Goal: Task Accomplishment & Management: Manage account settings

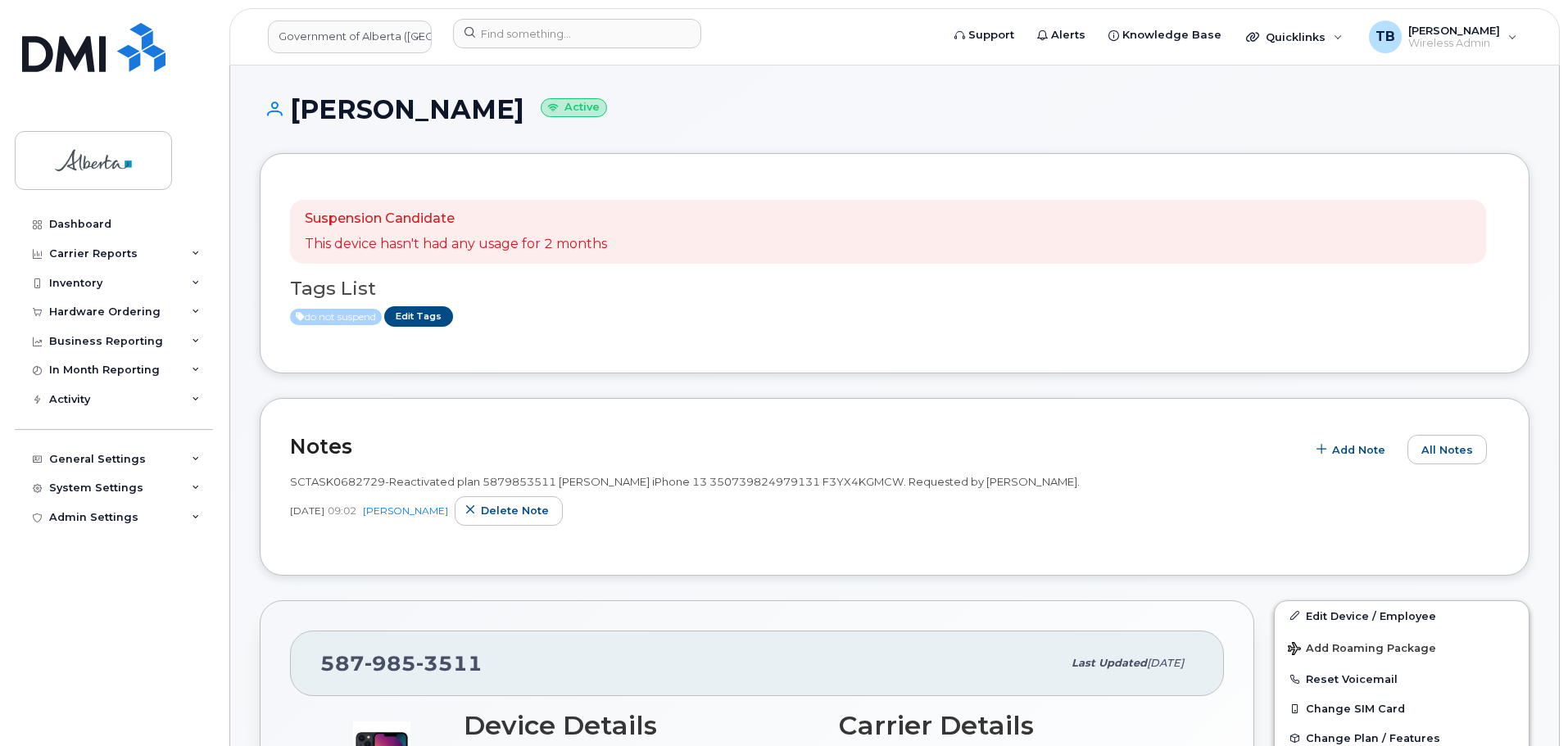
scroll to position [5110, 0]
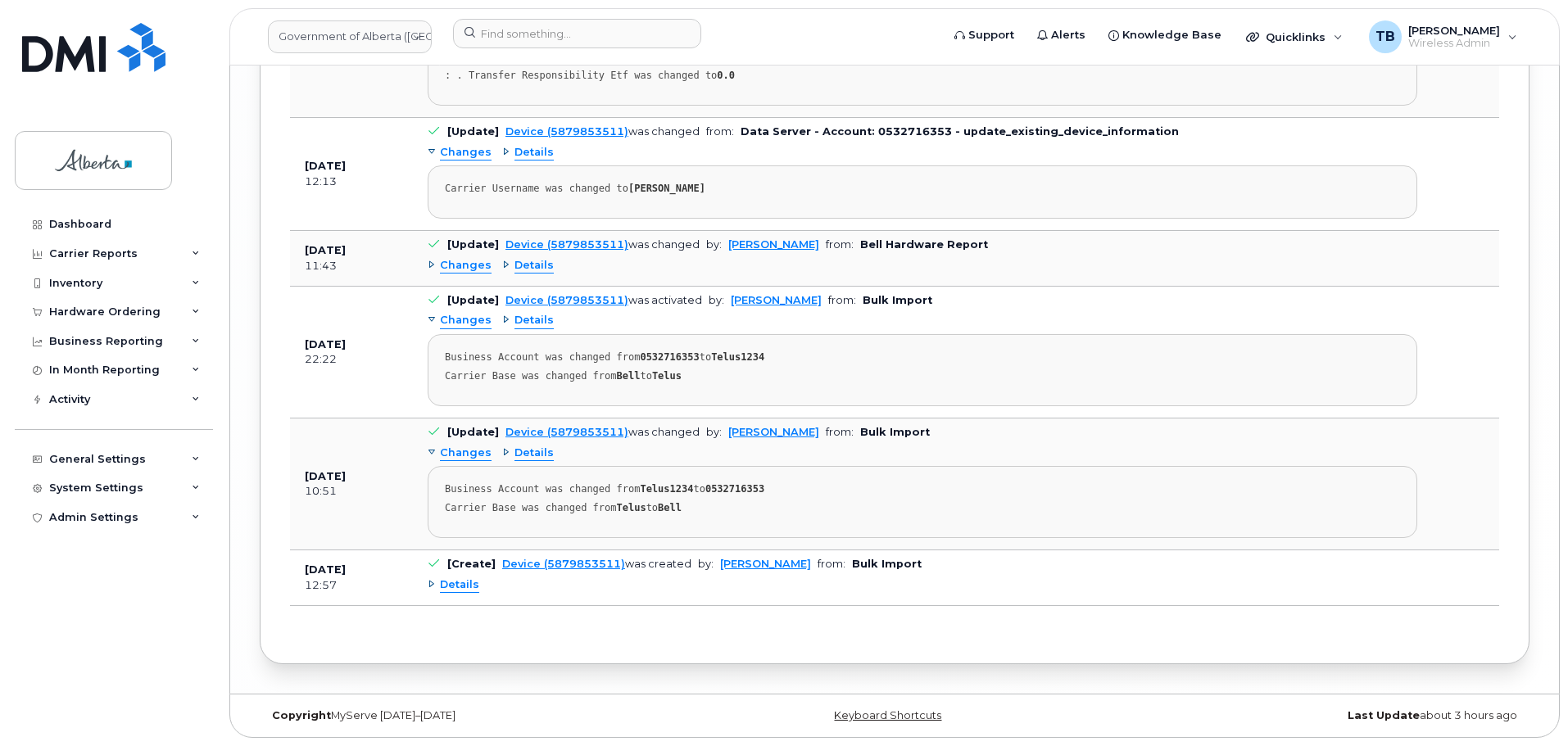
click at [472, 592] on span "Details" at bounding box center [459, 584] width 39 height 16
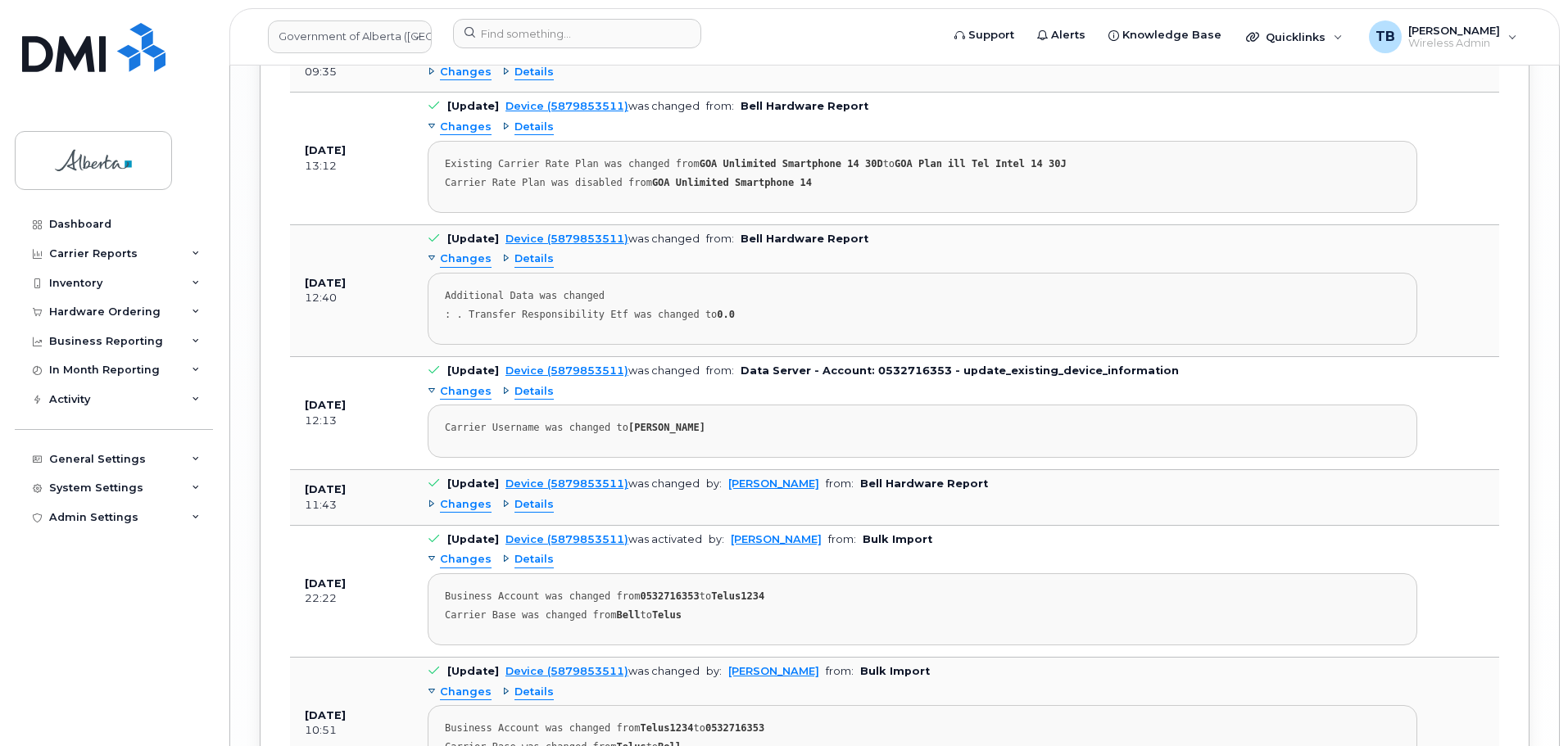
scroll to position [4373, 0]
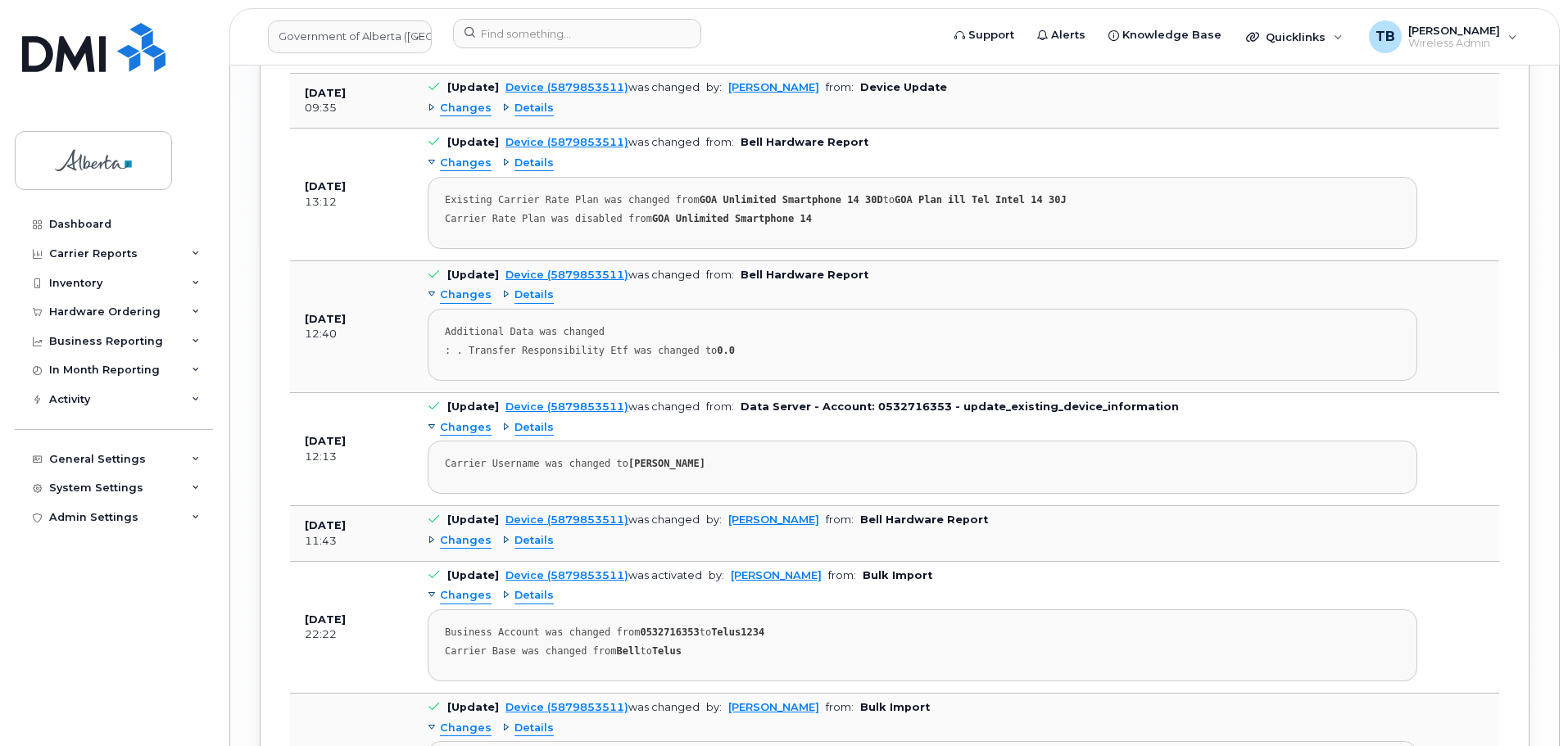
click at [524, 60] on span "Details" at bounding box center [533, 53] width 39 height 16
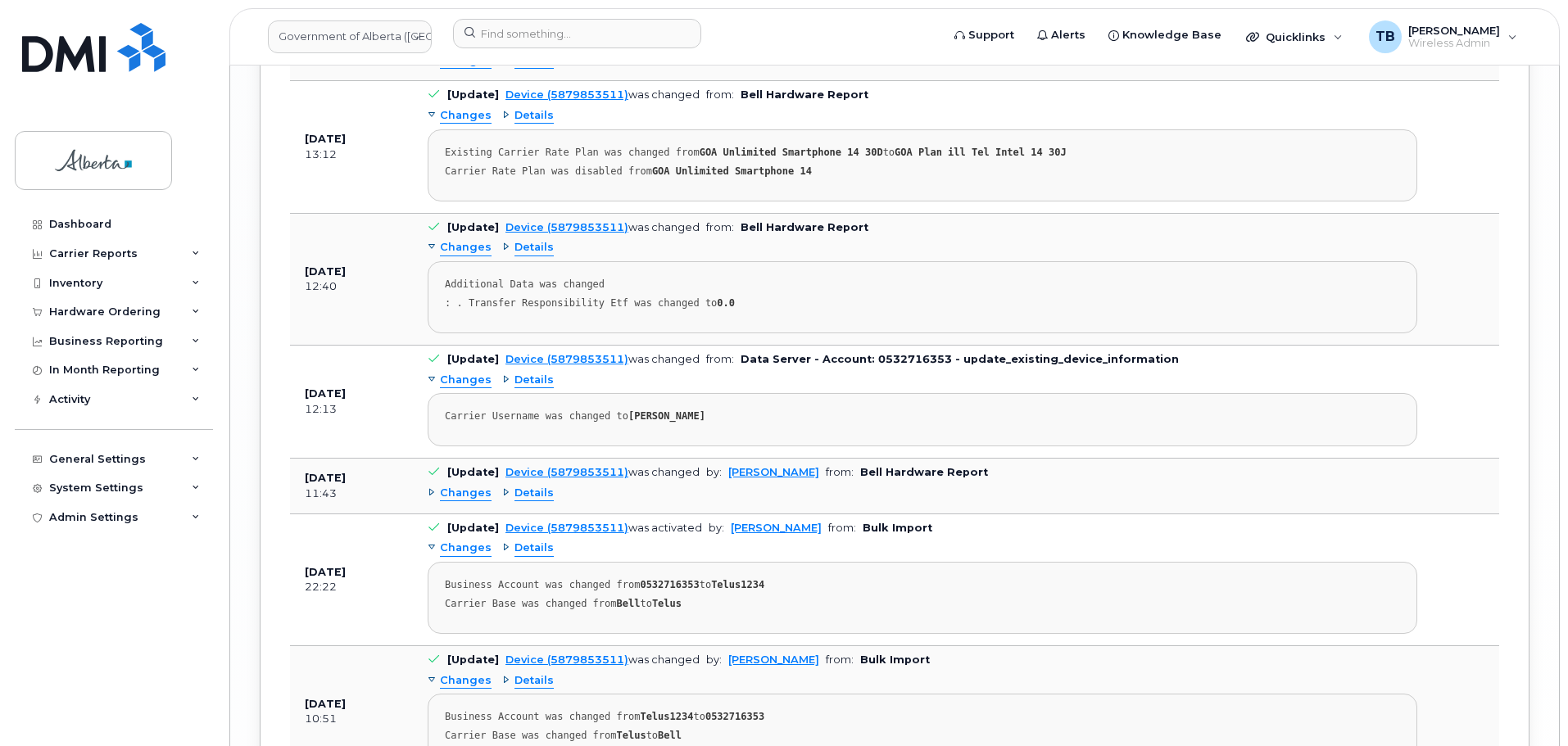
scroll to position [4619, 0]
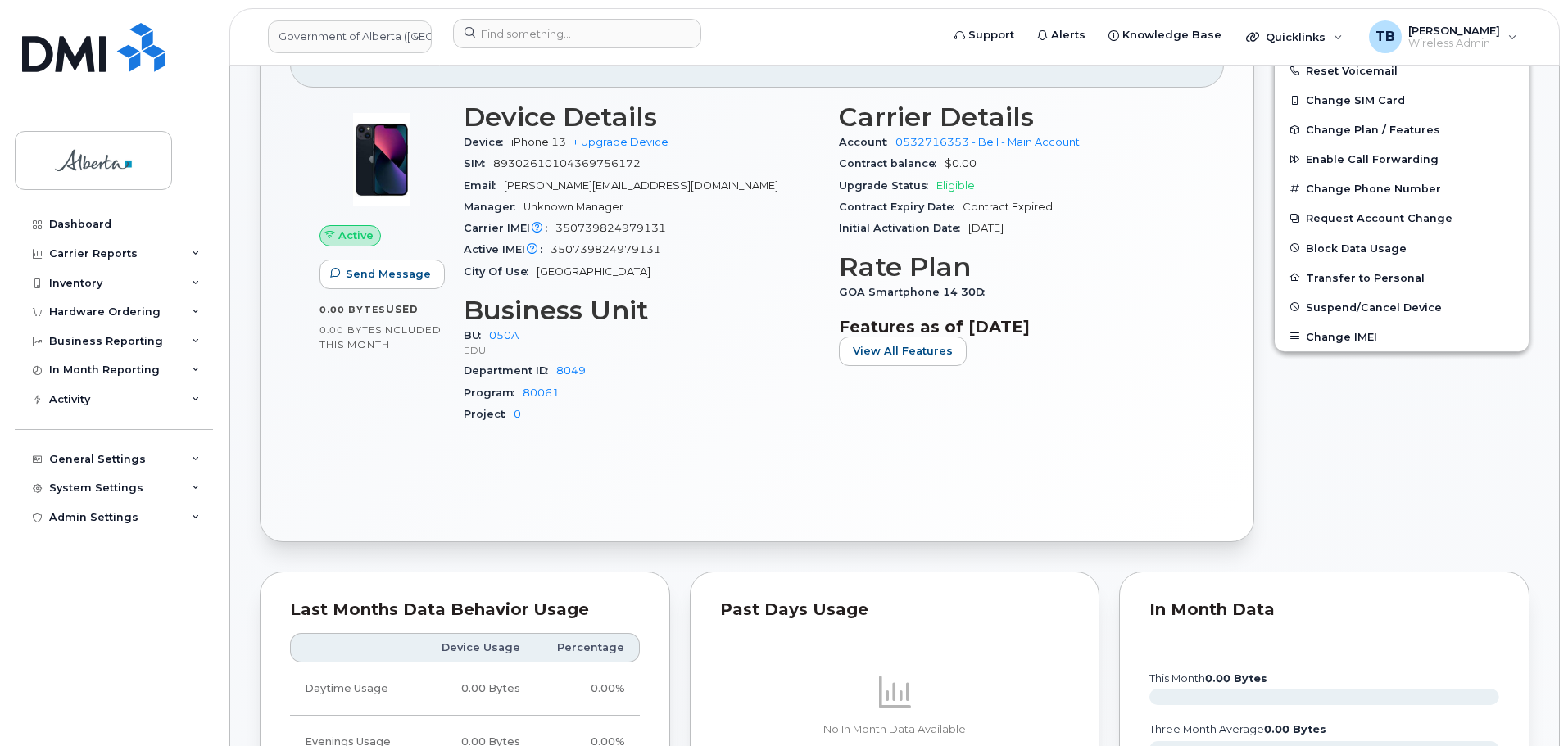
scroll to position [280, 0]
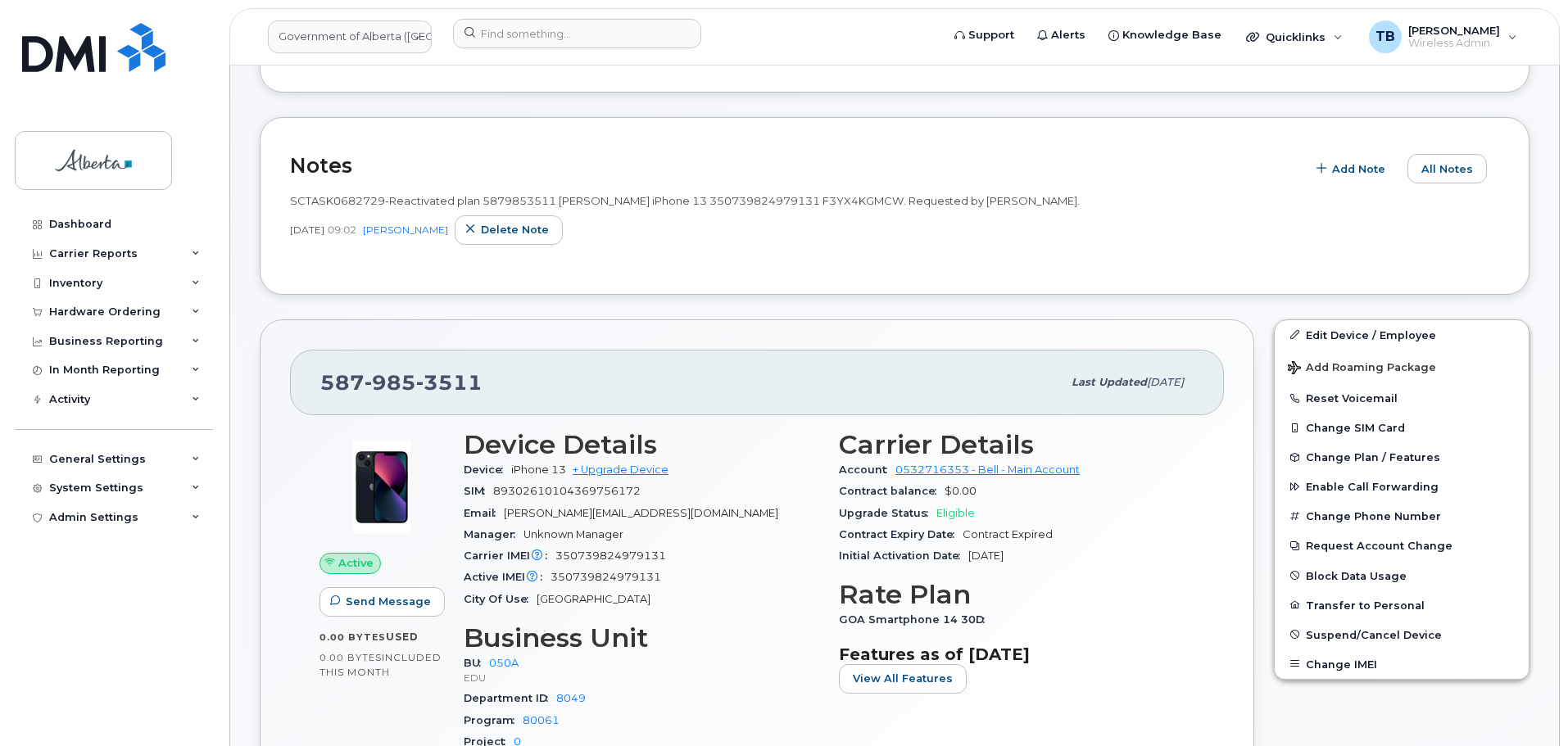
drag, startPoint x: 972, startPoint y: 202, endPoint x: 1062, endPoint y: 199, distance: 90.0
click at [1062, 199] on span "SCTASK0682729-Reactivated plan 5879853511 [PERSON_NAME] iPhone 13 3507398249791…" at bounding box center [684, 201] width 789 height 13
copy span "[PERSON_NAME]"
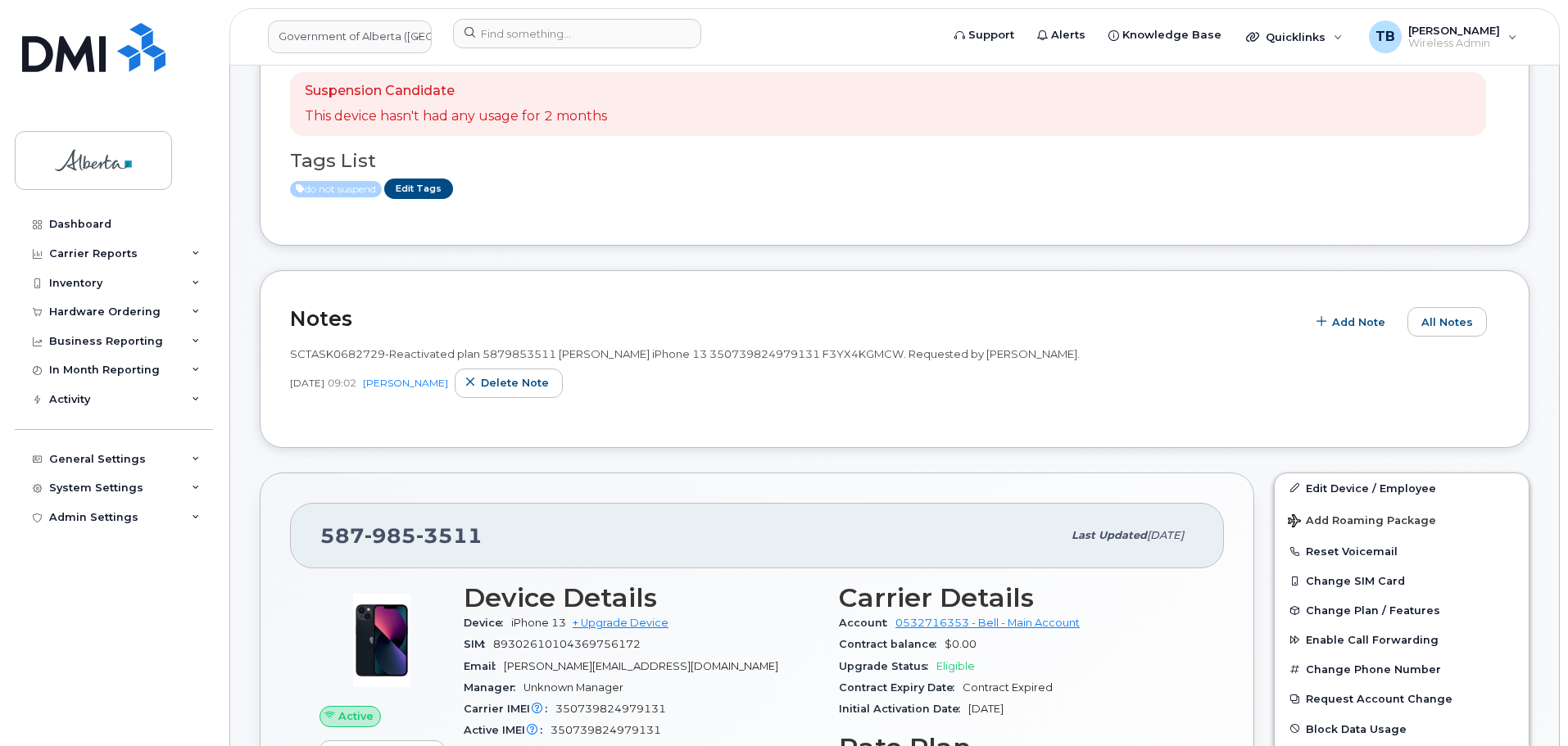
scroll to position [117, 0]
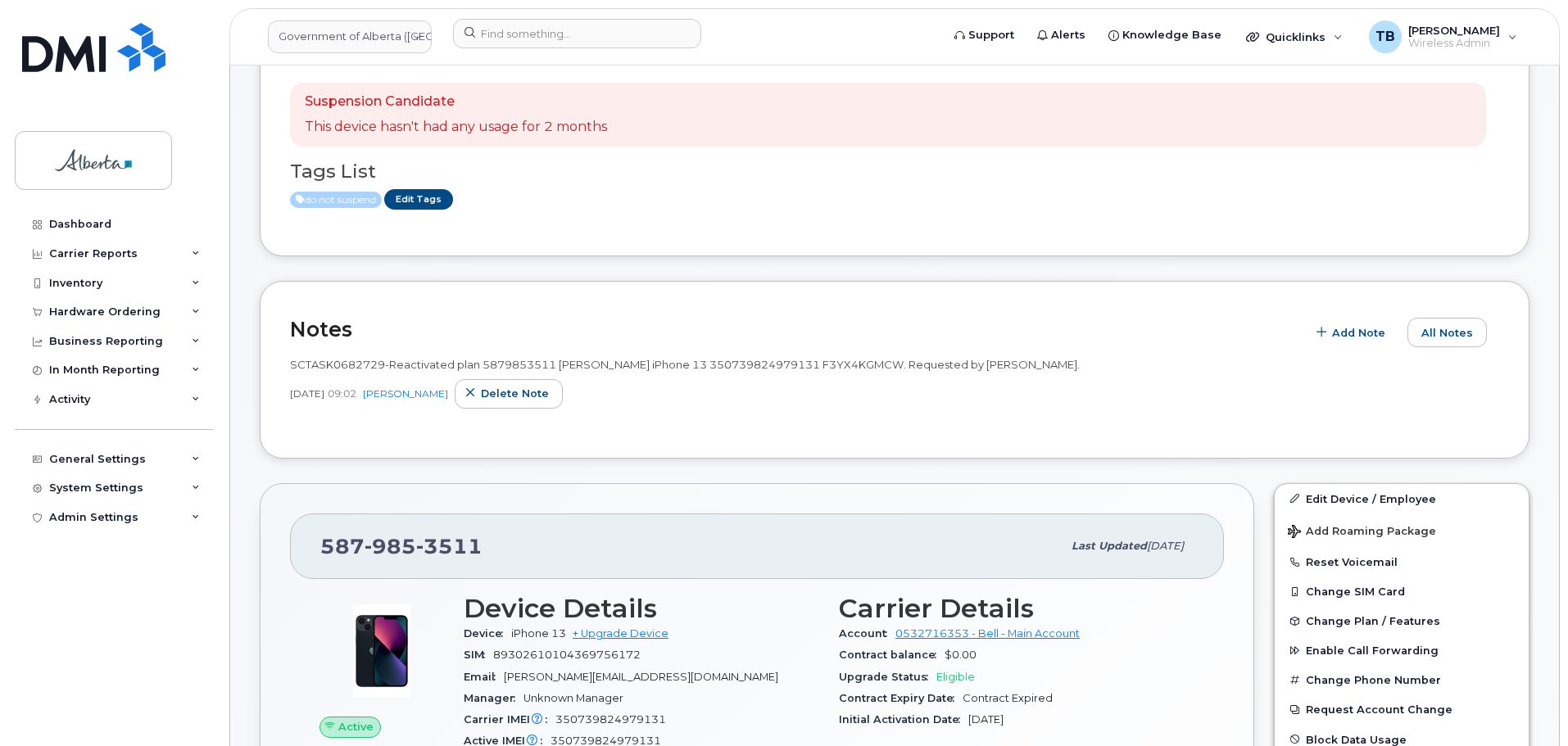
click at [836, 418] on div "SCTASK0682729-Reactivated plan 5879853511 Cynthia Ivoula iPhone 13 350739824979…" at bounding box center [894, 388] width 1209 height 81
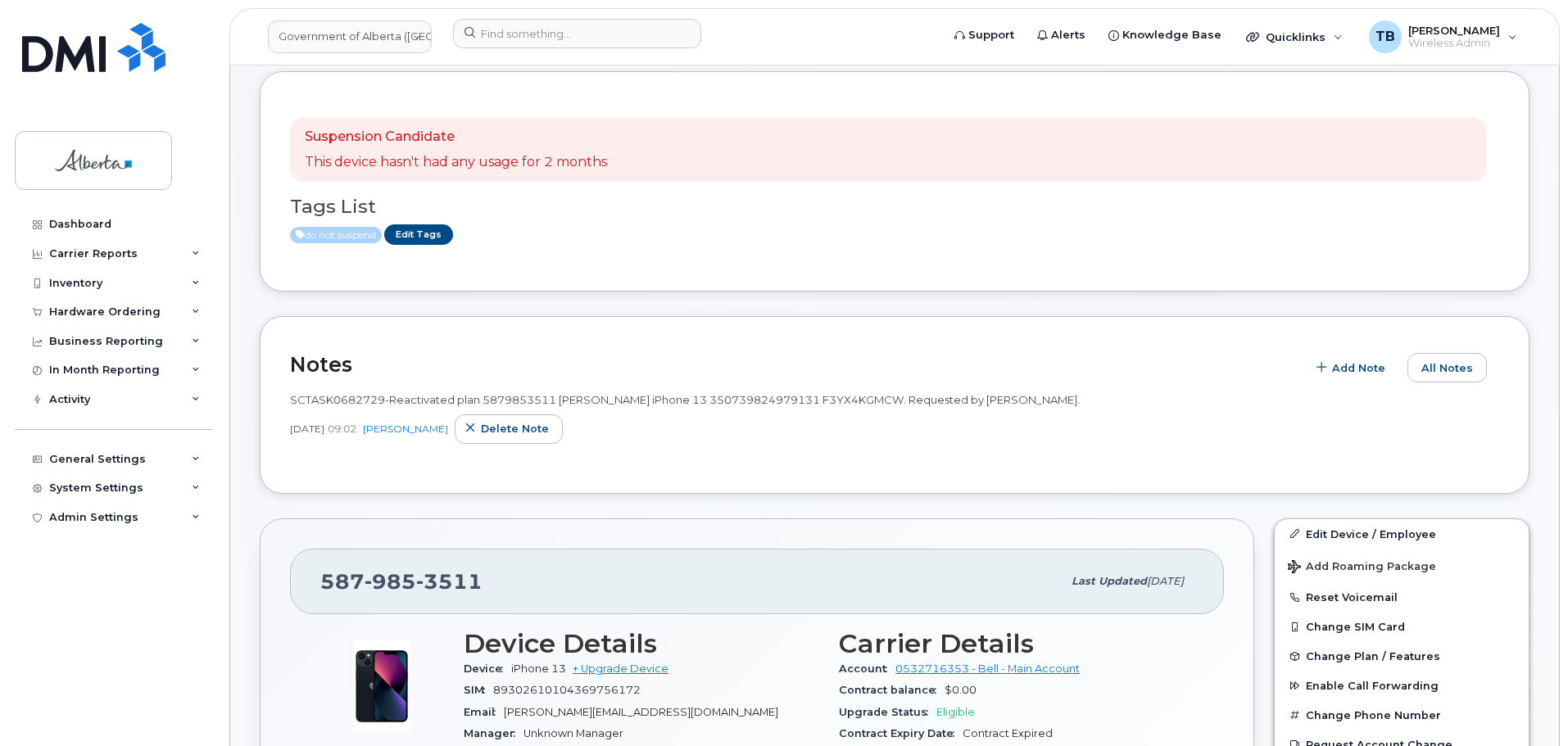
click at [583, 396] on span "SCTASK0682729-Reactivated plan 5879853511 Cynthia Ivoula iPhone 13 350739824979…" at bounding box center [684, 399] width 789 height 13
click at [561, 401] on span "SCTASK0682729-Reactivated plan 5879853511 Cynthia Ivoula iPhone 13 350739824979…" at bounding box center [684, 399] width 789 height 13
click at [326, 395] on span "SCTASK0682729-Reactivated plan 5879853511 Cynthia Ivoula iPhone 13 350739824979…" at bounding box center [684, 399] width 789 height 13
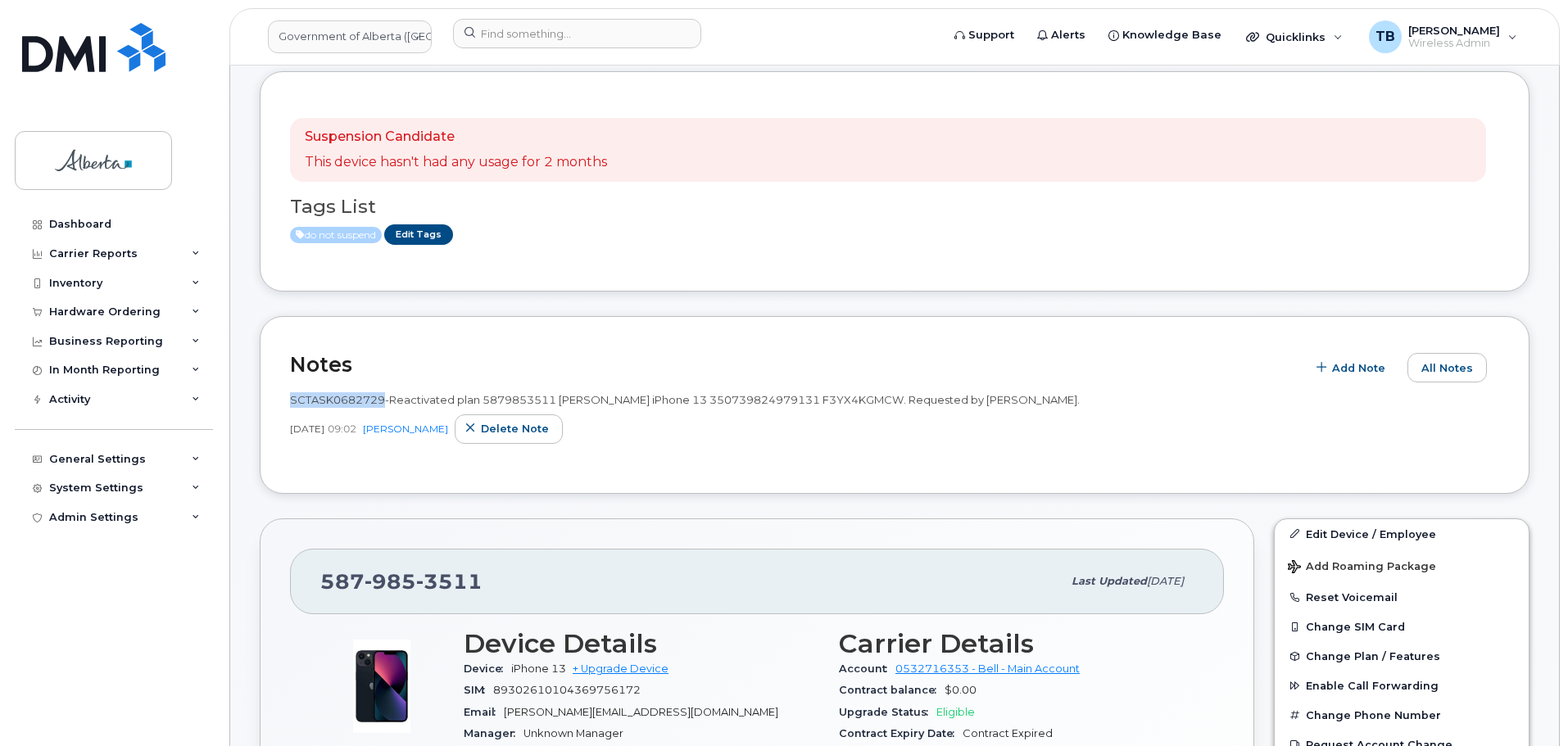
copy span "SCTASK0682729"
click at [1436, 376] on button "All Notes" at bounding box center [1447, 367] width 80 height 30
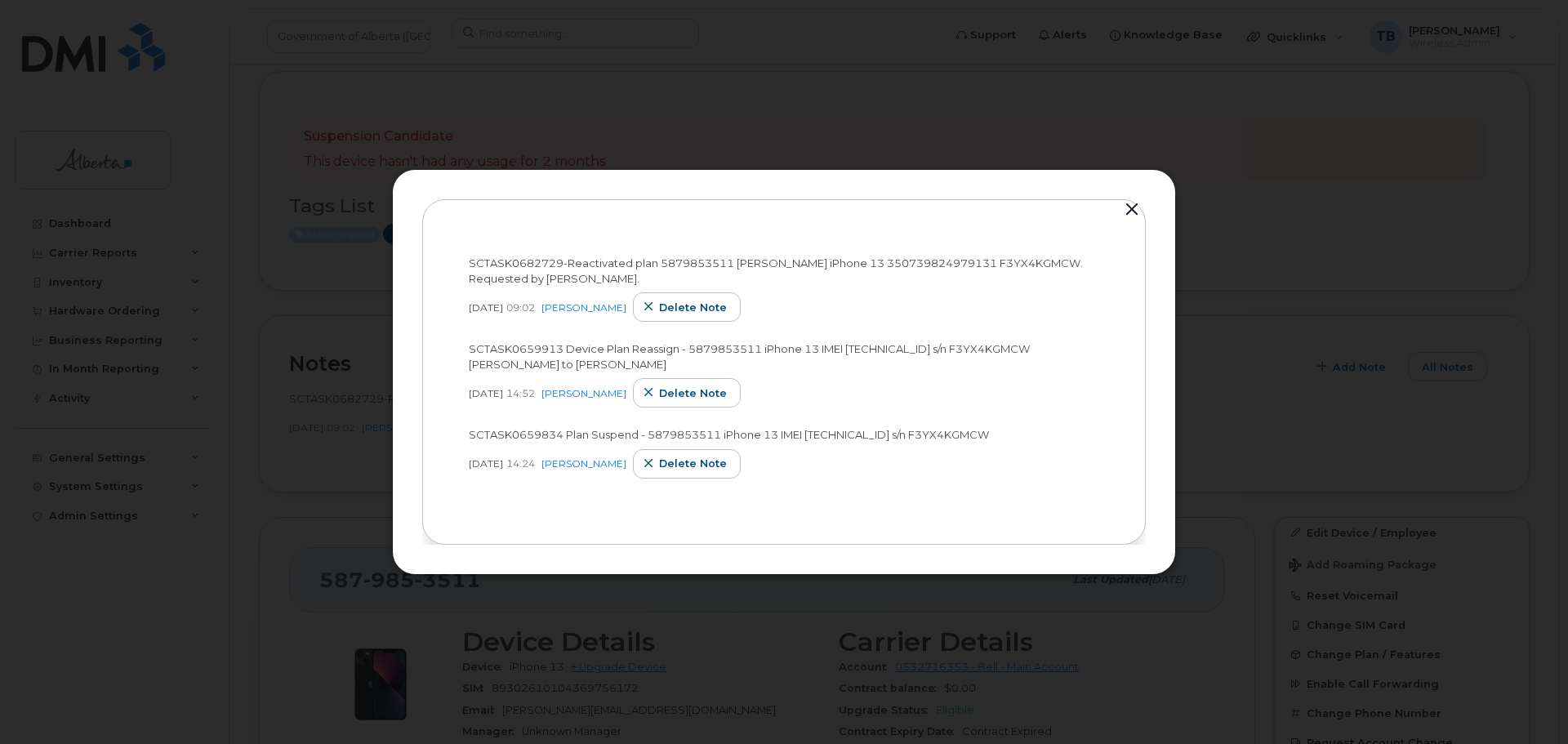
click at [504, 346] on span "SCTASK0659913 Device Plan Reassign - 5879853511 iPhone 13 IMEI 350739824979131 …" at bounding box center [750, 356] width 561 height 29
copy span "SCTASK0659913"
click at [1132, 206] on button "button" at bounding box center [1131, 210] width 25 height 23
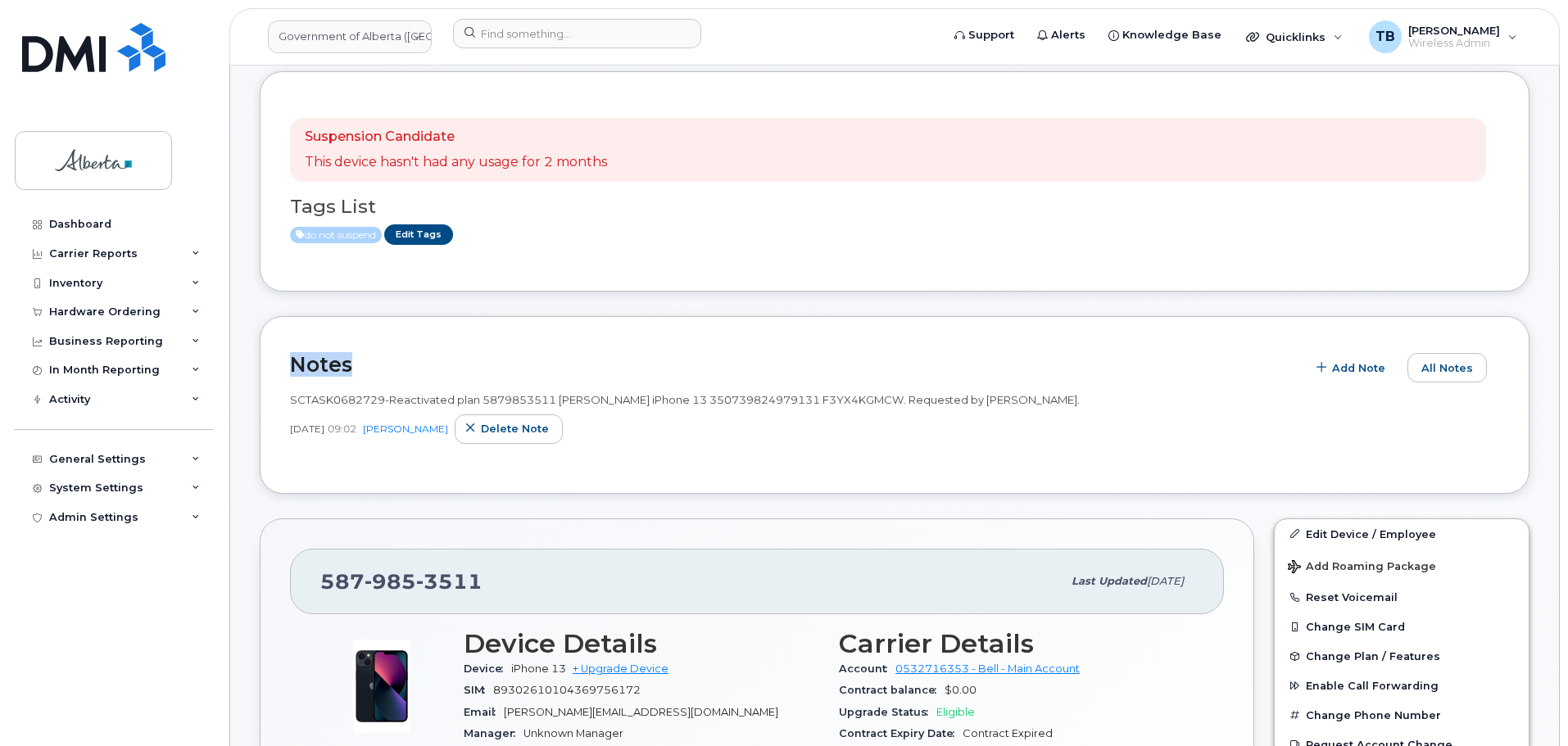
click at [466, 240] on div "do not suspend Edit Tags" at bounding box center [887, 234] width 1196 height 20
click at [429, 240] on link "Edit Tags" at bounding box center [419, 234] width 69 height 20
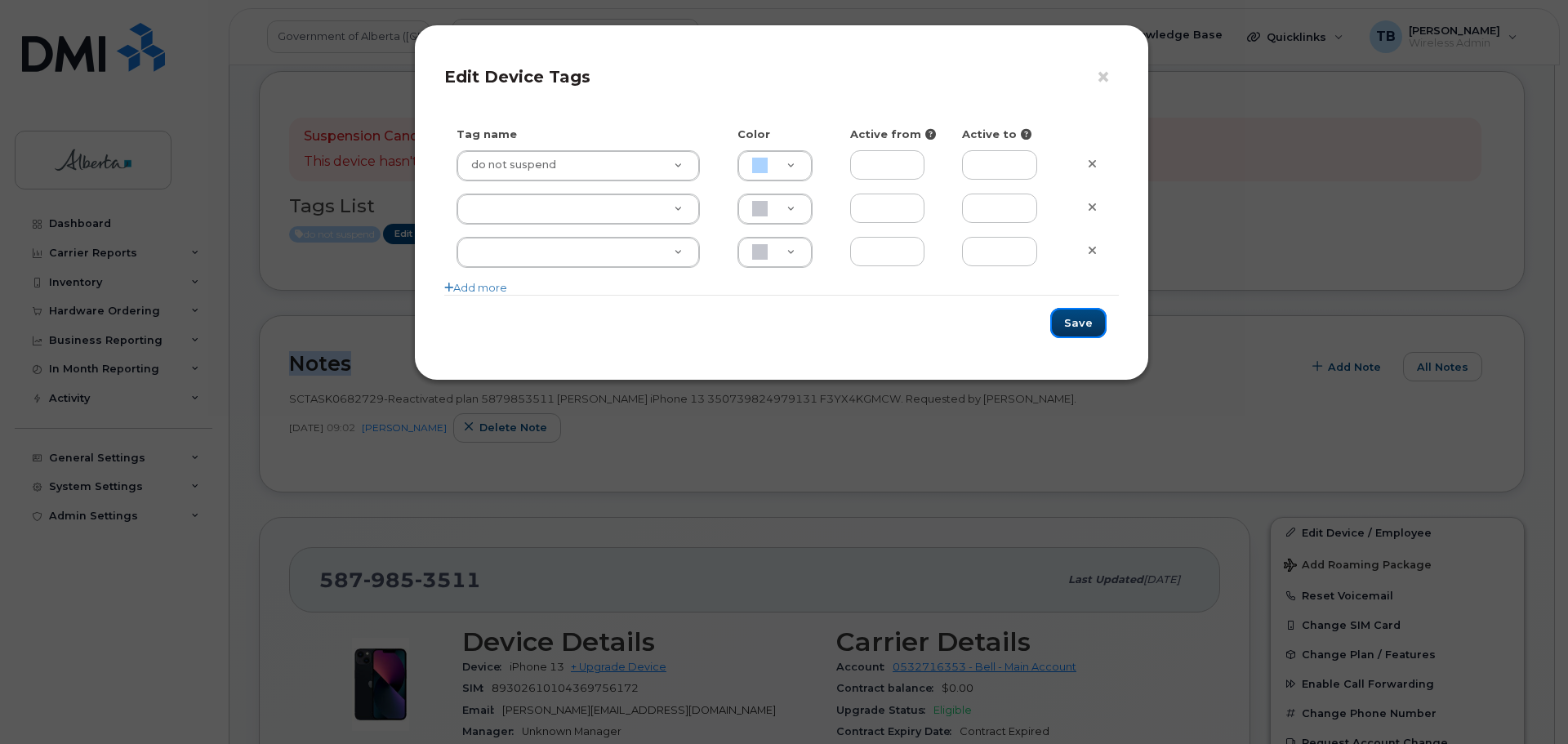
click at [1063, 319] on button "Save" at bounding box center [1078, 322] width 56 height 30
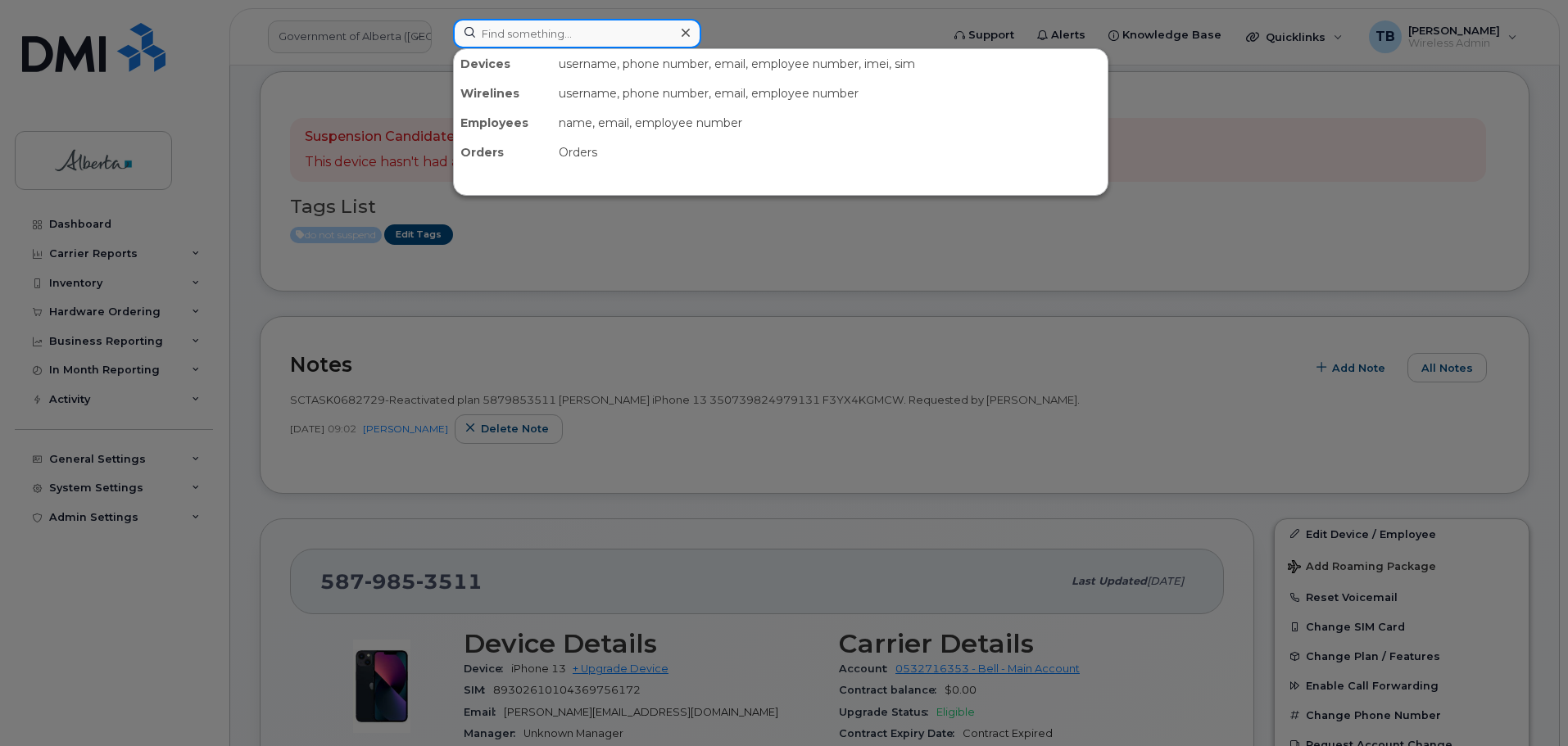
click at [488, 33] on input at bounding box center [577, 33] width 248 height 30
paste input "5879827421"
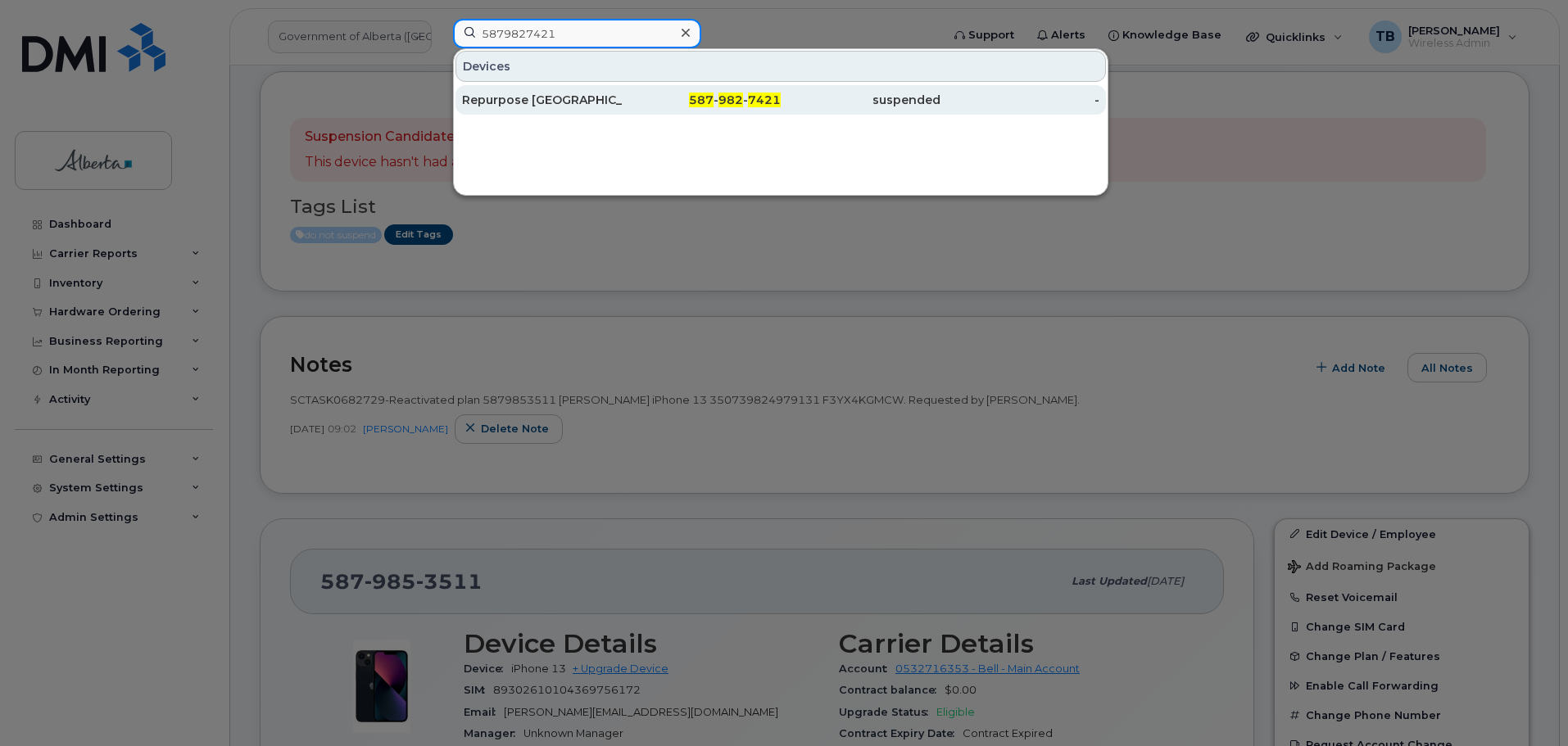
type input "5879827421"
click at [526, 97] on div "Repurpose [GEOGRAPHIC_DATA]" at bounding box center [542, 100] width 159 height 17
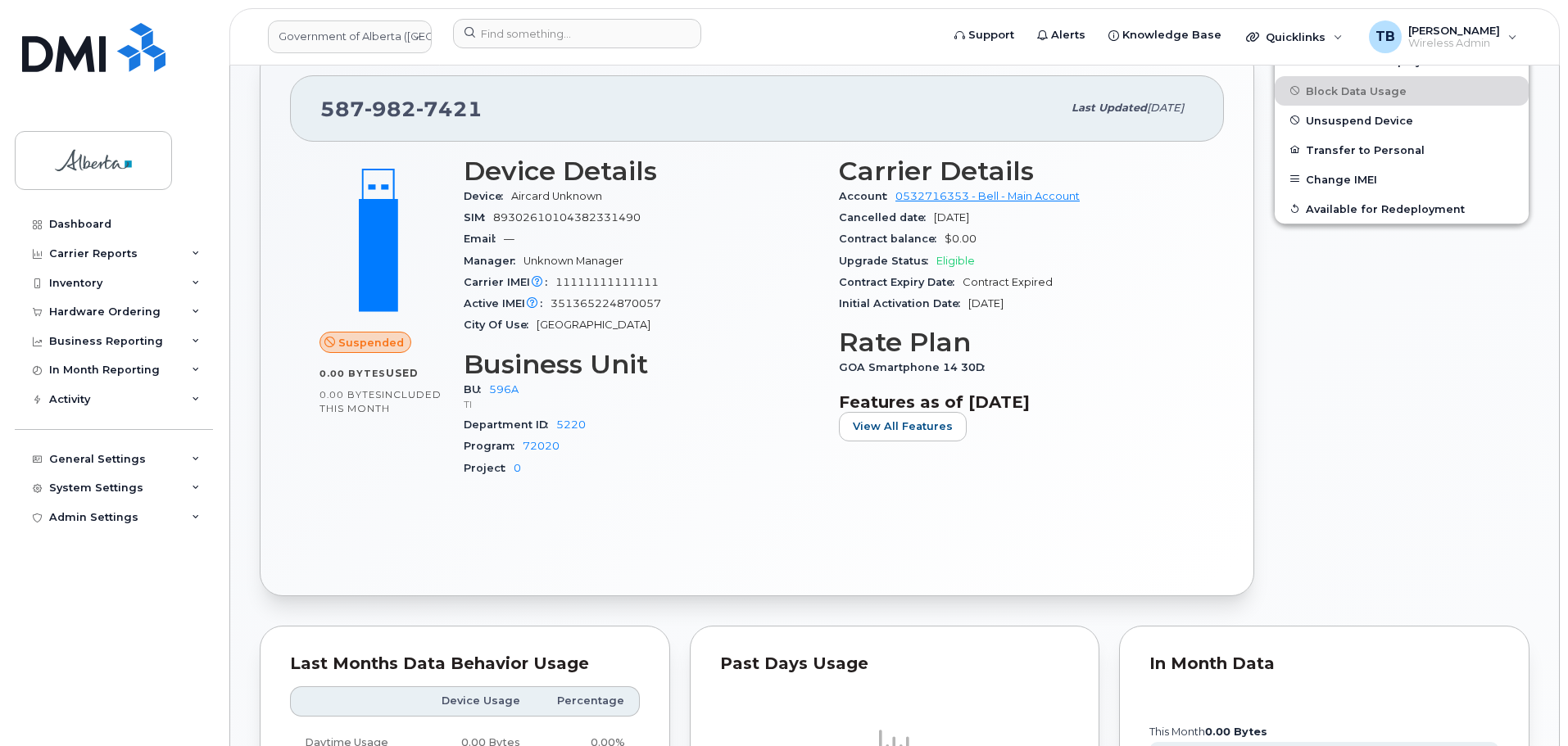
scroll to position [654, 0]
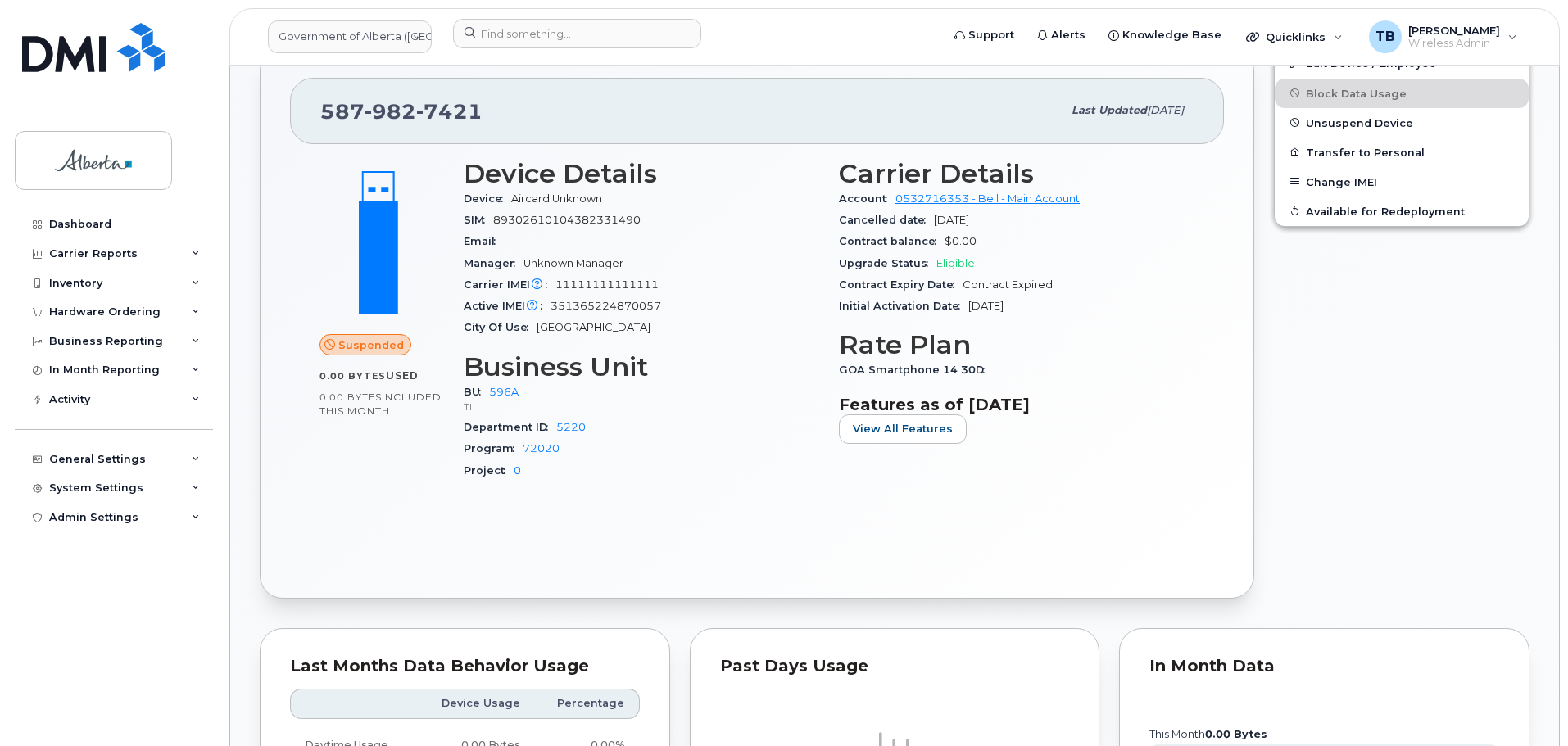
click at [391, 110] on span "982" at bounding box center [391, 111] width 52 height 25
click at [494, 43] on input at bounding box center [577, 33] width 248 height 30
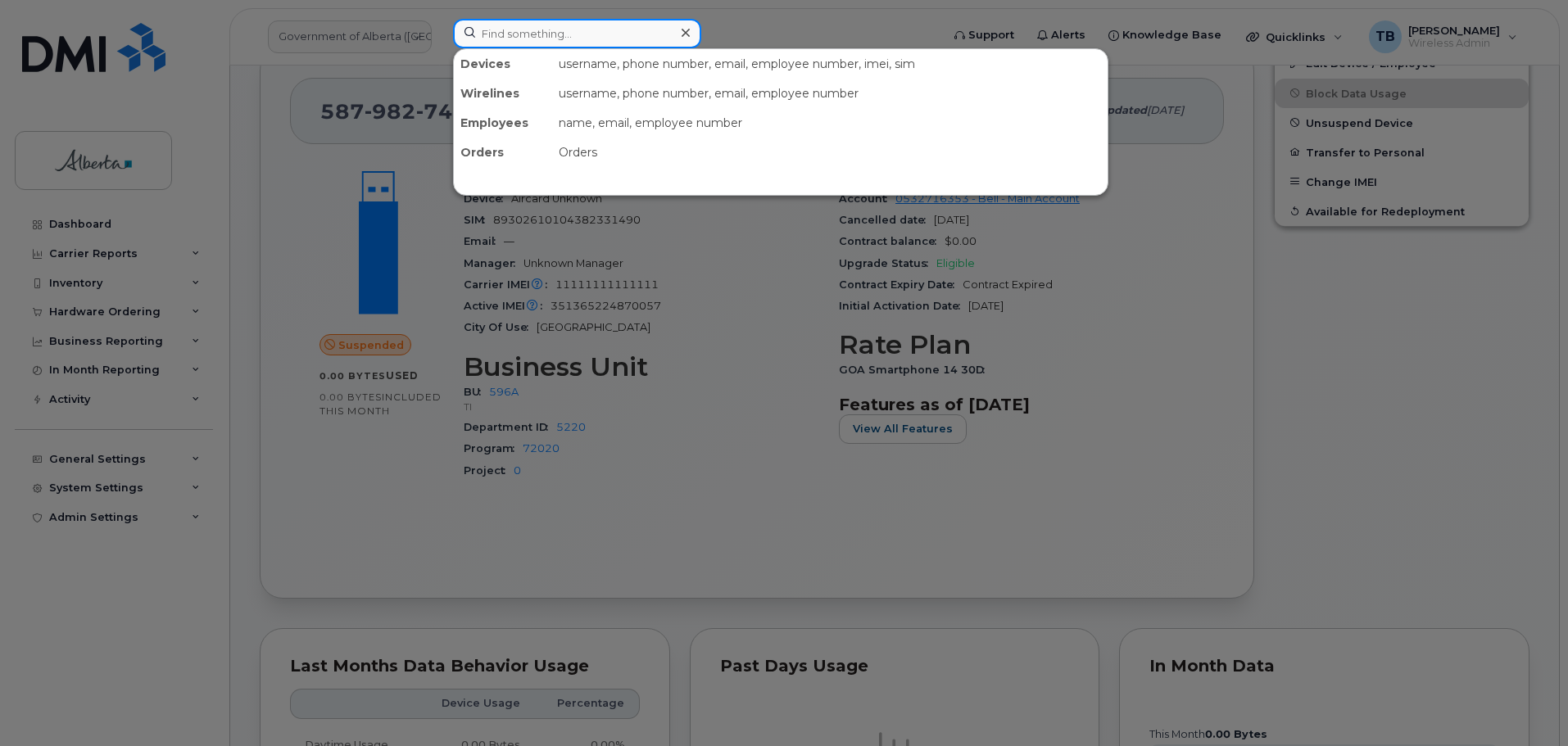
paste input "5879853511"
type input "5879853511"
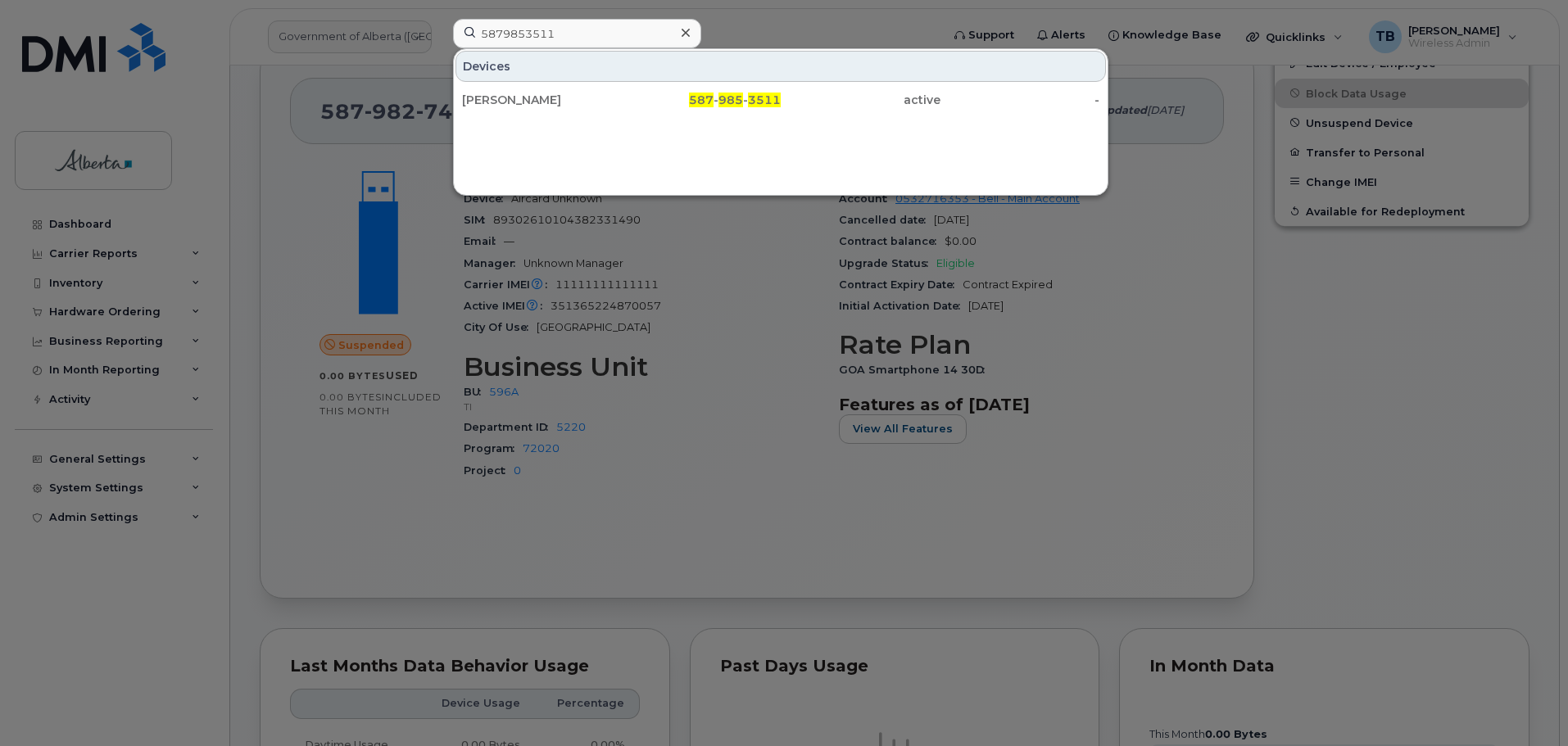
drag, startPoint x: 499, startPoint y: 103, endPoint x: 306, endPoint y: 12, distance: 213.4
click at [498, 103] on div "[PERSON_NAME]" at bounding box center [542, 100] width 159 height 17
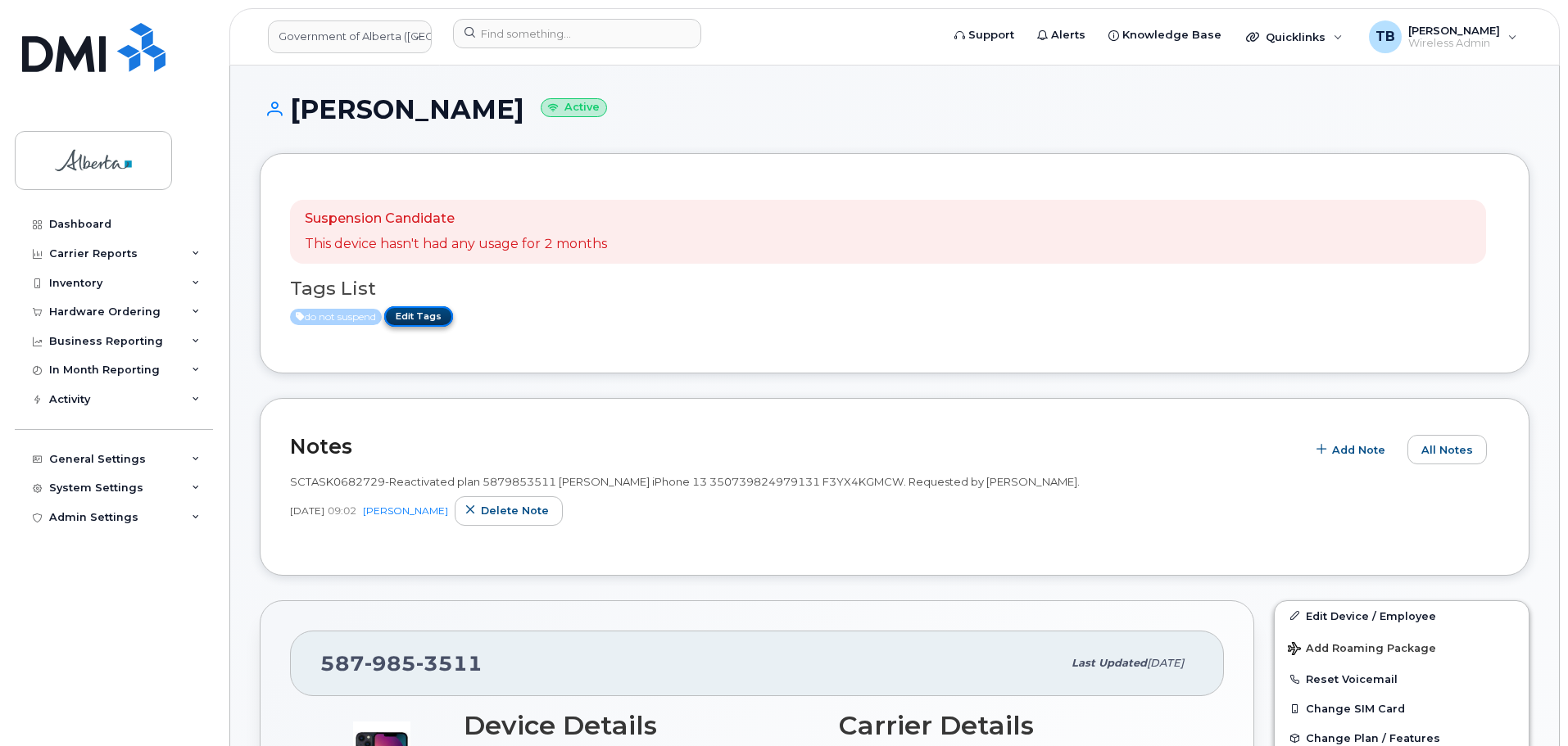
click at [423, 321] on link "Edit Tags" at bounding box center [419, 317] width 69 height 20
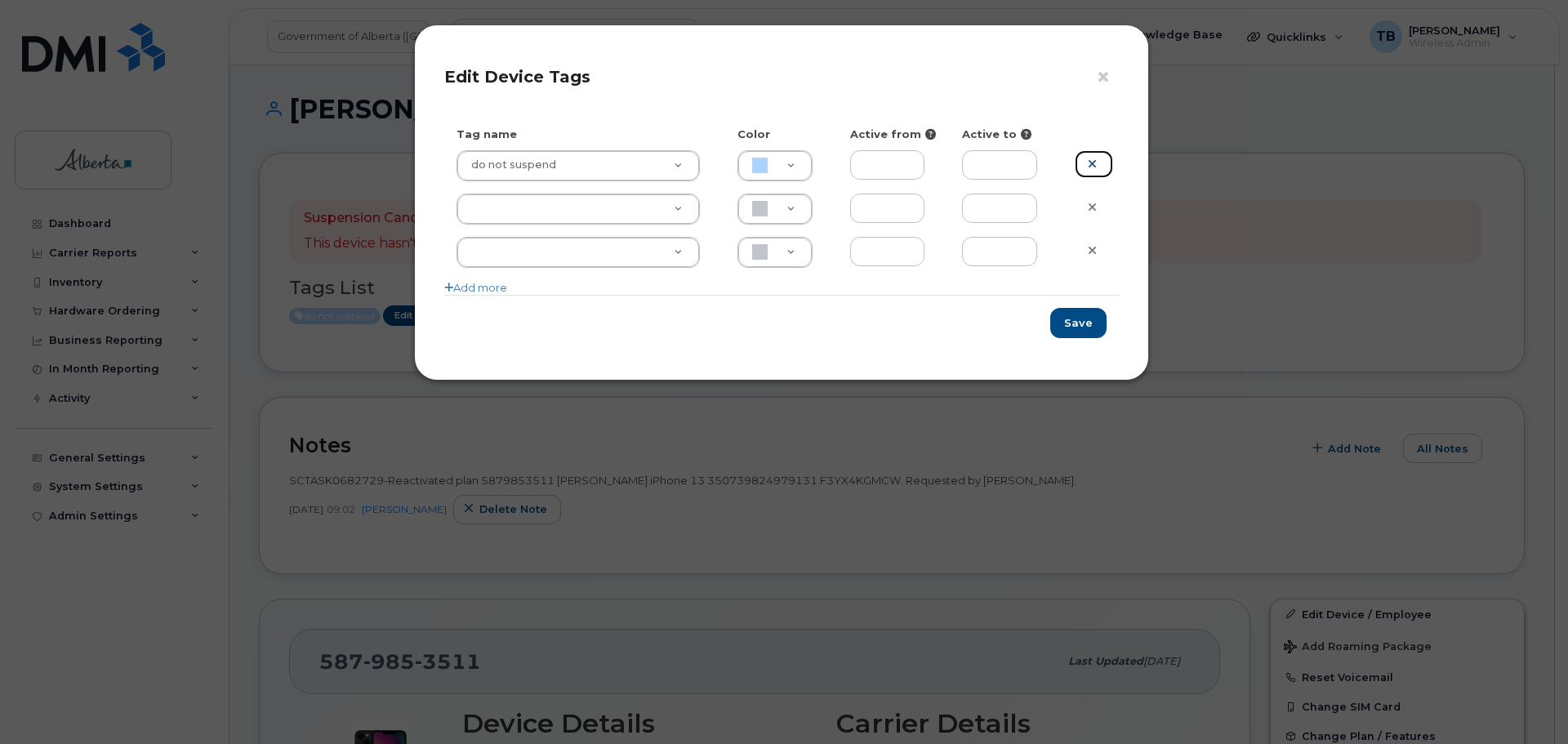
click at [1091, 162] on icon at bounding box center [1092, 163] width 9 height 12
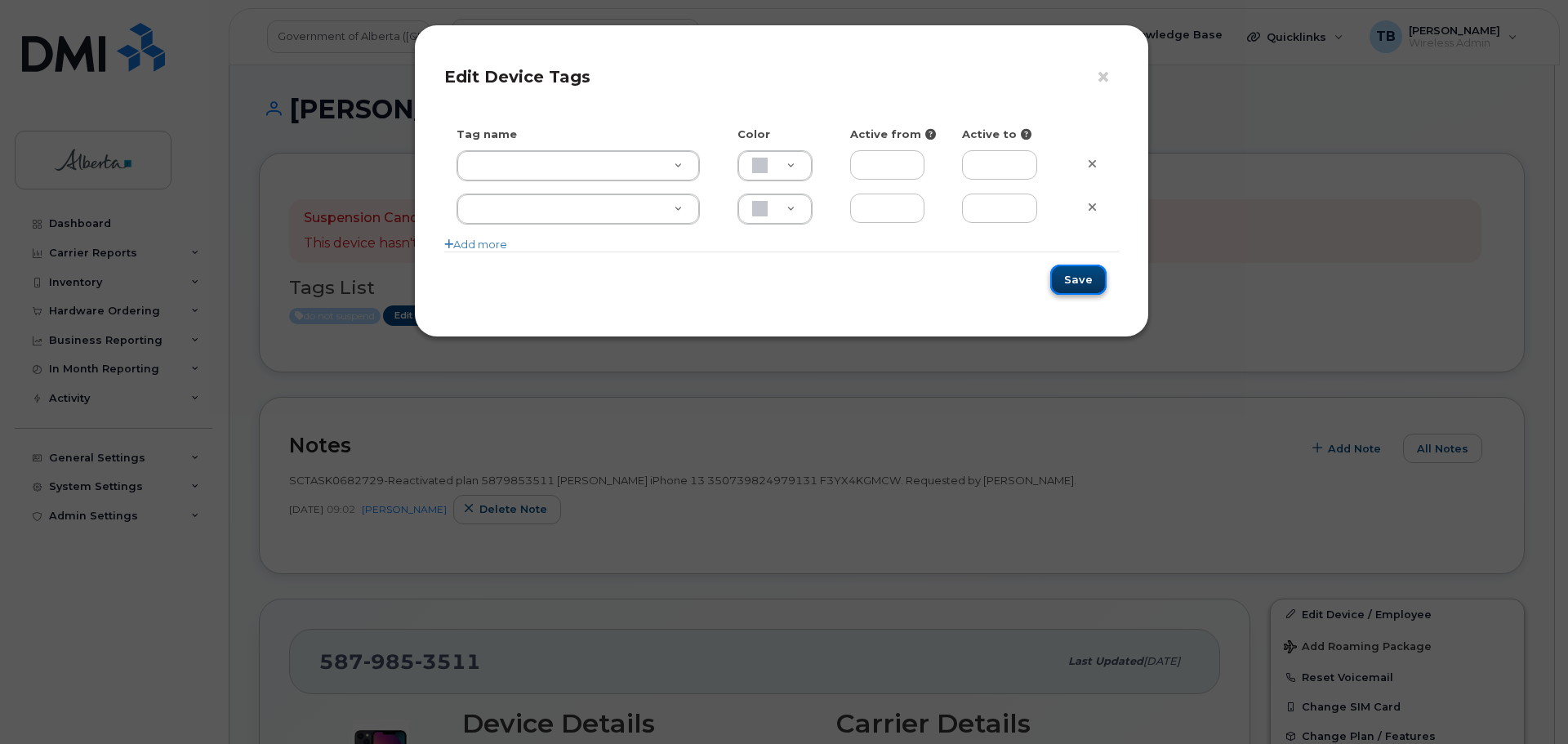
click at [1060, 293] on button "Save" at bounding box center [1078, 280] width 56 height 30
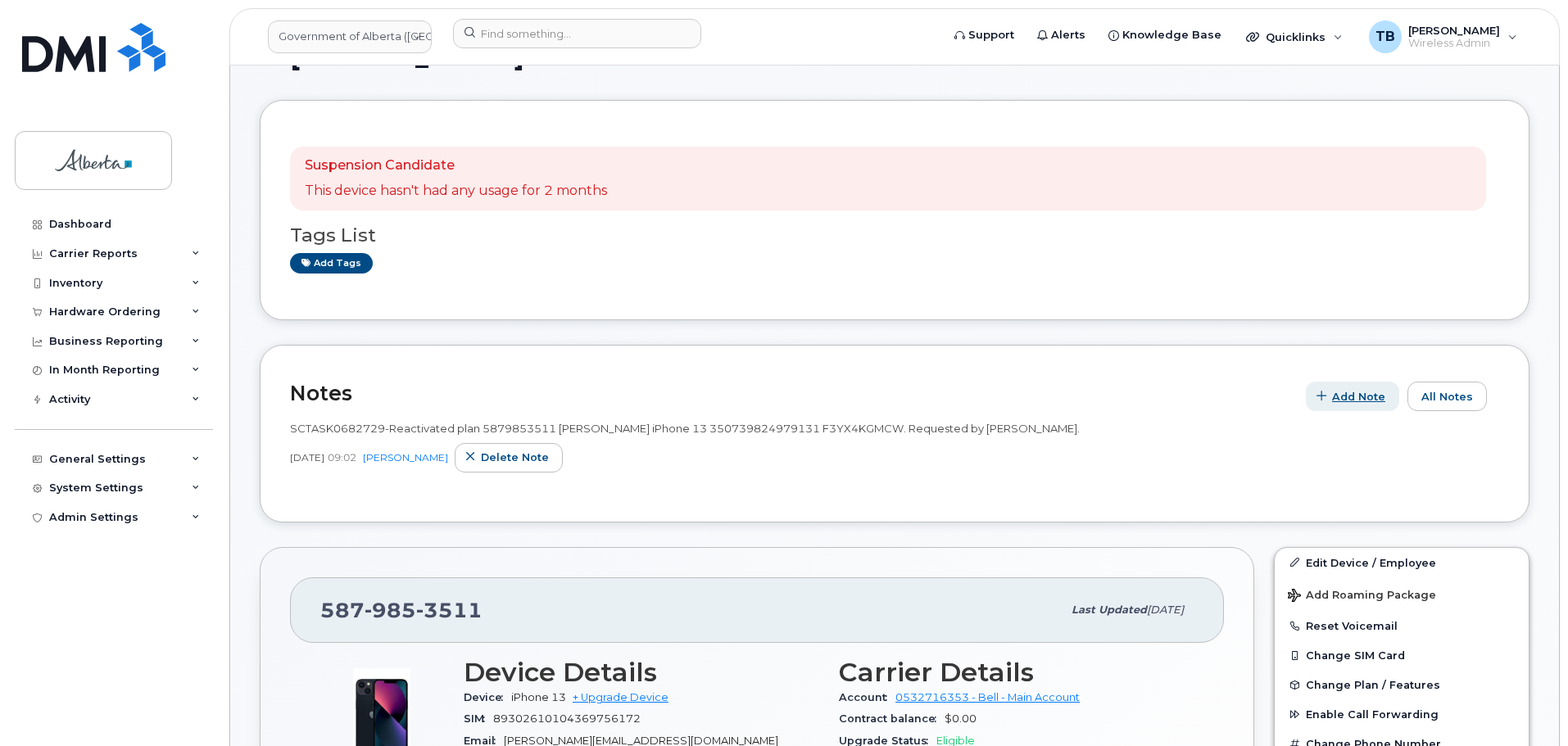
scroll to position [81, 0]
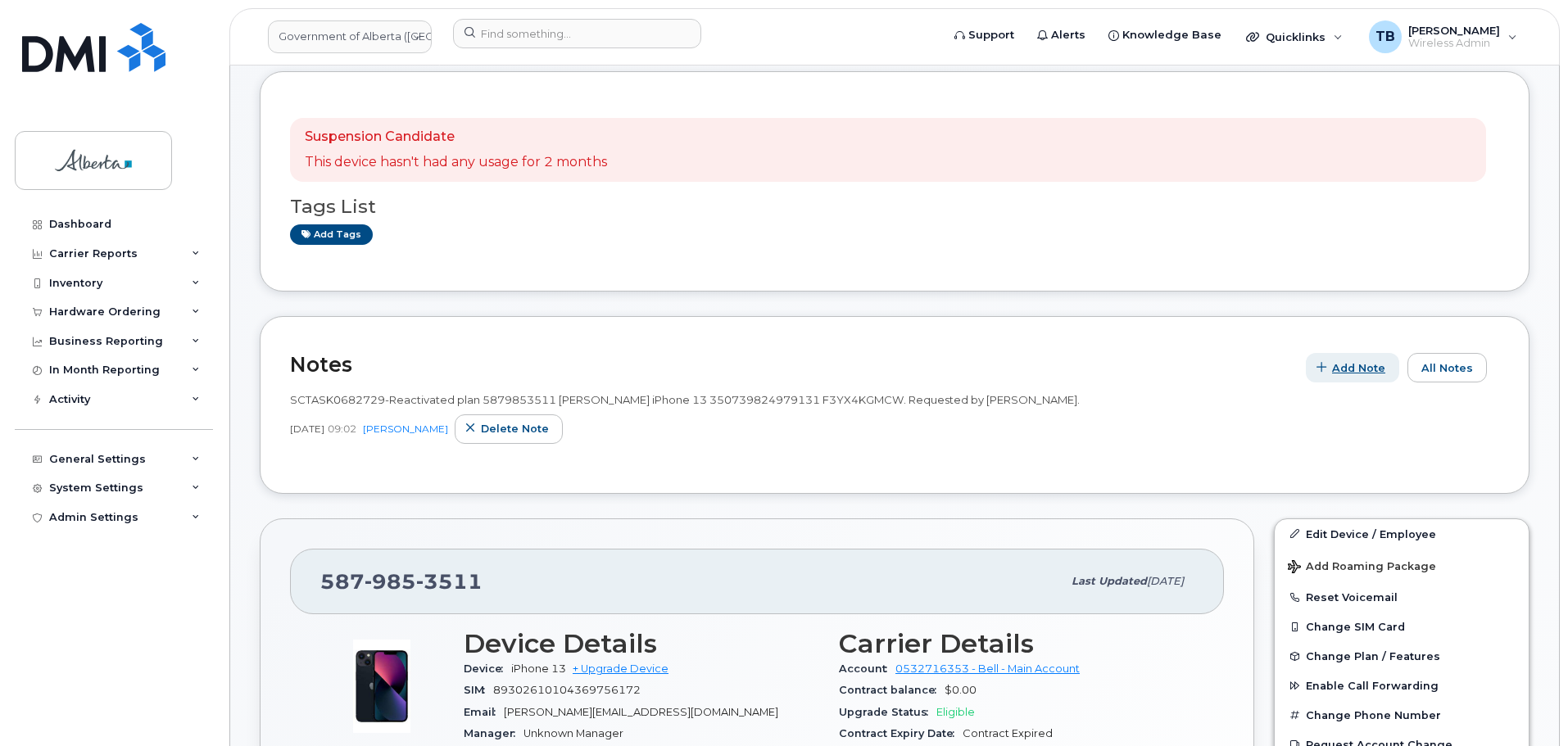
click at [1358, 368] on span "Add Note" at bounding box center [1358, 367] width 53 height 16
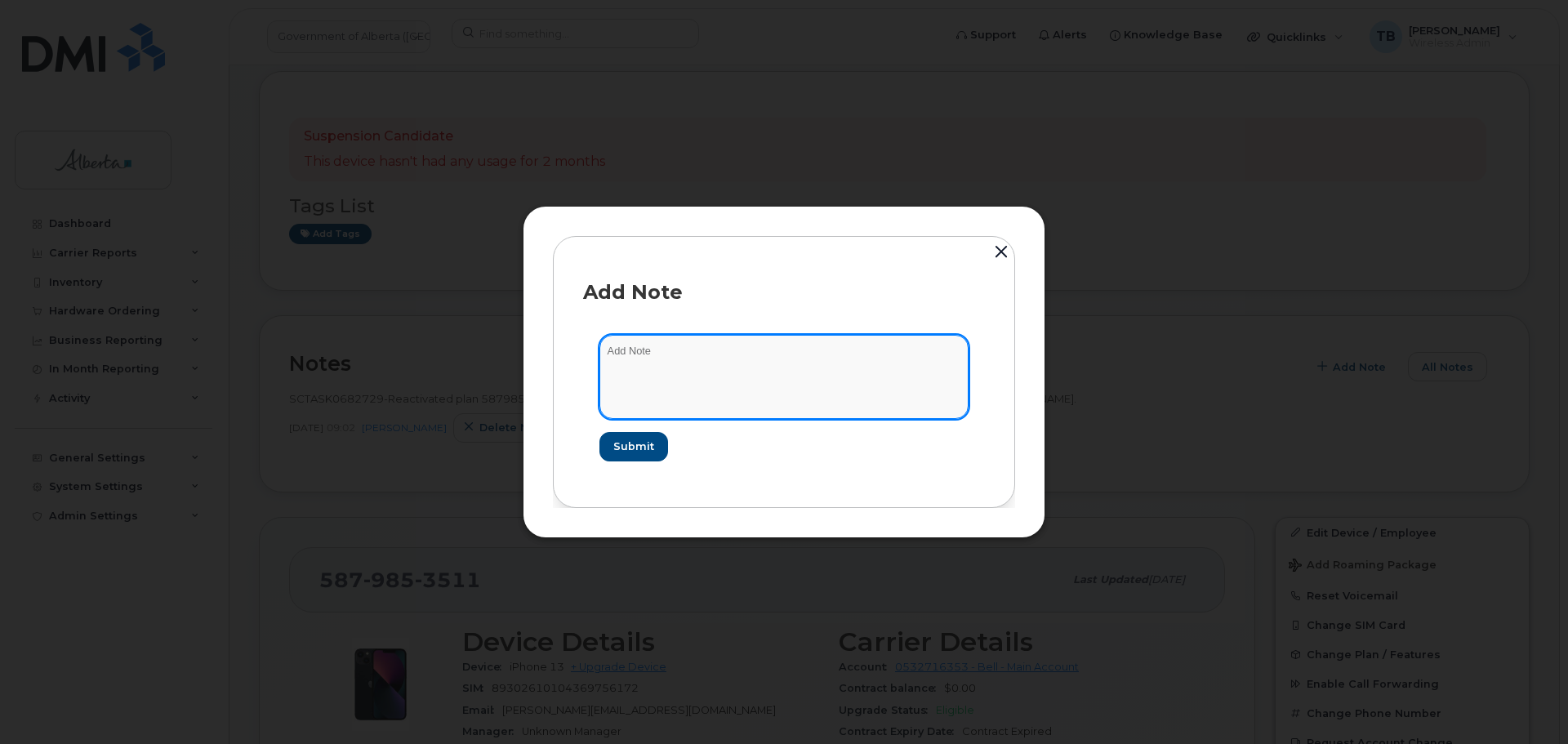
click at [645, 346] on textarea at bounding box center [784, 377] width 369 height 83
paste textarea "SCTASK0845299"
paste textarea "Plan Suspend - (1)"
type textarea "SCTASK0845299 Plan Suspend - (1)"
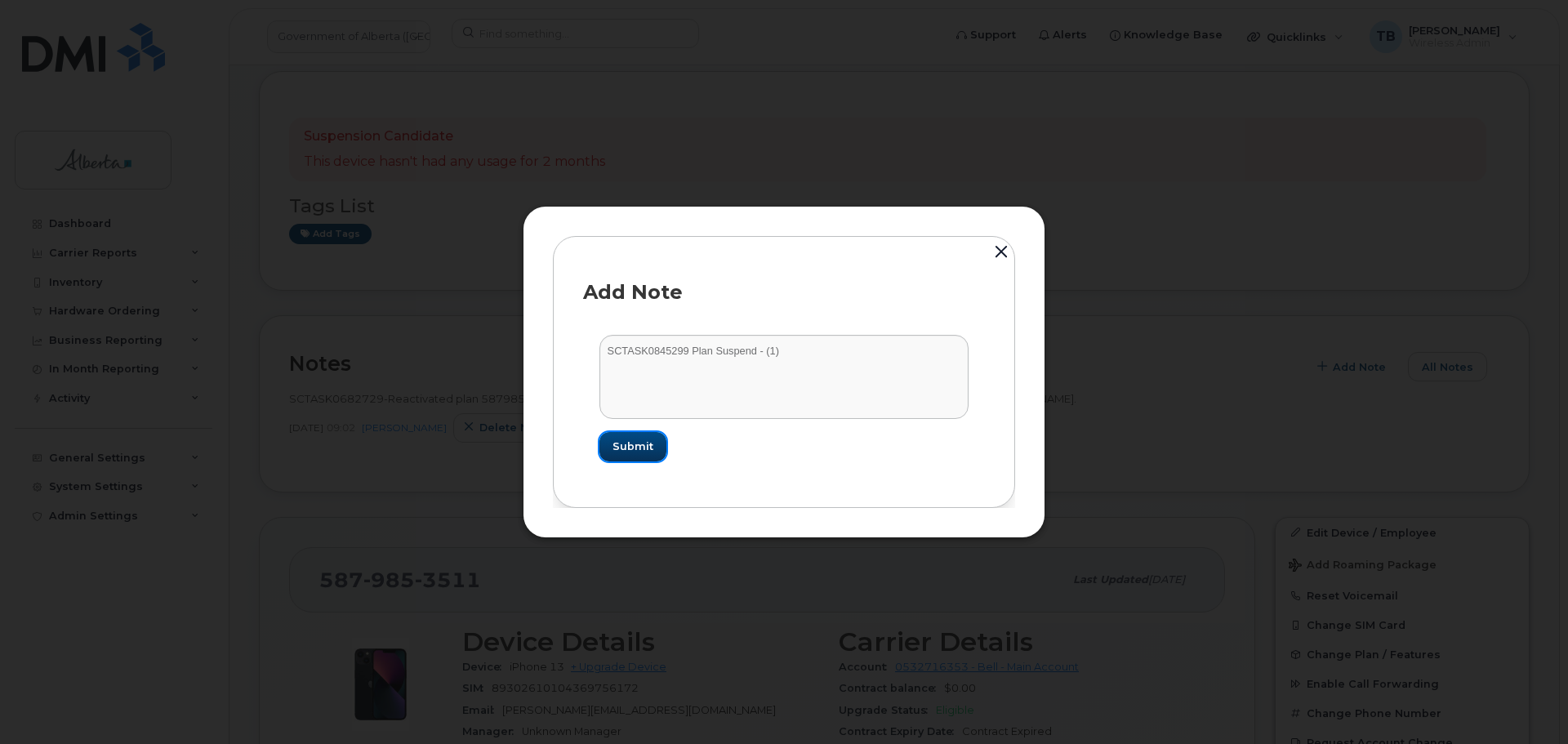
drag, startPoint x: 639, startPoint y: 452, endPoint x: 651, endPoint y: 449, distance: 12.4
click at [639, 452] on span "Submit" at bounding box center [633, 446] width 41 height 16
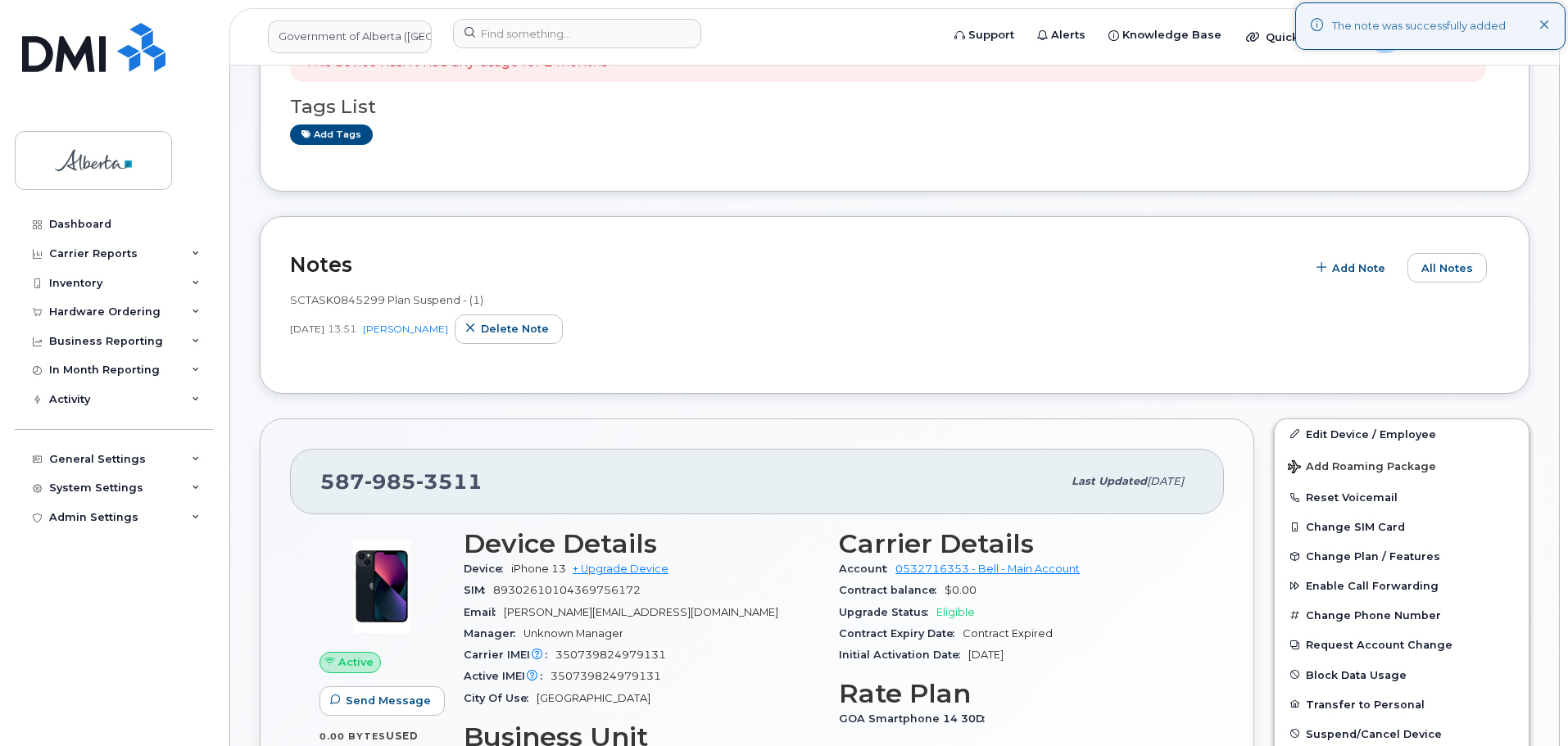
scroll to position [328, 0]
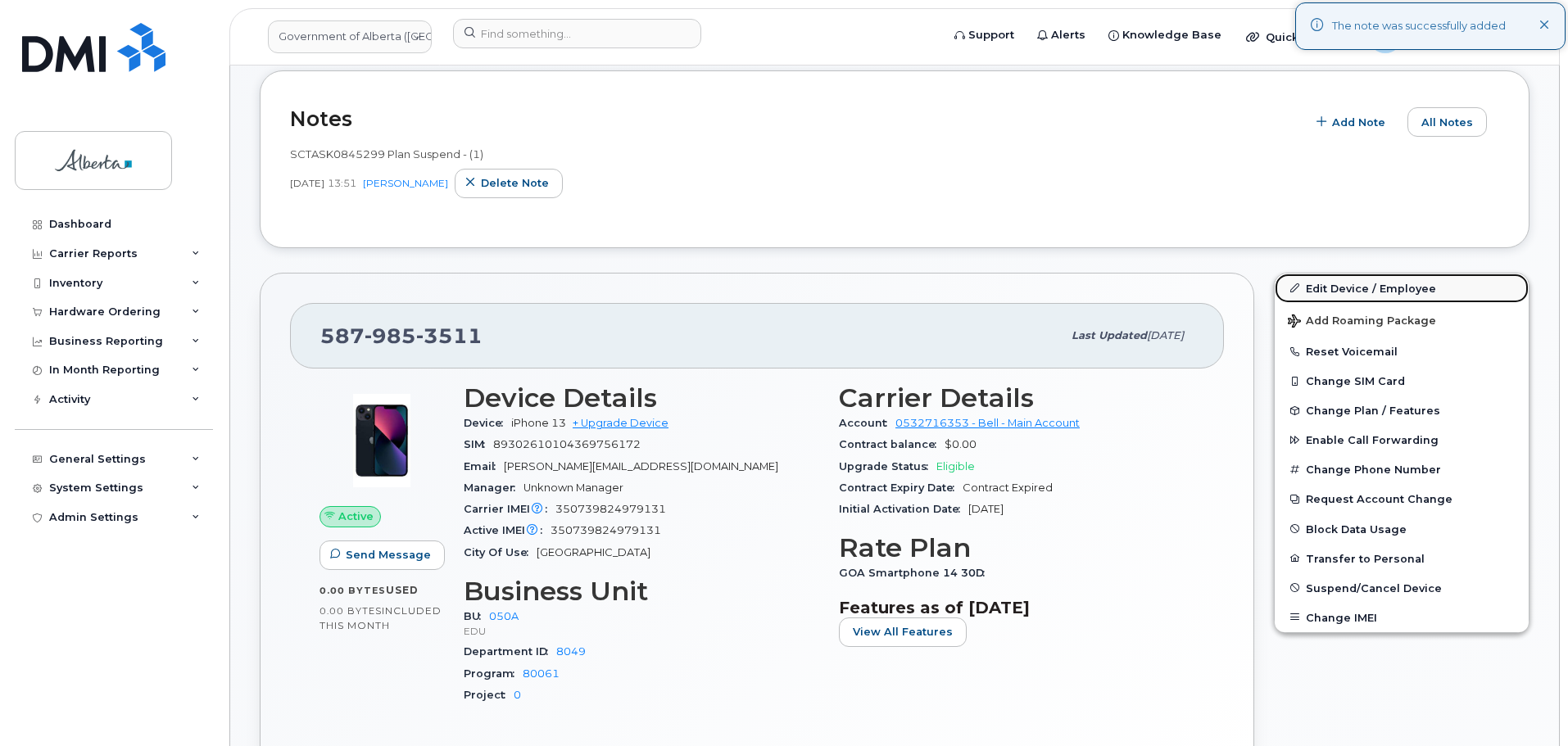
click at [1366, 292] on link "Edit Device / Employee" at bounding box center [1401, 288] width 254 height 30
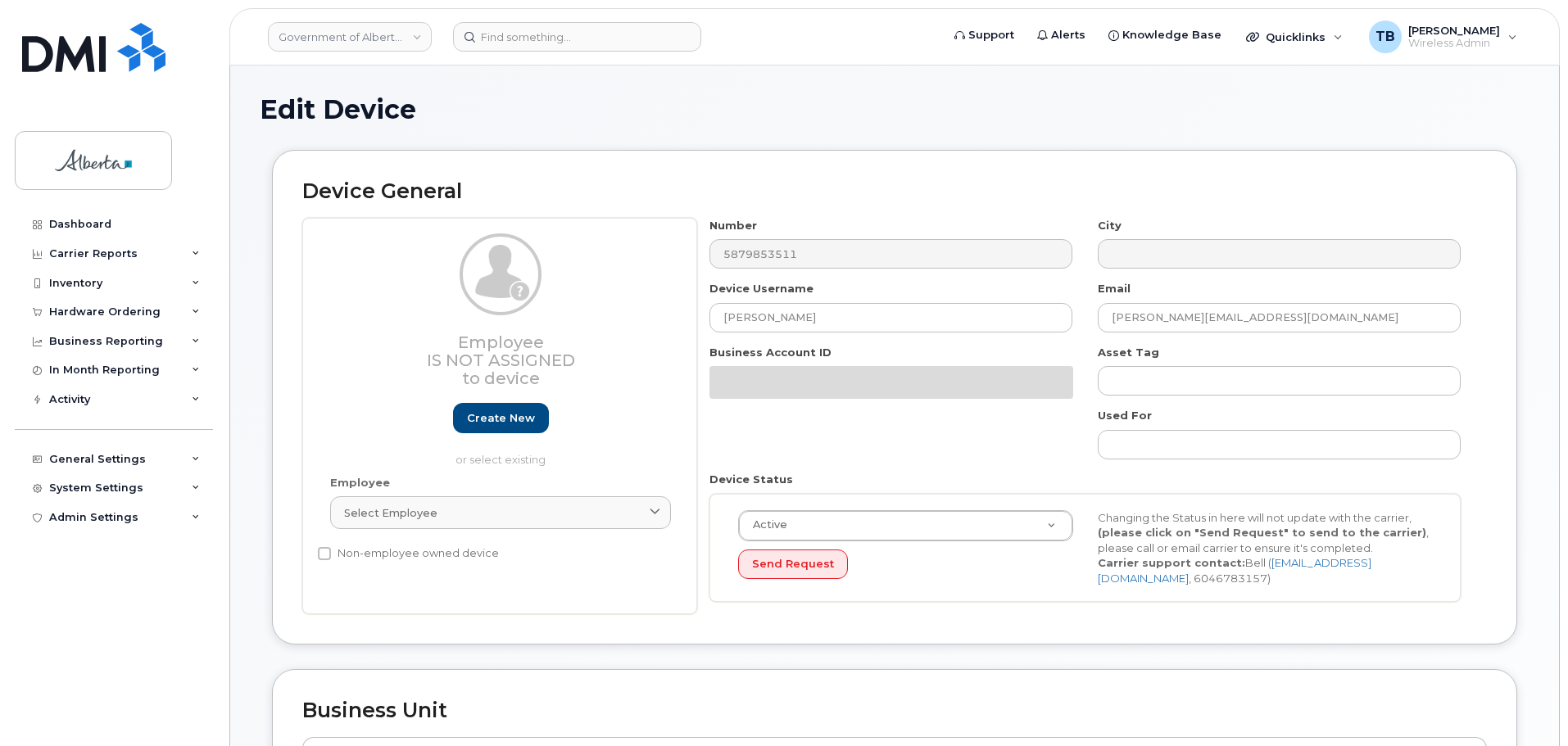
select select "4749738"
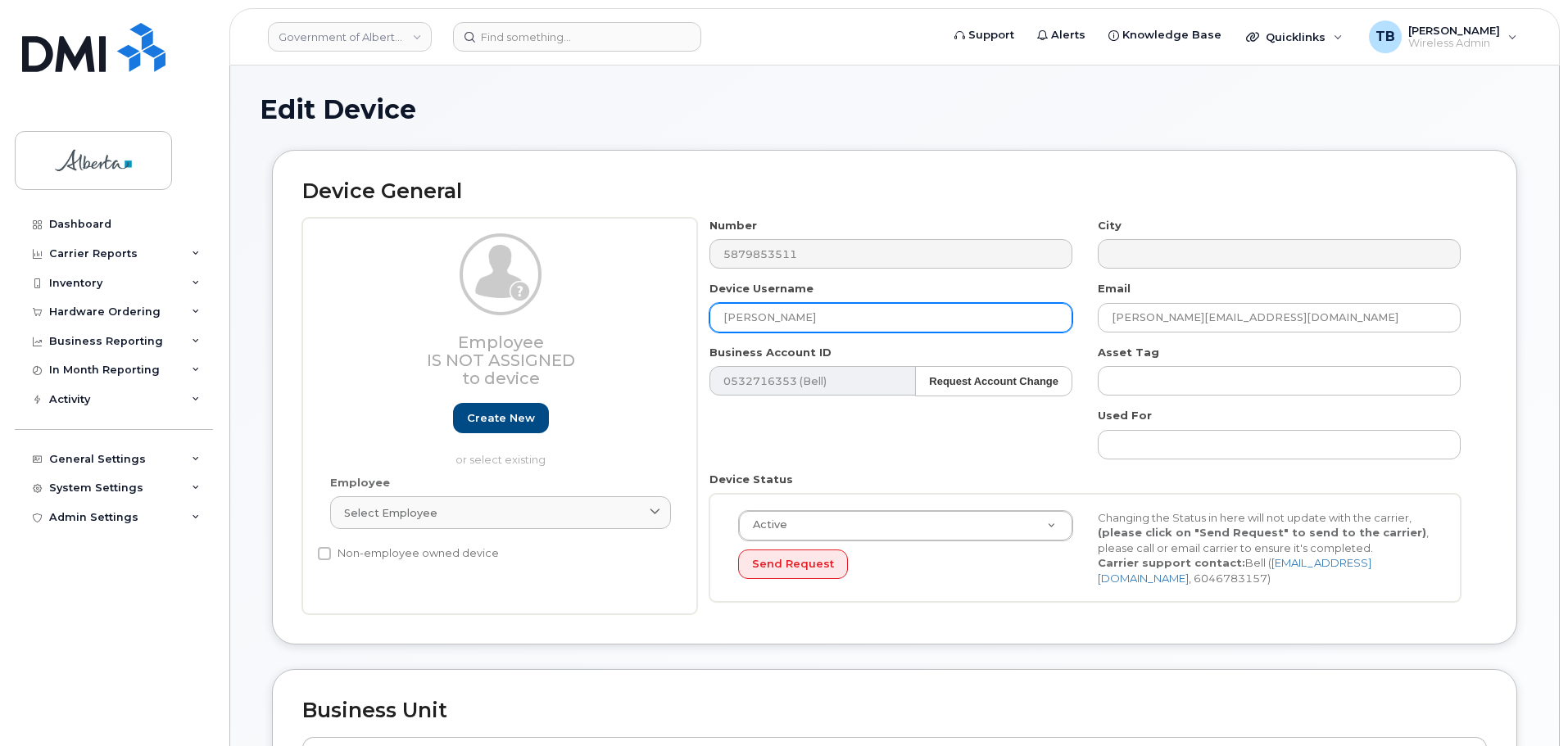
drag, startPoint x: 811, startPoint y: 319, endPoint x: 648, endPoint y: 320, distance: 163.0
click at [651, 320] on div "Employee Is not assigned to device Create new or select existing Employee Selec…" at bounding box center [894, 416] width 1185 height 397
paste input "Stakeholder Relations Analyst"
type input "Stakeholder Relations Analyst Vacant"
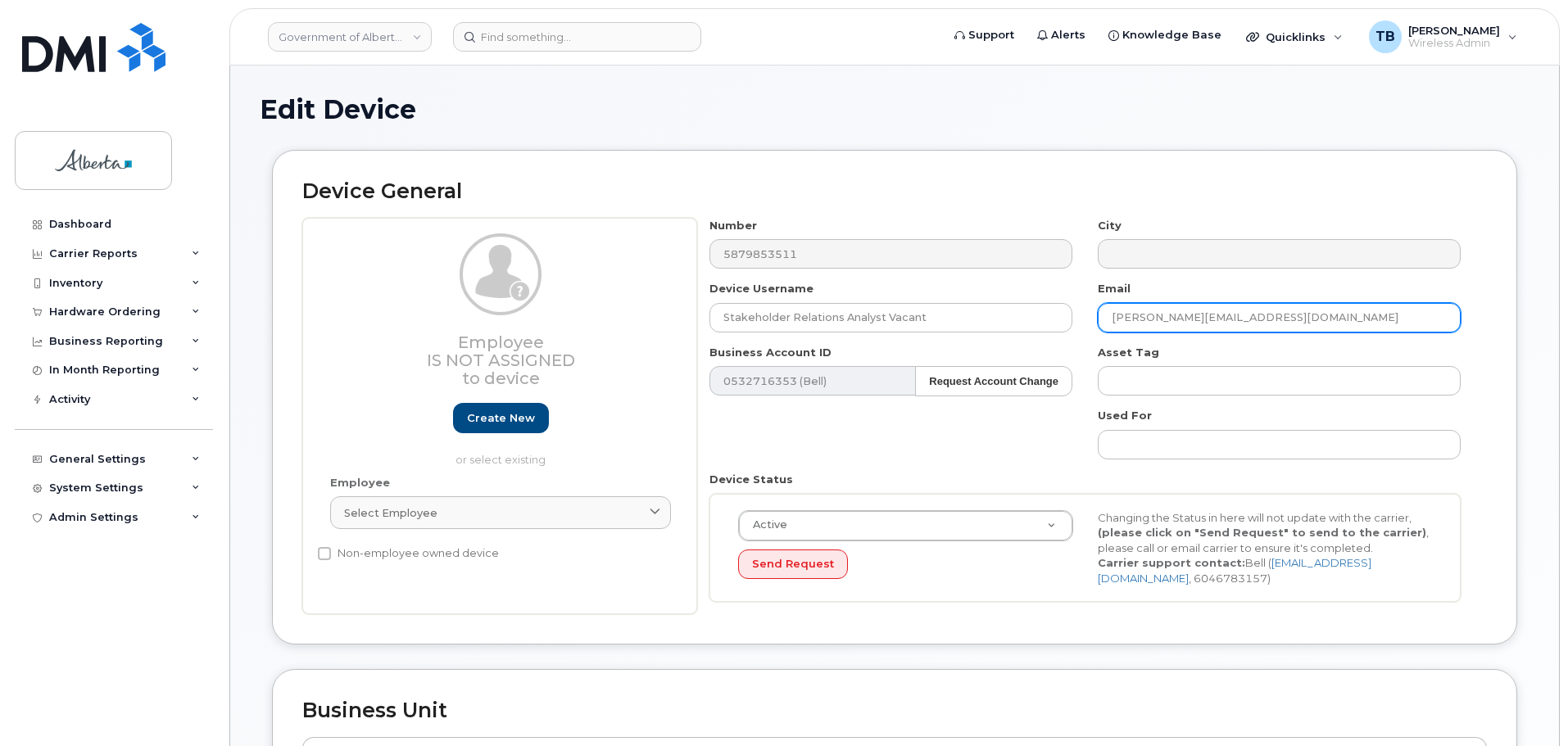
drag, startPoint x: 1109, startPoint y: 319, endPoint x: 1091, endPoint y: 318, distance: 18.0
click at [1093, 318] on div "Email Cynthia.Ivoula@gov.ab.ca" at bounding box center [1279, 306] width 388 height 52
click at [1091, 318] on div "Email Cynthia.Ivoula@gov.ab.ca" at bounding box center [1279, 306] width 388 height 52
click at [1261, 321] on input "Cynthia.Ivoula@gov.ab.ca" at bounding box center [1279, 317] width 363 height 30
paste input "Elaine.Briere-Wudrick"
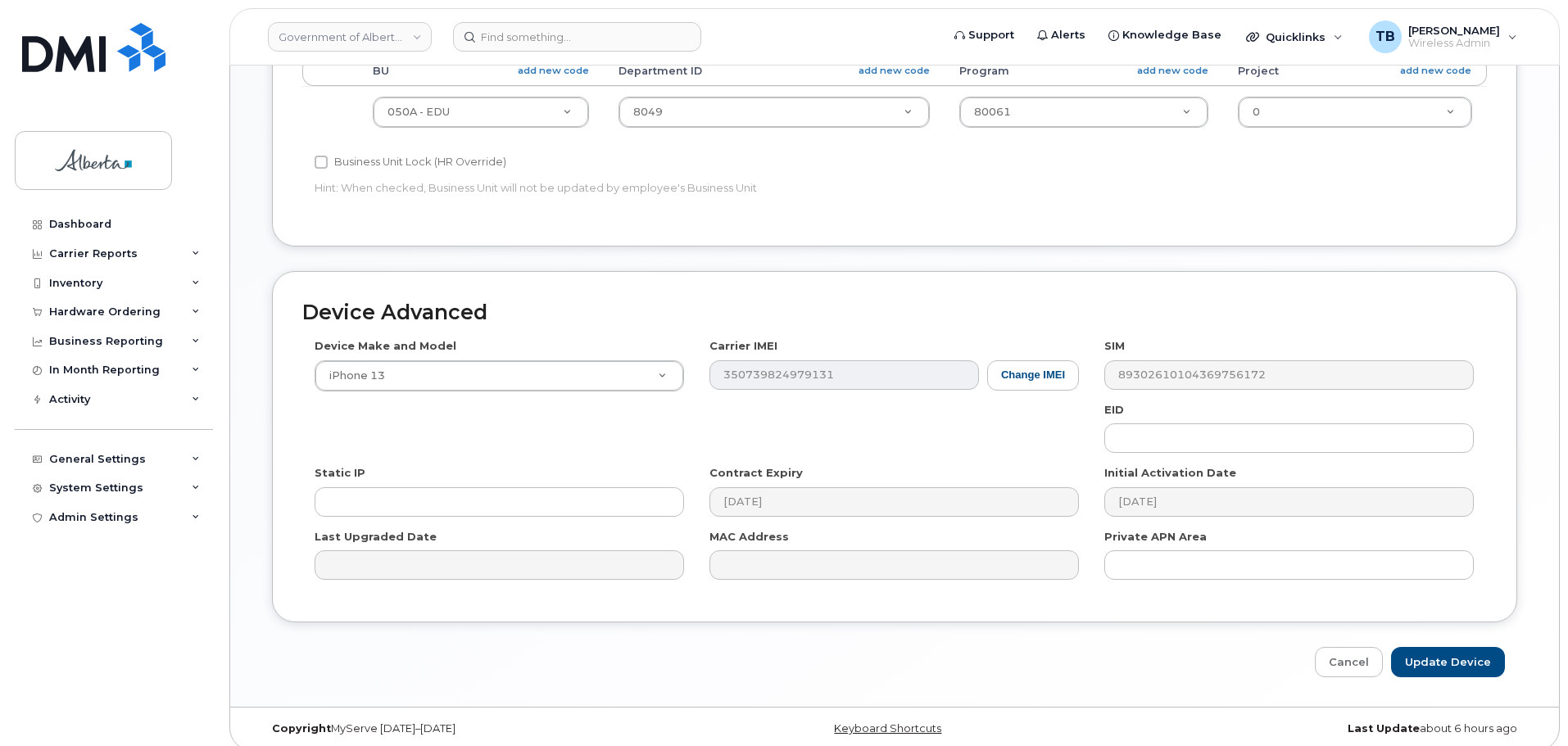
scroll to position [693, 0]
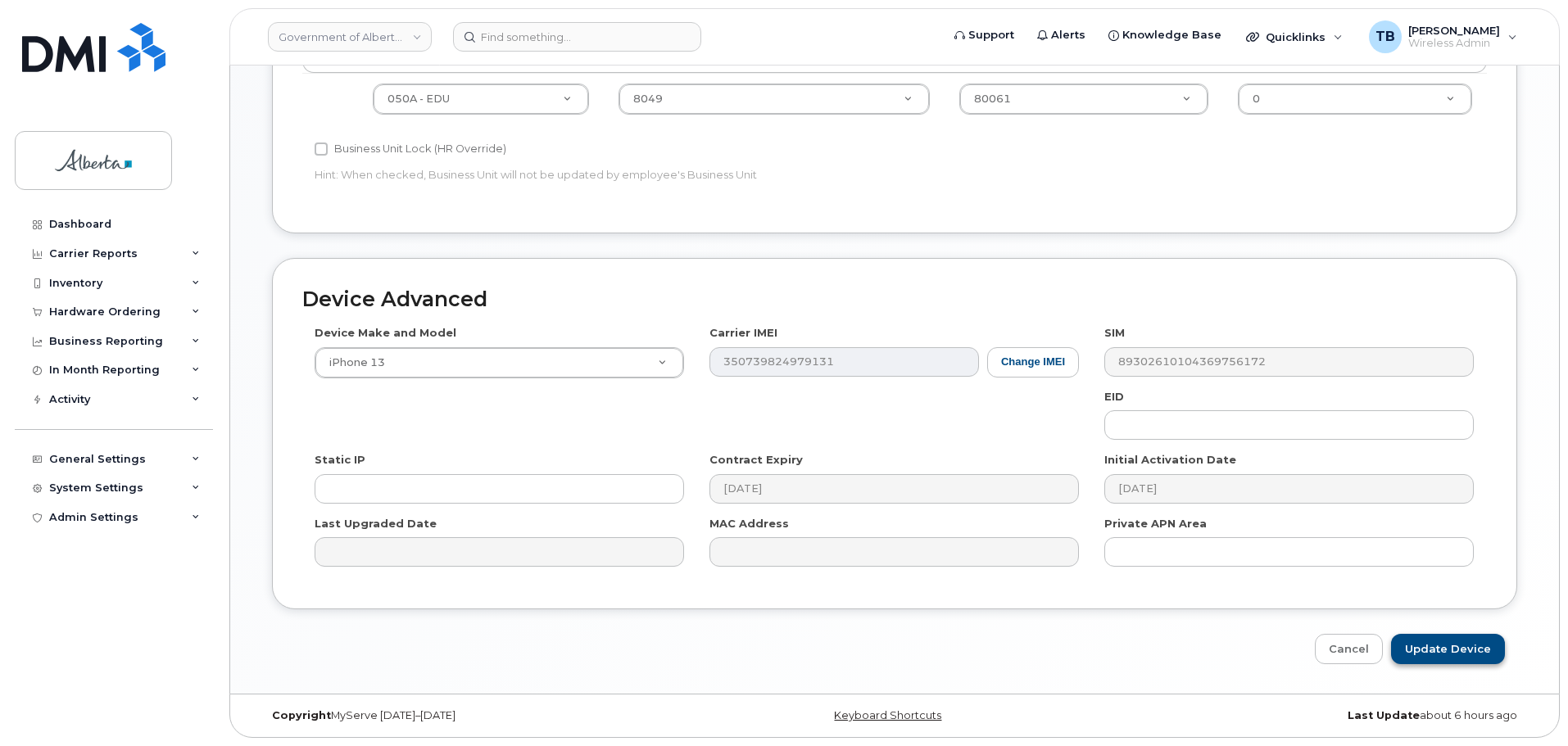
type input "[PERSON_NAME][EMAIL_ADDRESS][PERSON_NAME][DOMAIN_NAME]"
click at [1451, 658] on input "Update Device" at bounding box center [1448, 648] width 114 height 31
type input "Saving..."
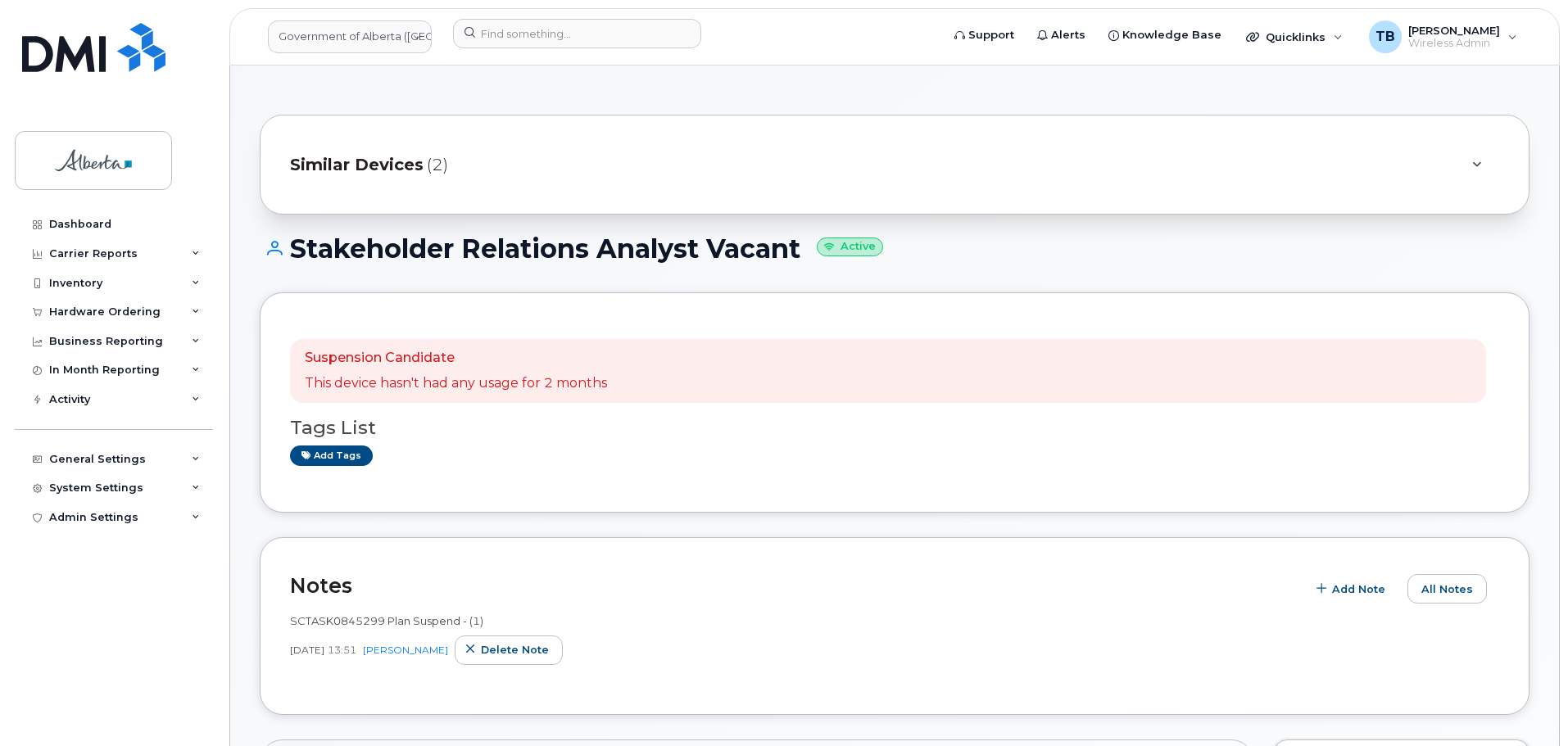
click at [324, 619] on span "SCTASK0845299 Plan Suspend - (1)" at bounding box center [386, 620] width 194 height 13
copy span "SCTASK0845299"
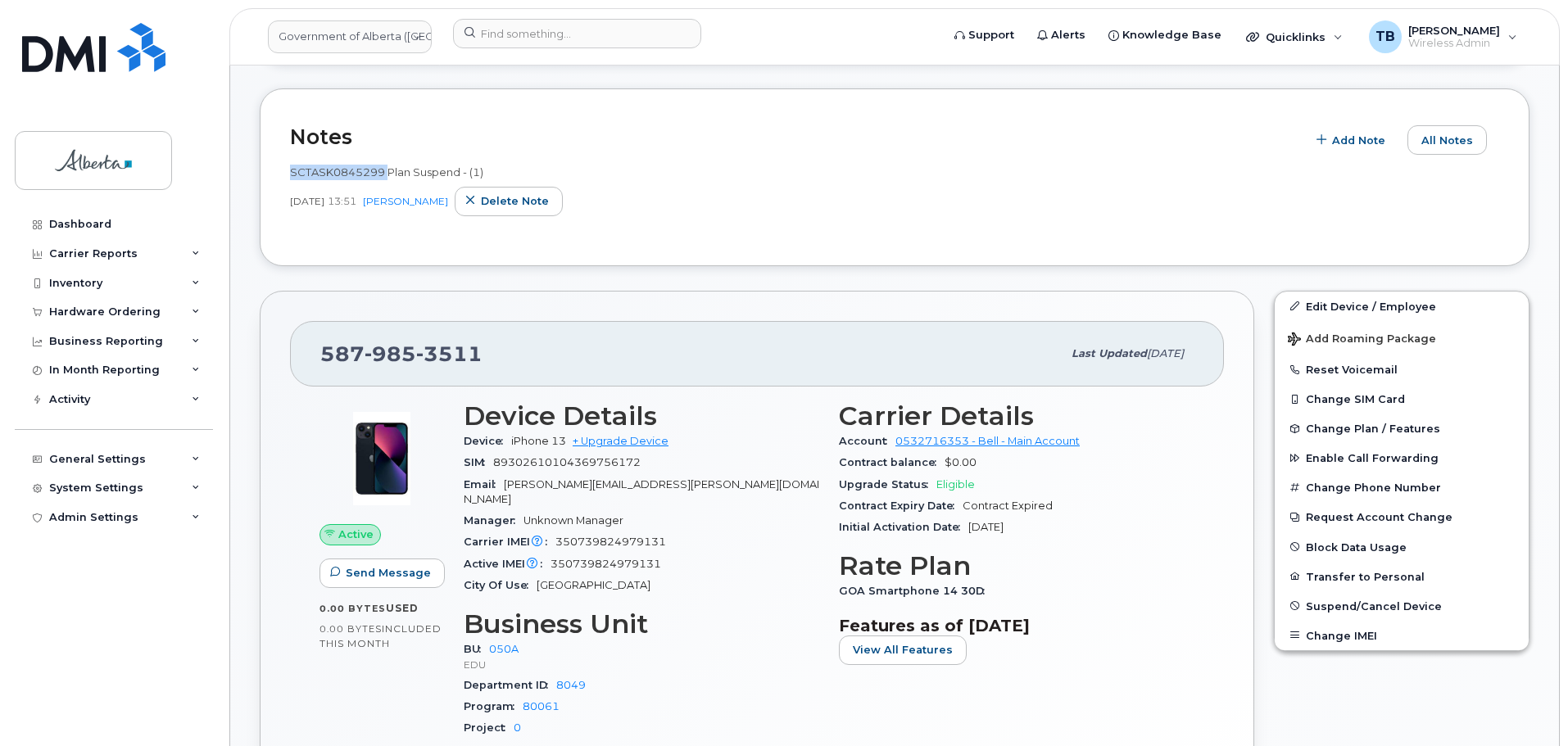
scroll to position [654, 0]
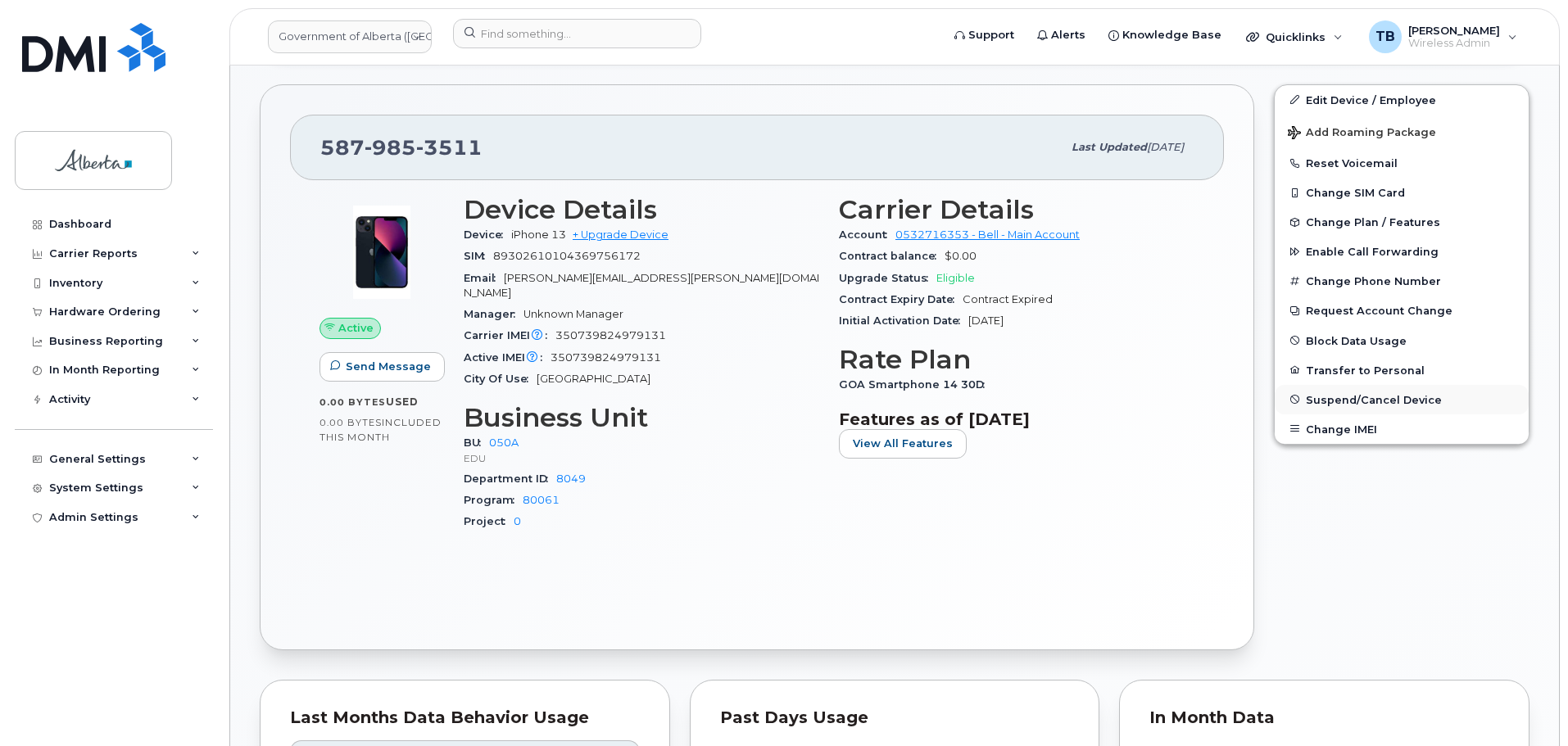
click at [1324, 400] on span "Suspend/Cancel Device" at bounding box center [1374, 398] width 136 height 12
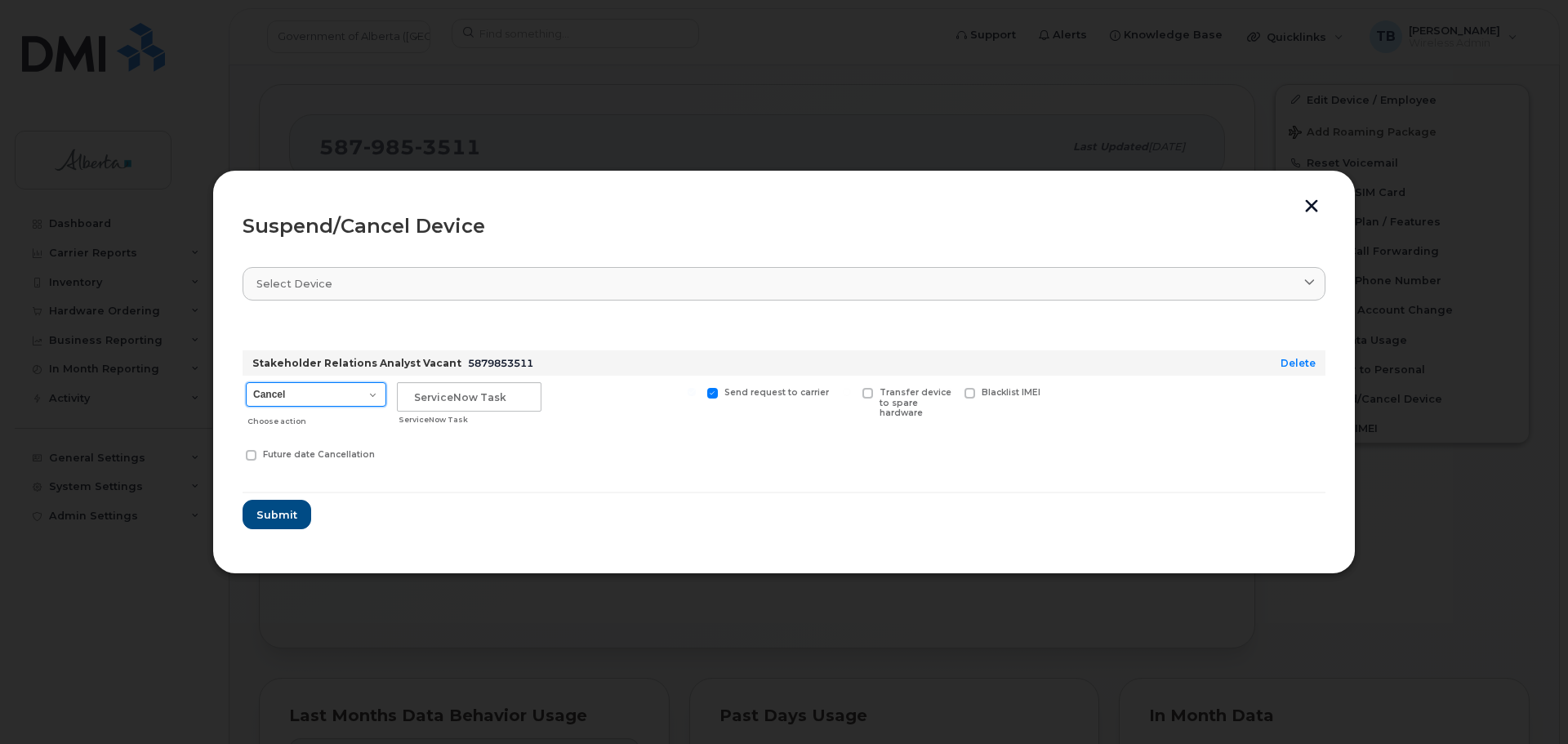
click at [308, 390] on select "Cancel Suspend - Extend Suspension Suspend - Reduced Rate Suspend - Lost Device…" at bounding box center [316, 394] width 140 height 25
select select "[object Object]"
click at [246, 382] on select "Cancel Suspend - Extend Suspension Suspend - Reduced Rate Suspend - Lost Device…" at bounding box center [316, 394] width 140 height 25
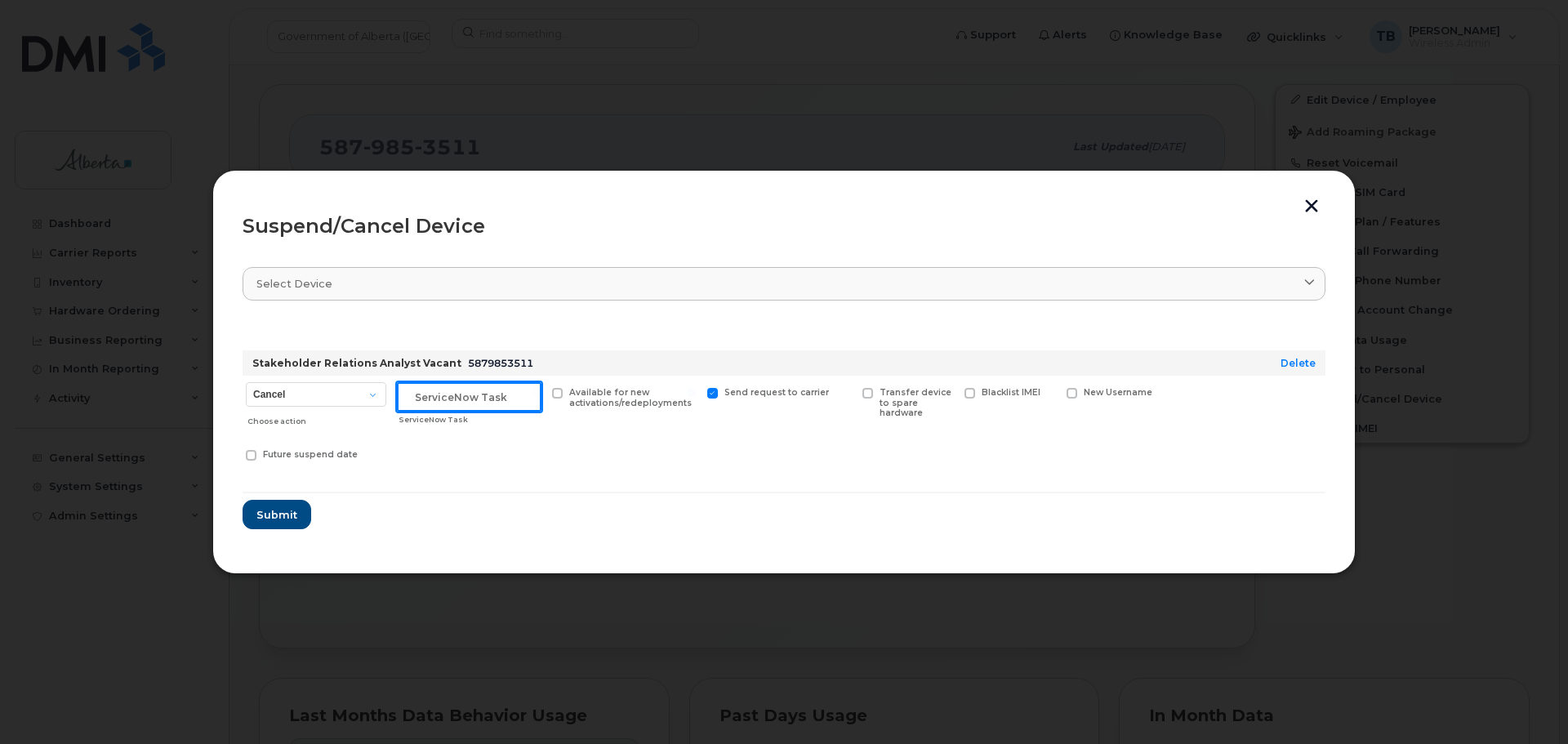
click at [440, 400] on input "text" at bounding box center [469, 397] width 145 height 30
paste input "SCTASK0845299"
type input "SCTASK0845299"
click at [260, 505] on button "Submit" at bounding box center [276, 514] width 67 height 30
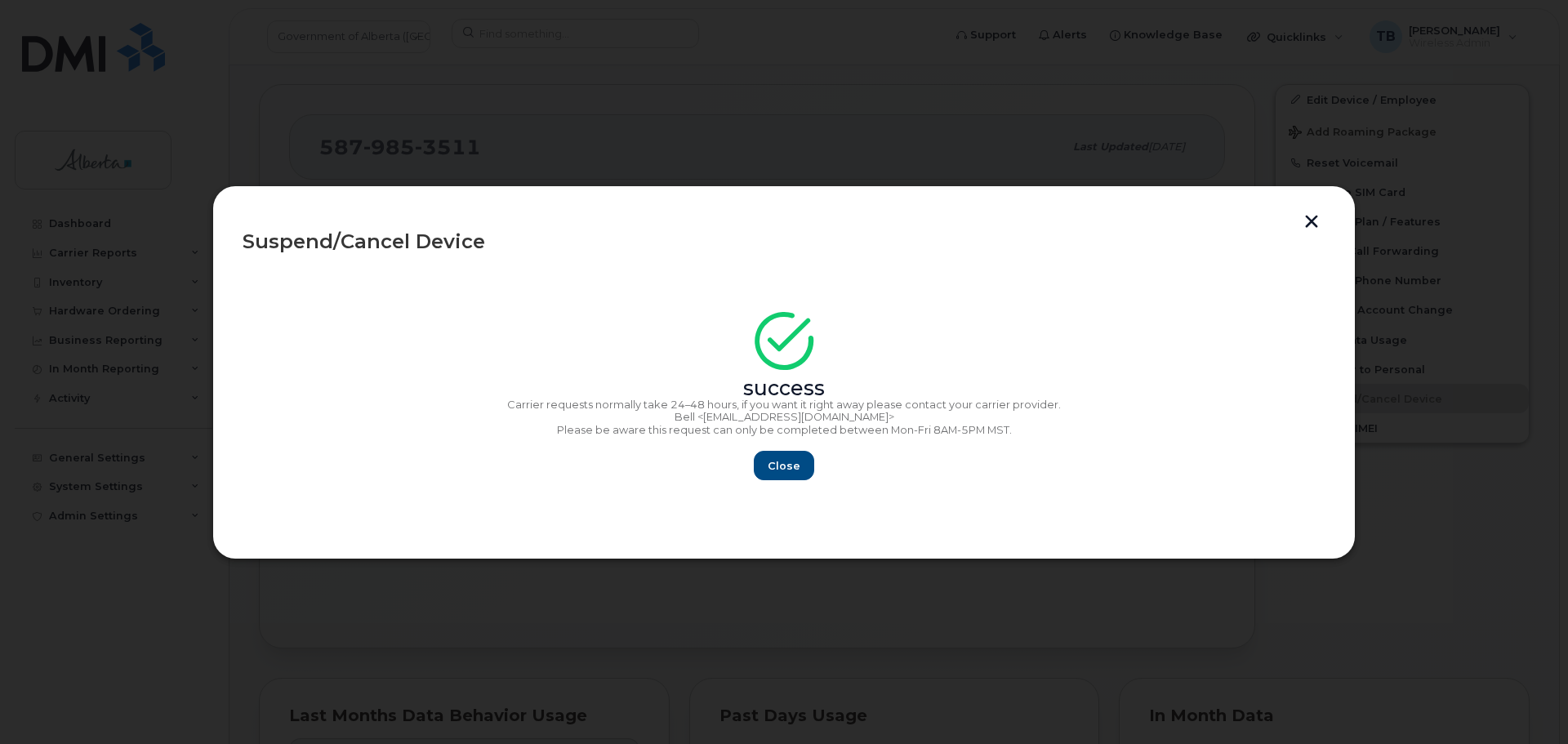
click at [1073, 347] on div "success" at bounding box center [784, 358] width 1083 height 74
click at [1315, 232] on div "Suspend/Cancel Device" at bounding box center [784, 241] width 1083 height 19
click at [1306, 222] on button "button" at bounding box center [1311, 223] width 25 height 18
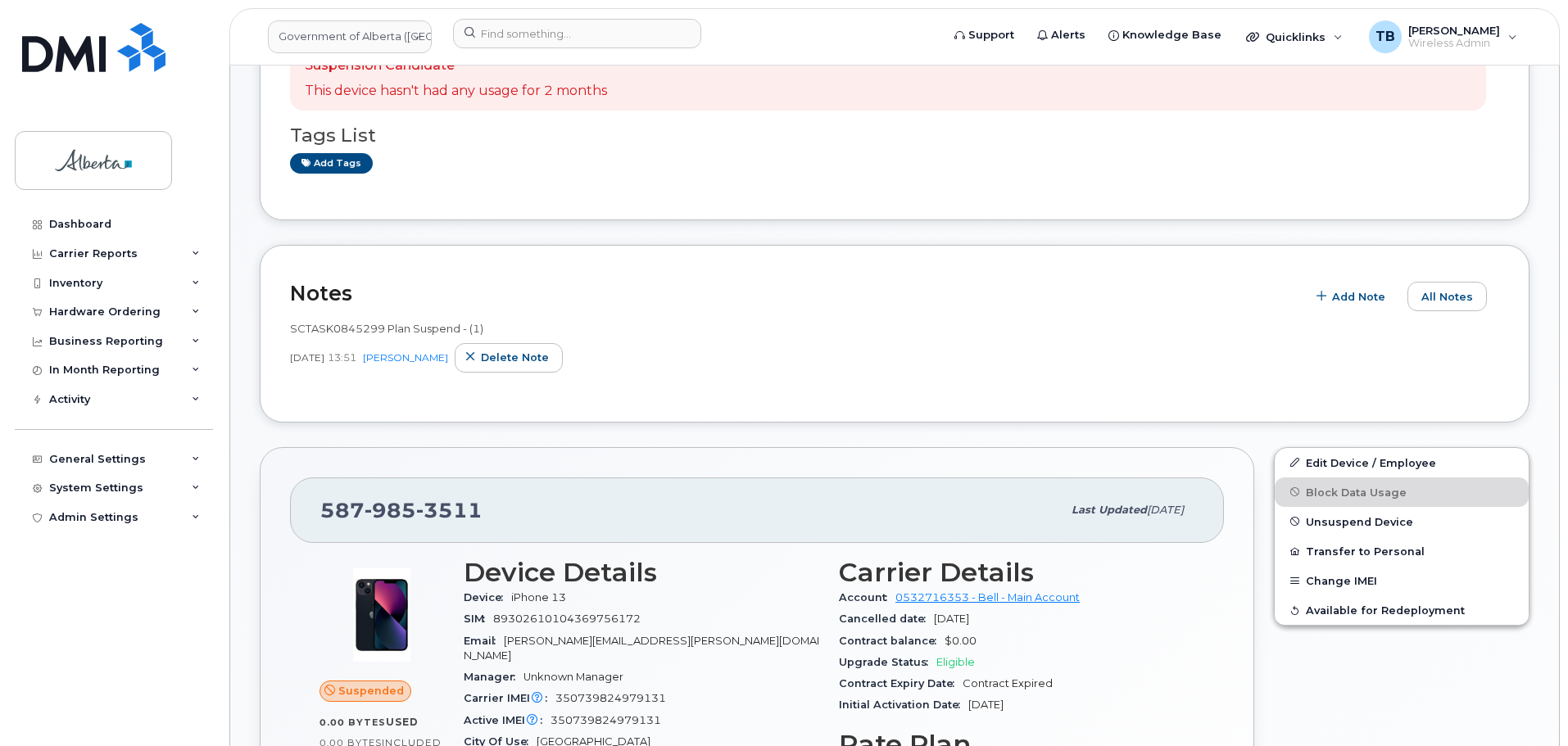
scroll to position [328, 0]
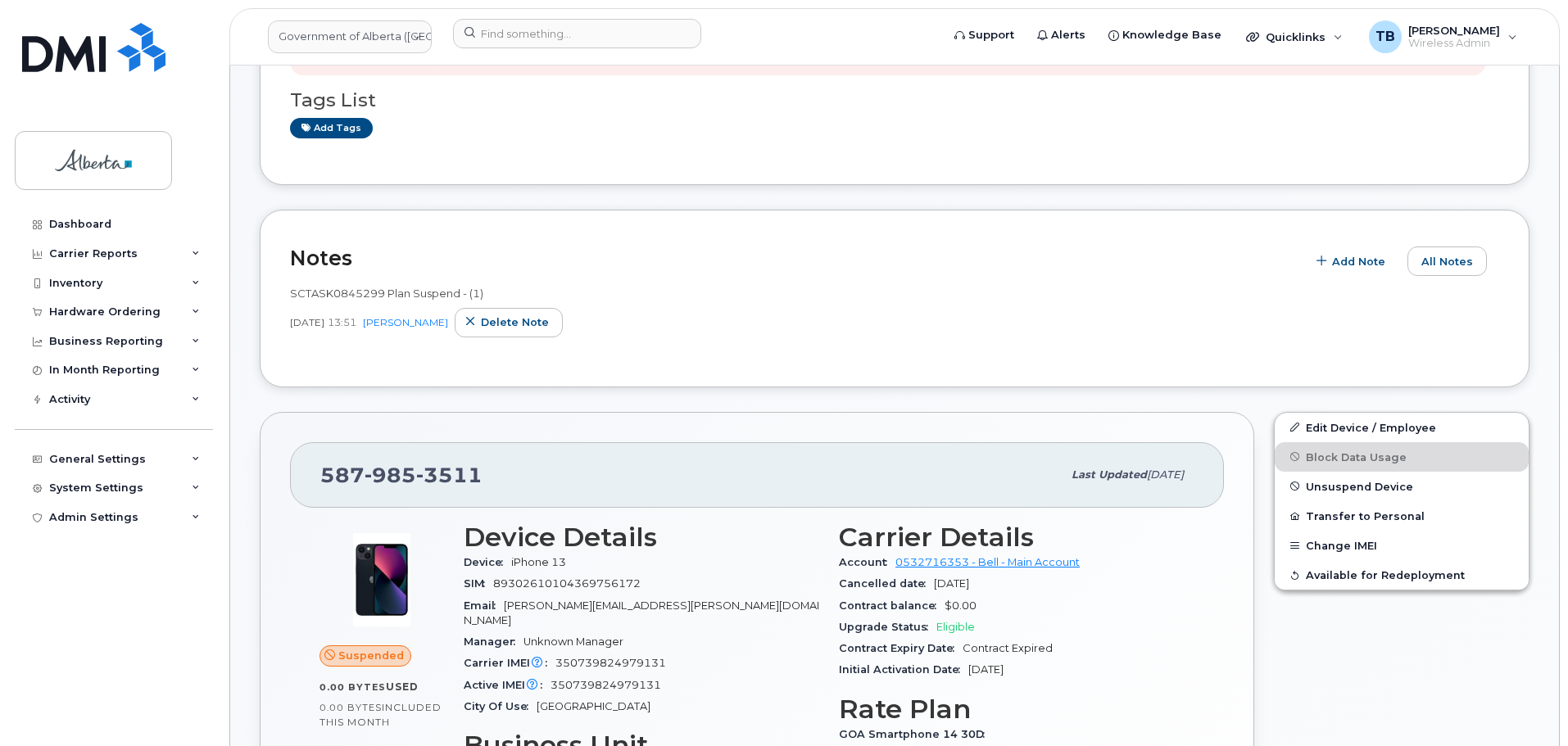
click at [373, 475] on span "985" at bounding box center [391, 475] width 52 height 25
copy span "587 985 3511"
click at [523, 19] on input at bounding box center [577, 33] width 248 height 30
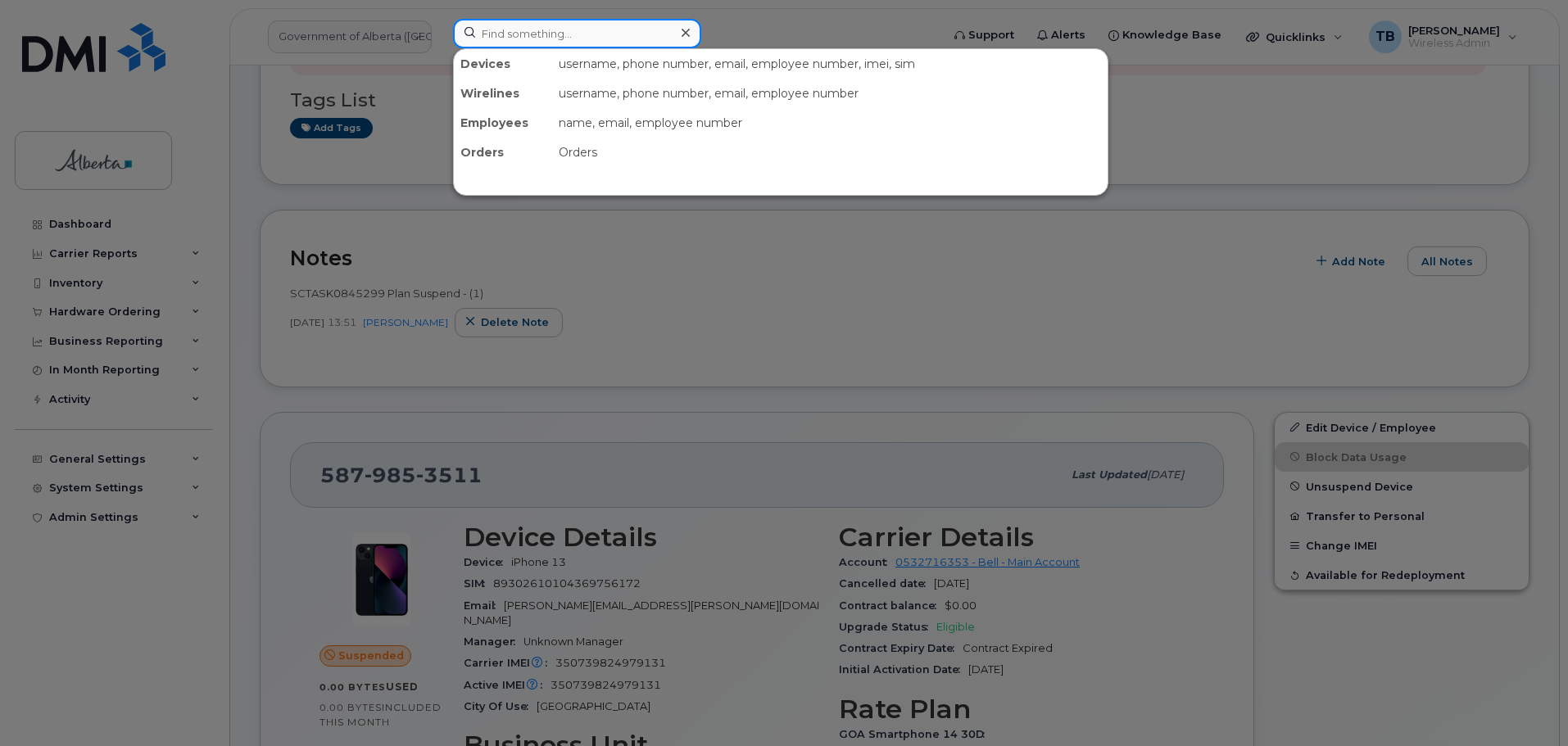
paste input "4034776892"
type input "4034776892"
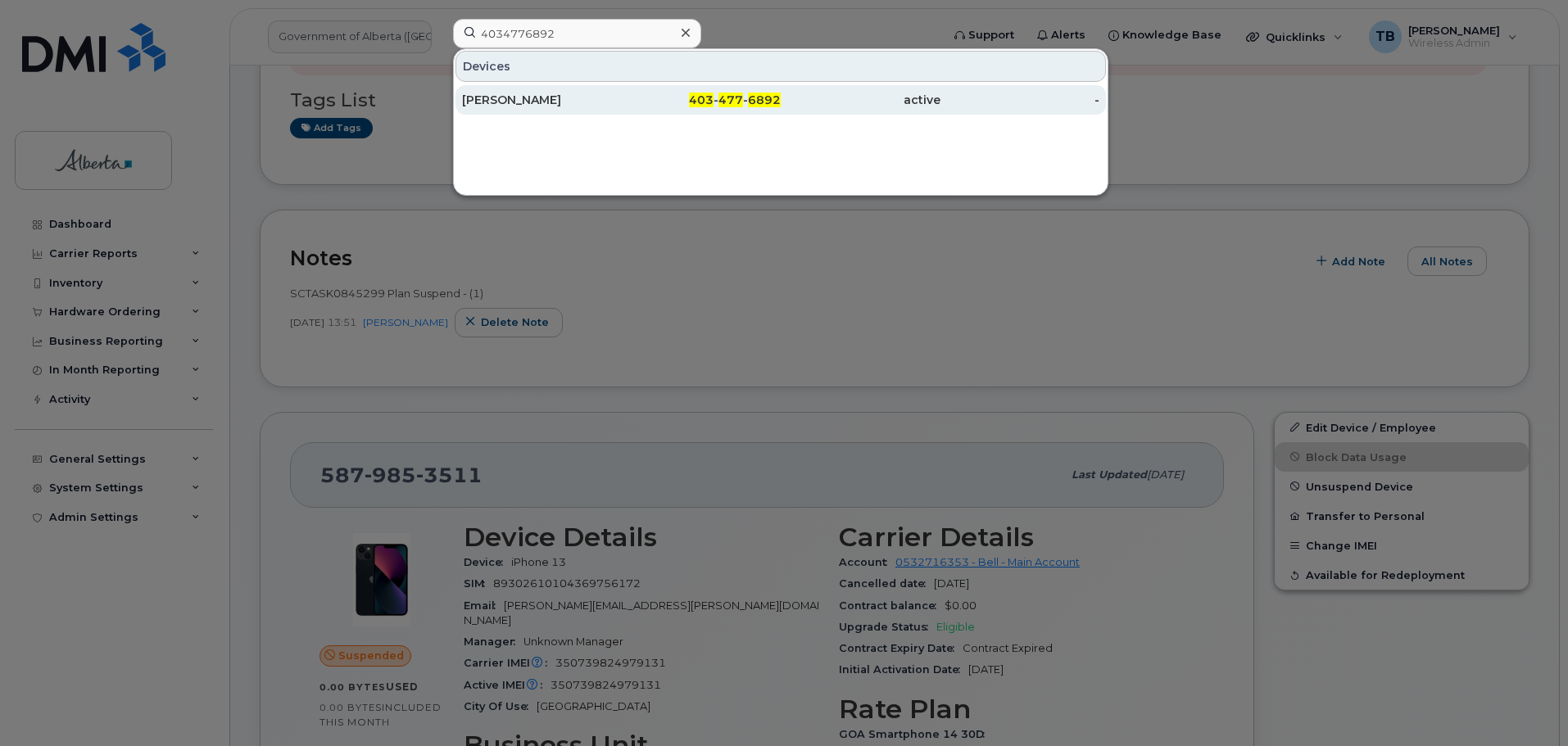
click at [493, 106] on div "[PERSON_NAME]" at bounding box center [542, 100] width 159 height 17
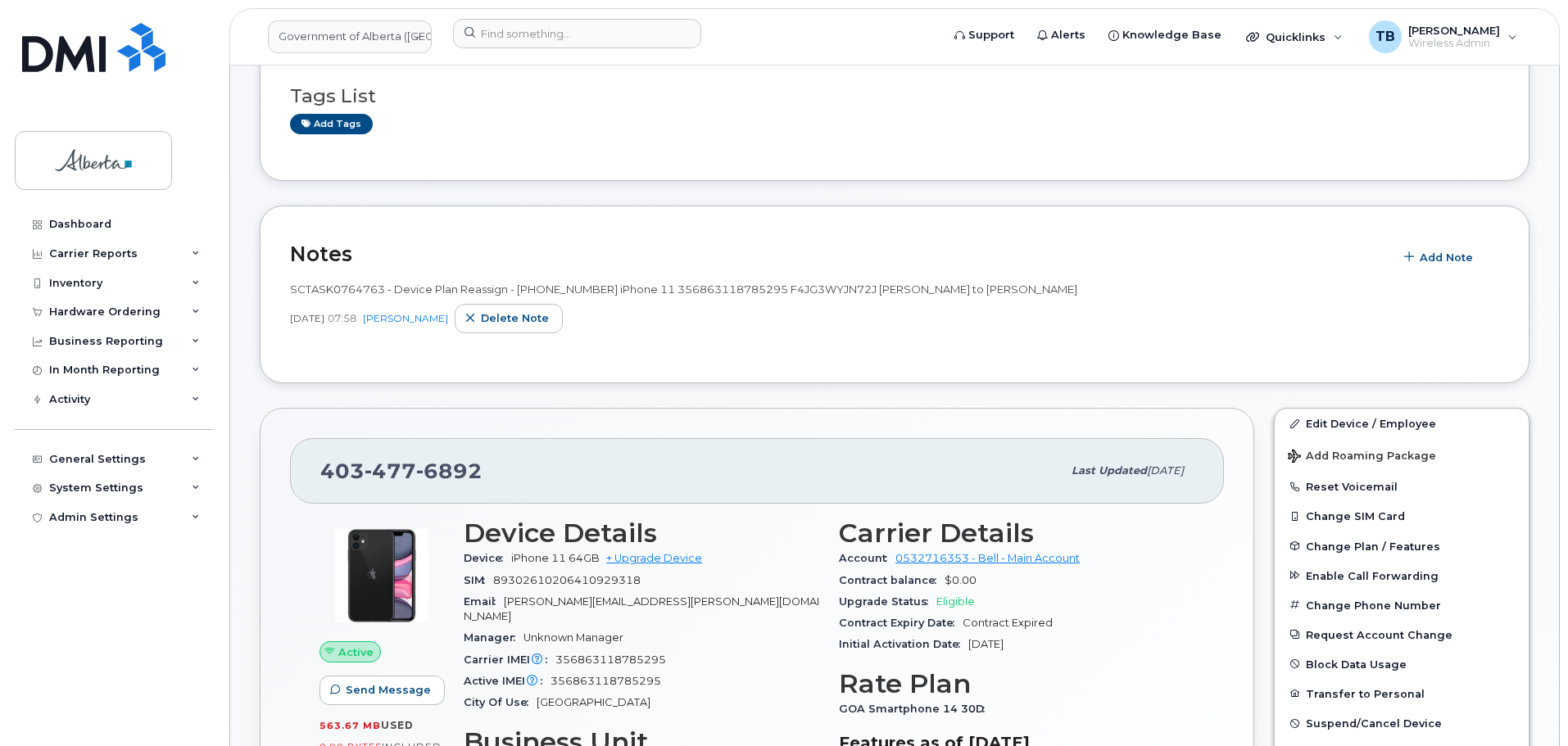
scroll to position [164, 0]
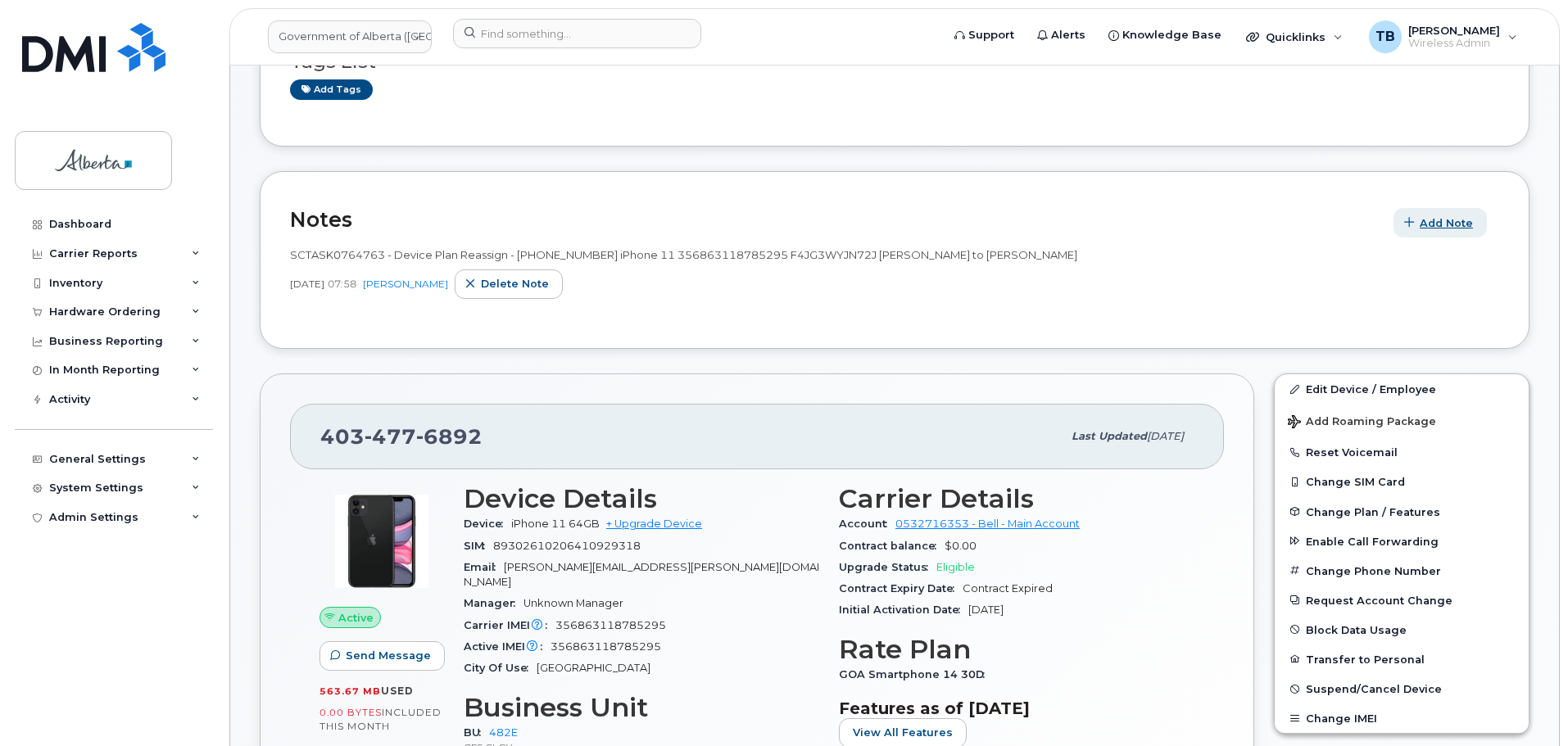
click at [1454, 228] on span "Add Note" at bounding box center [1446, 223] width 53 height 16
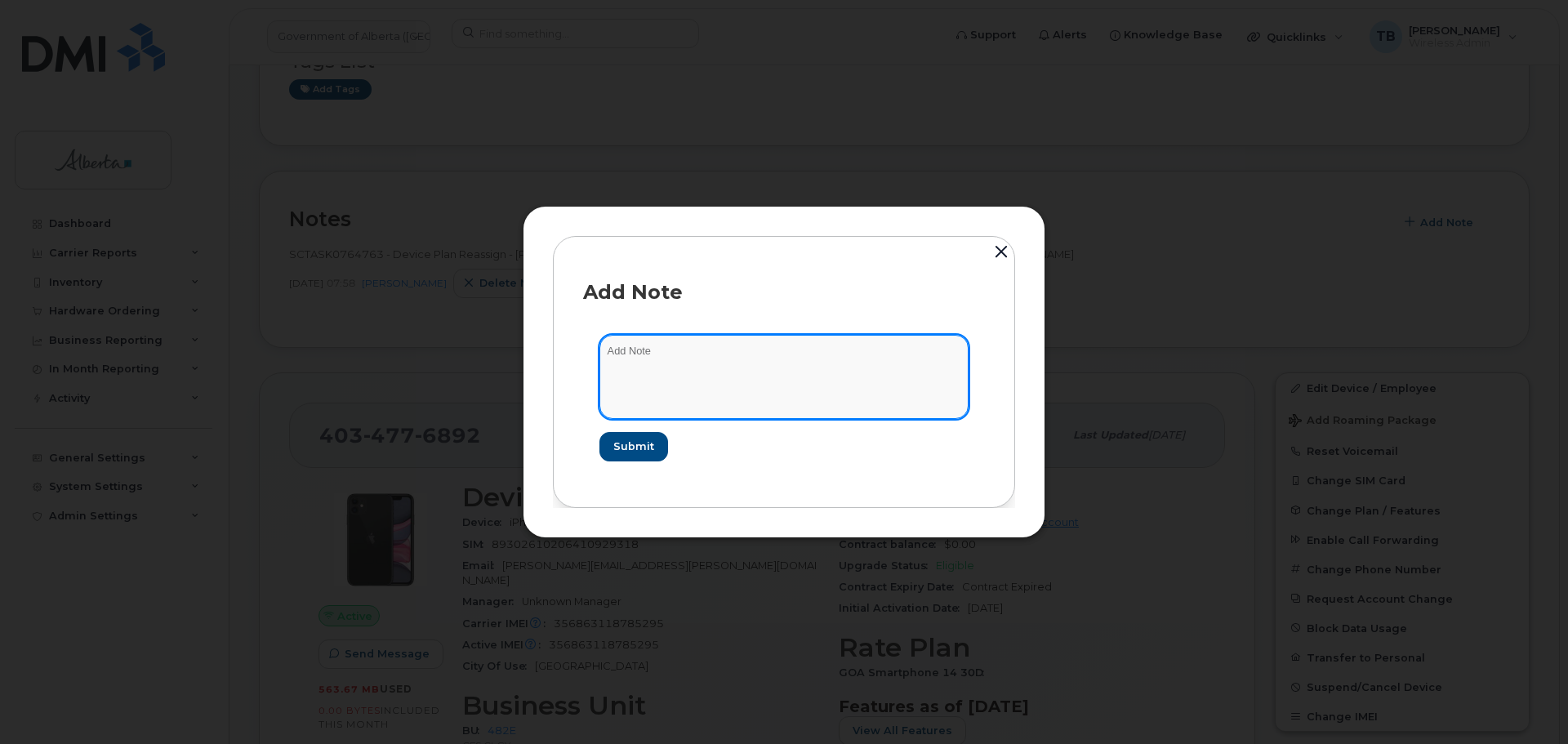
click at [652, 351] on textarea at bounding box center [784, 377] width 369 height 83
paste textarea "SCTASK0845765 Plan VM PIN - (1)"
type textarea "SCTASK0845765 Plan VM PIN - (1)"
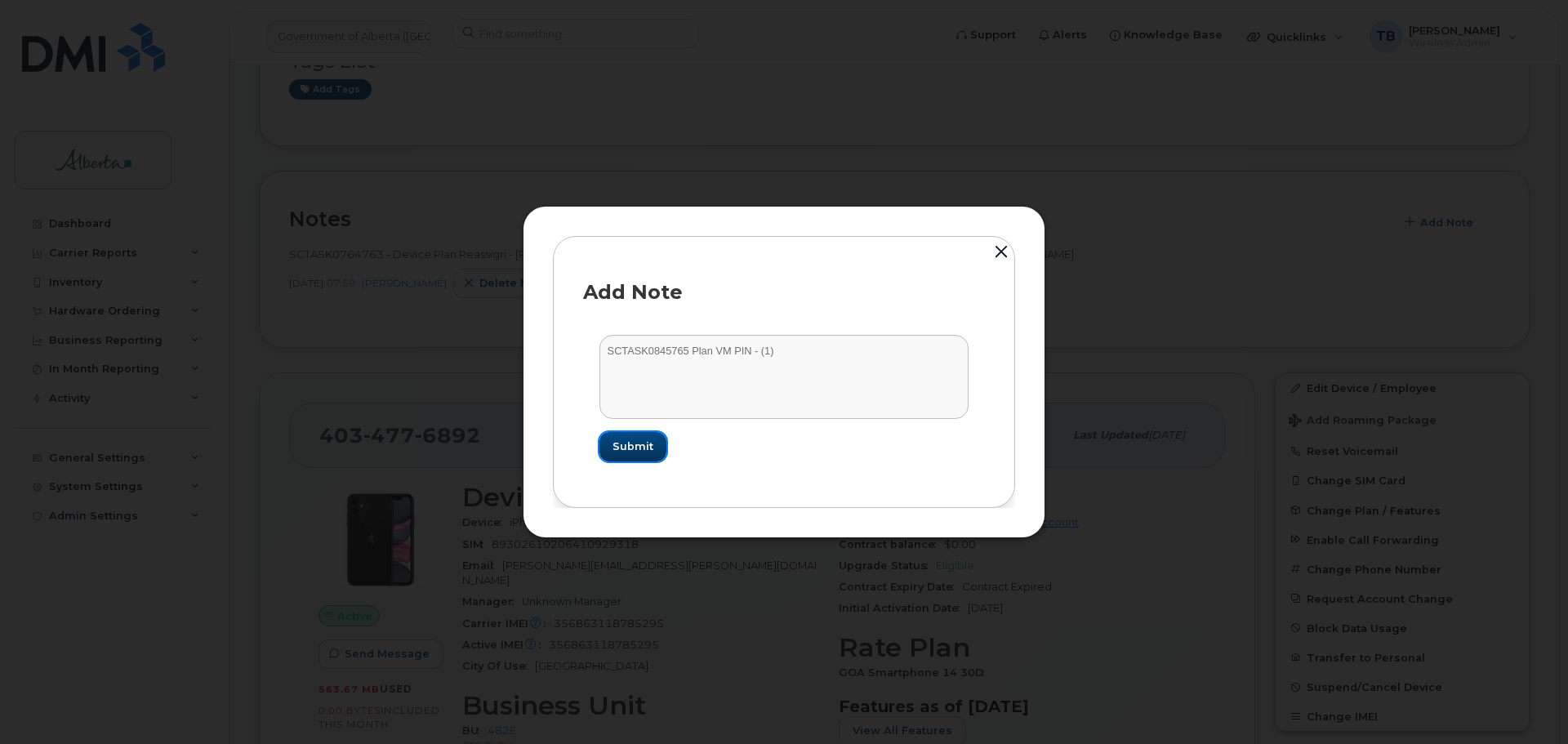
click at [630, 449] on span "Submit" at bounding box center [633, 446] width 41 height 16
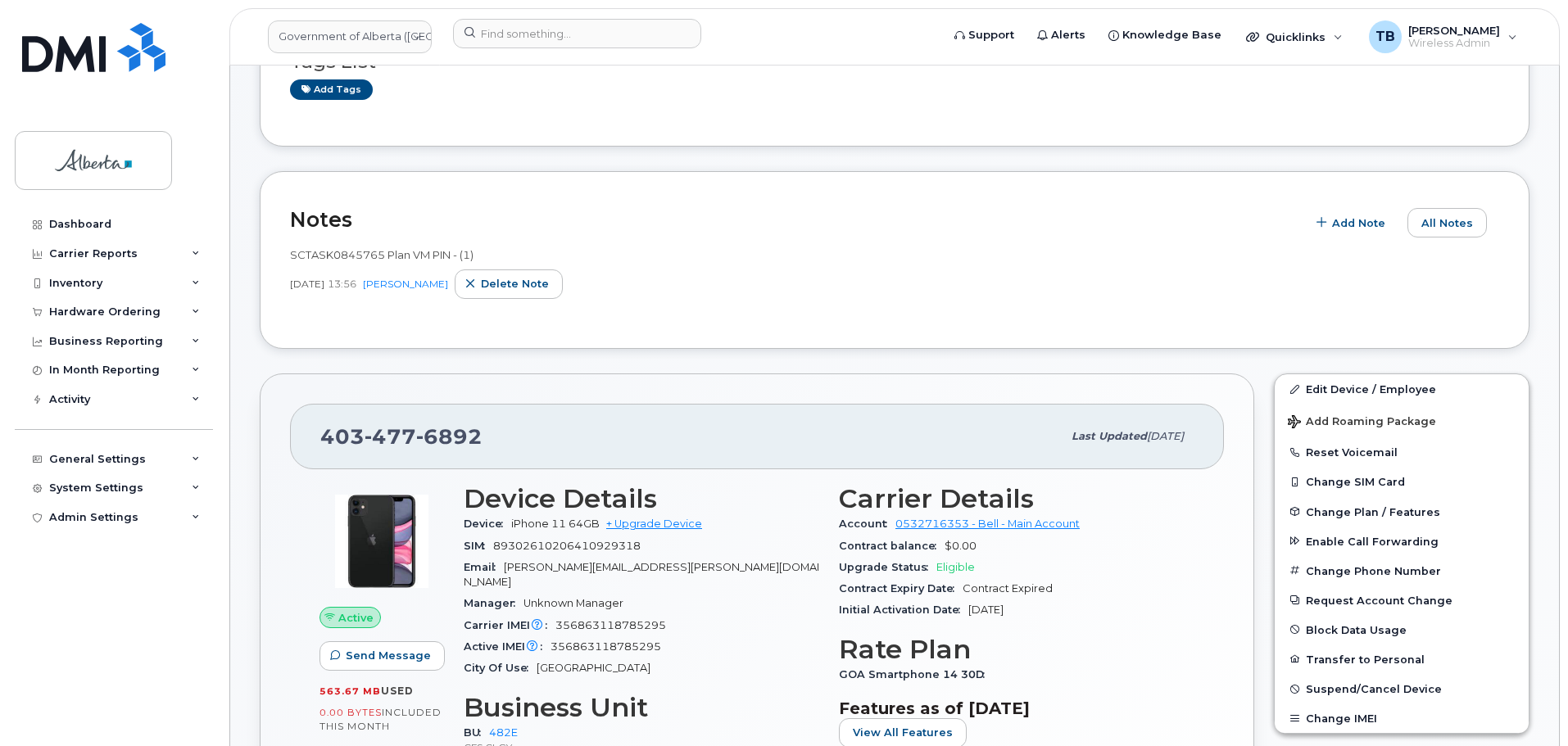
scroll to position [245, 0]
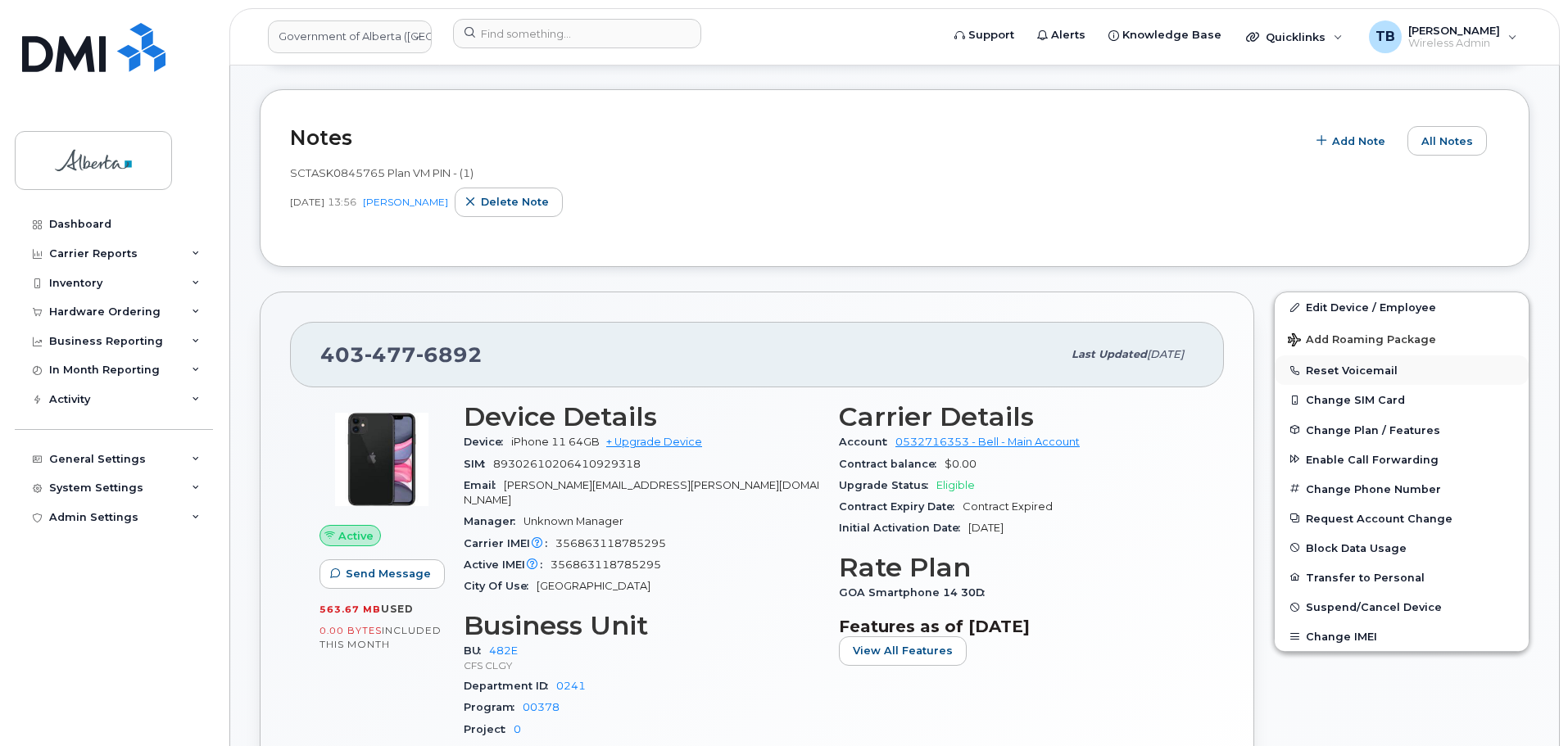
click at [1328, 371] on button "Reset Voicemail" at bounding box center [1401, 370] width 254 height 30
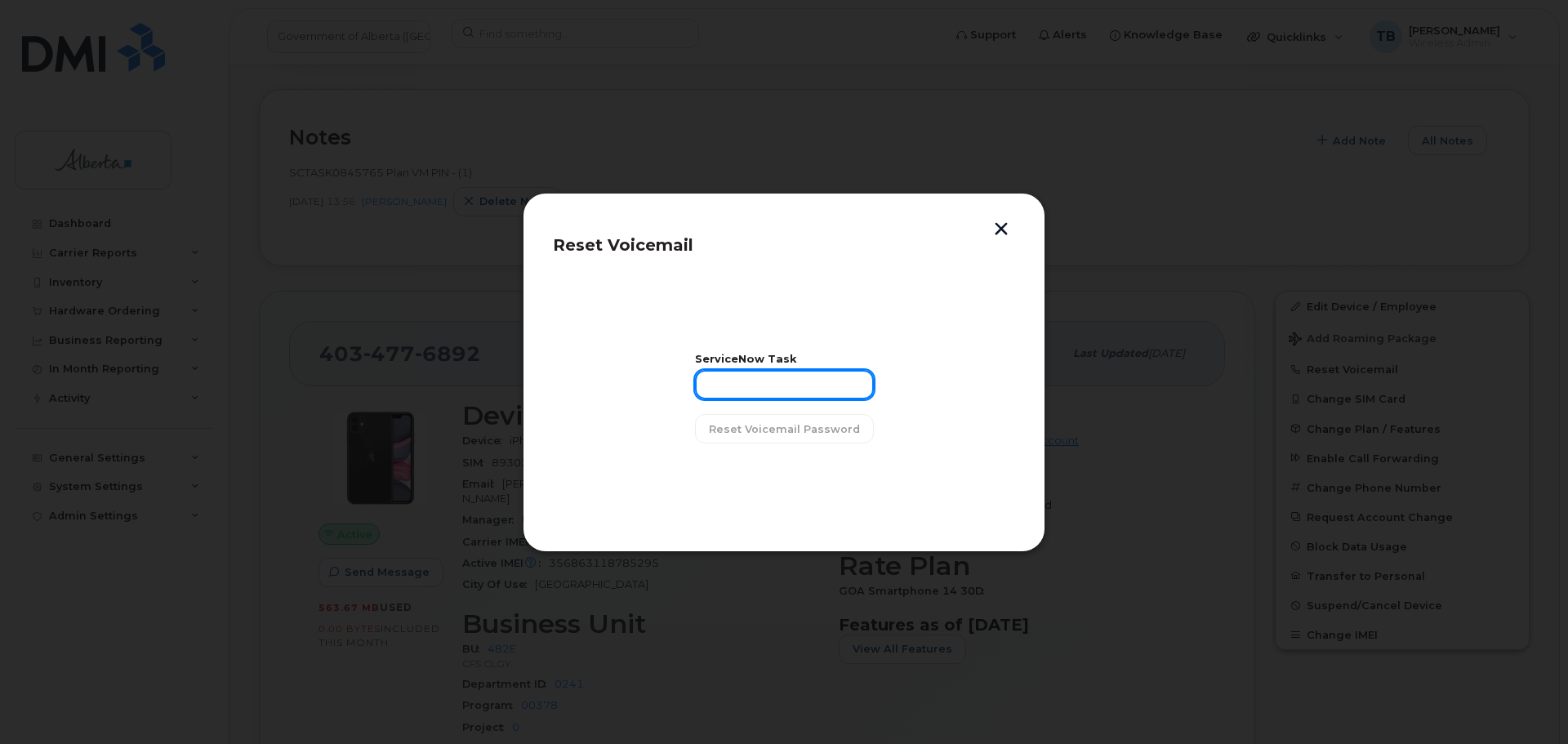
click at [807, 385] on input "text" at bounding box center [785, 385] width 179 height 30
paste input "SCTASK0845765"
type input "SCTASK0845765"
click at [753, 431] on span "Reset Voicemail Password" at bounding box center [785, 428] width 151 height 16
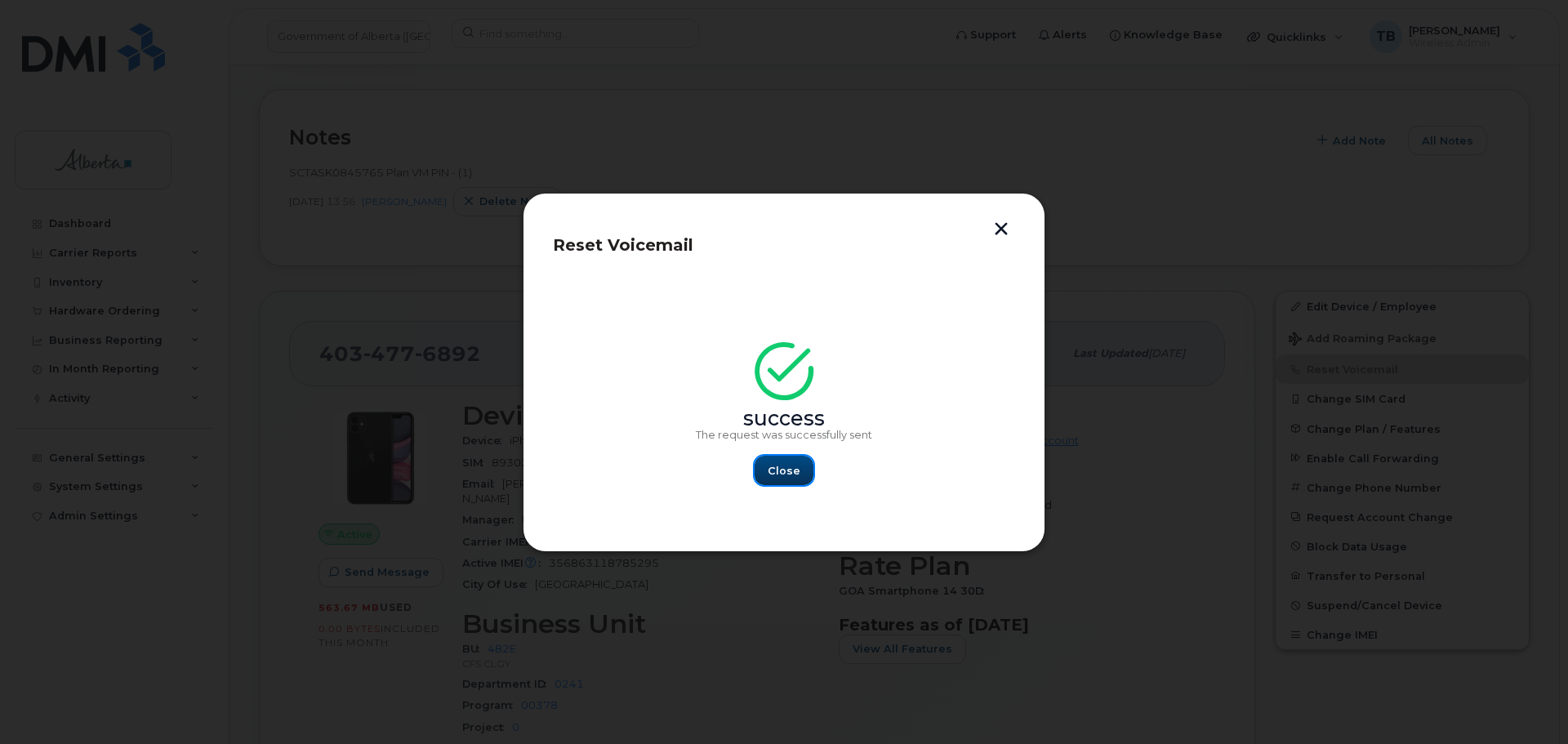
click at [794, 462] on span "Close" at bounding box center [783, 470] width 32 height 16
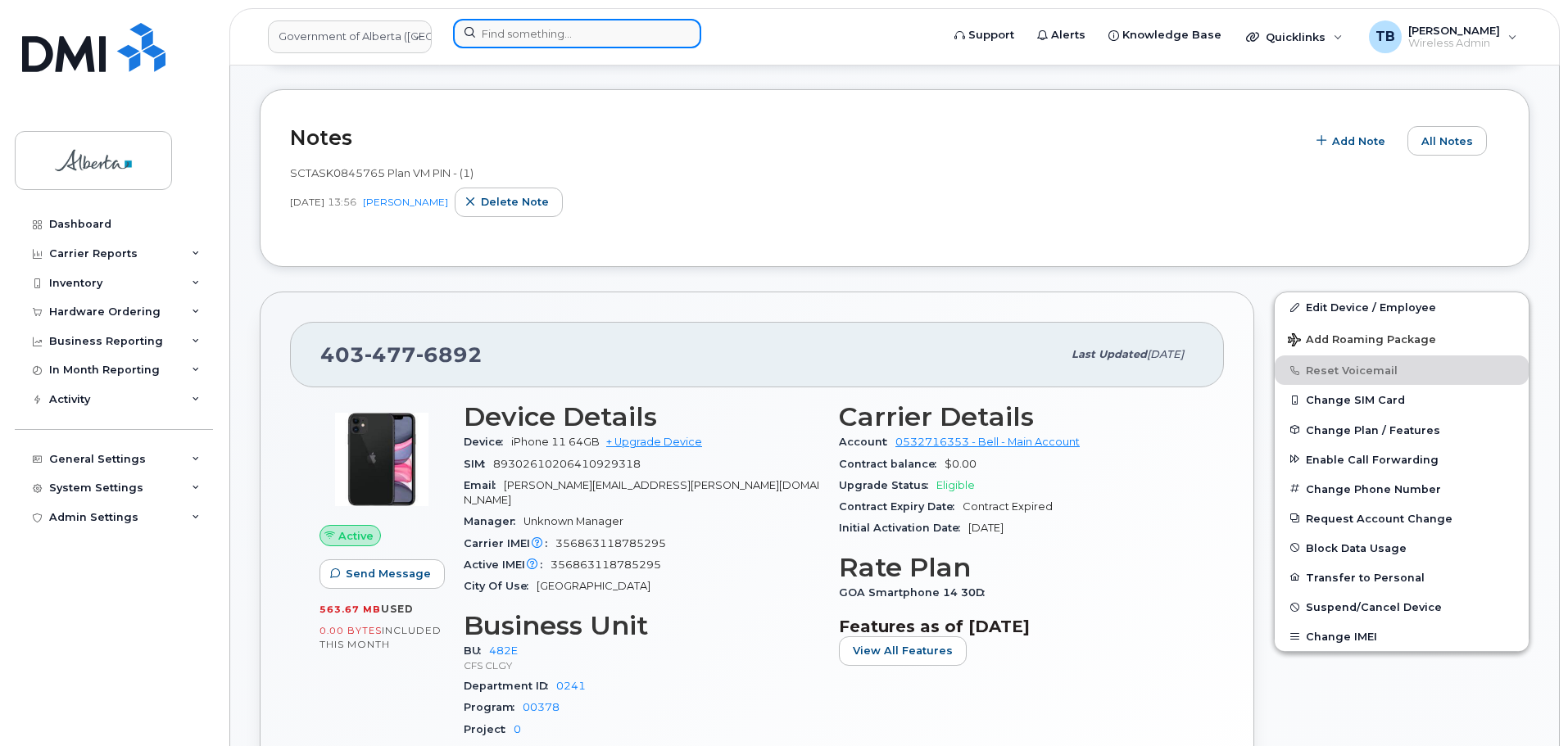
click at [573, 40] on input at bounding box center [577, 33] width 248 height 30
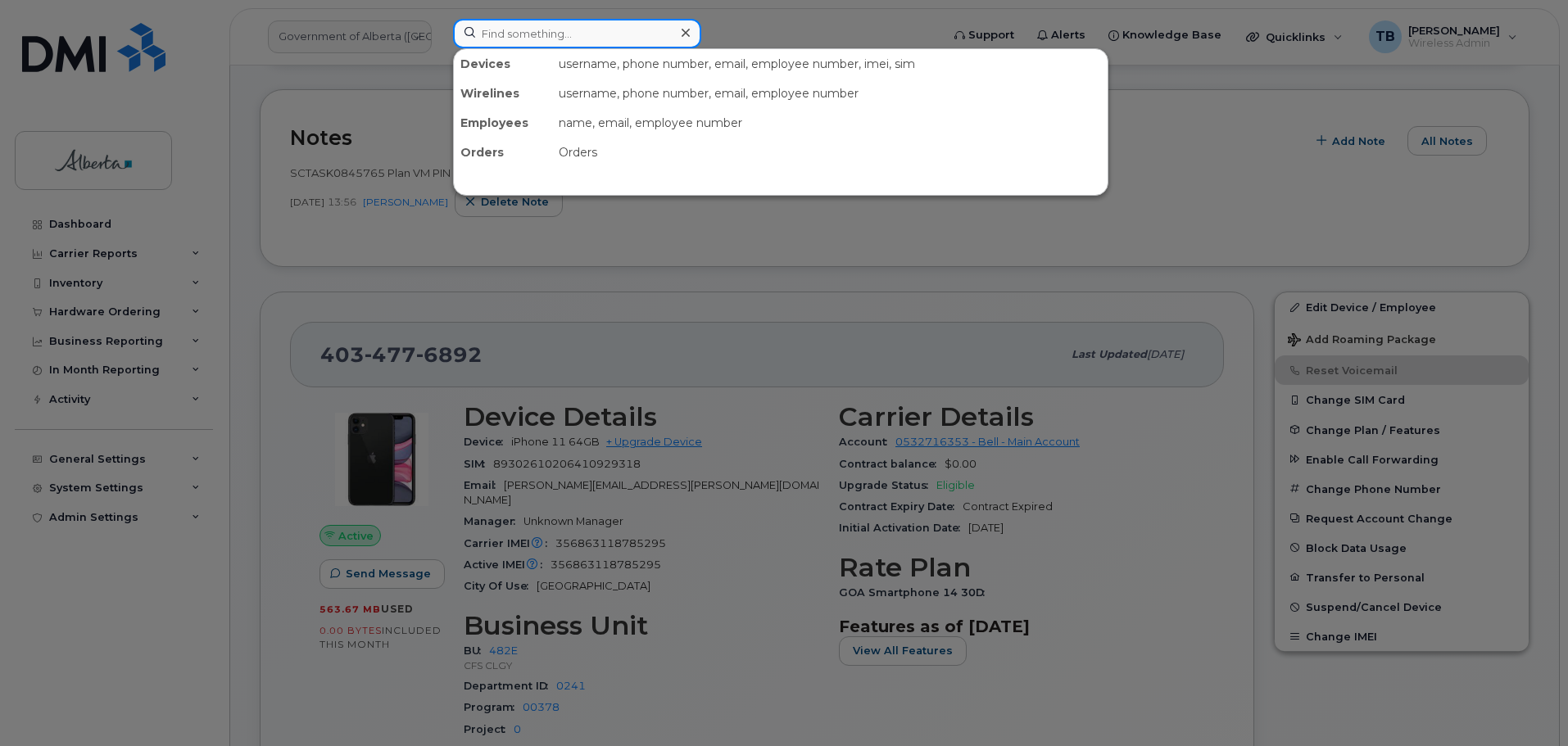
paste input "4035973056"
type input "4035973056"
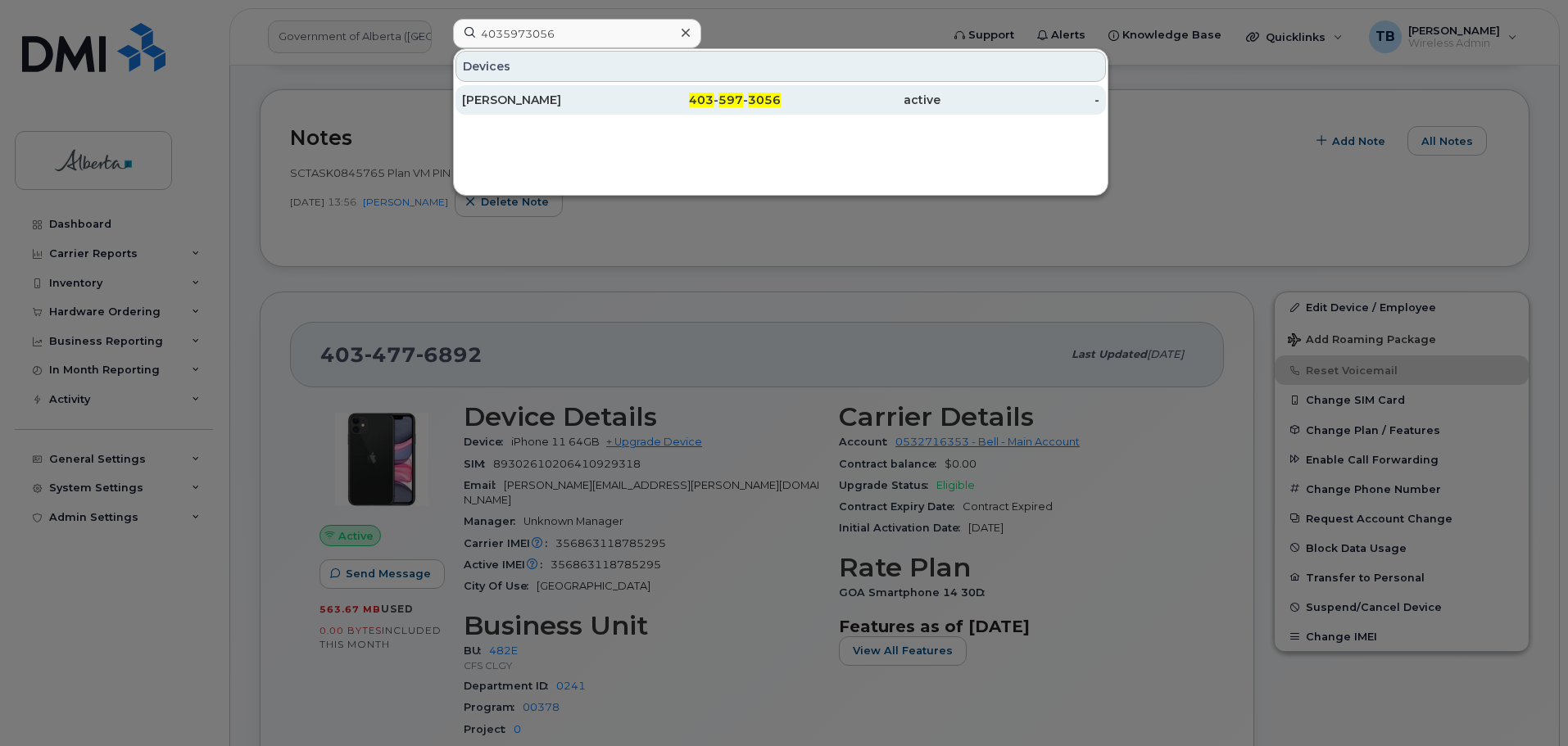
click at [495, 108] on div "Cheryl Jamieson" at bounding box center [542, 100] width 159 height 30
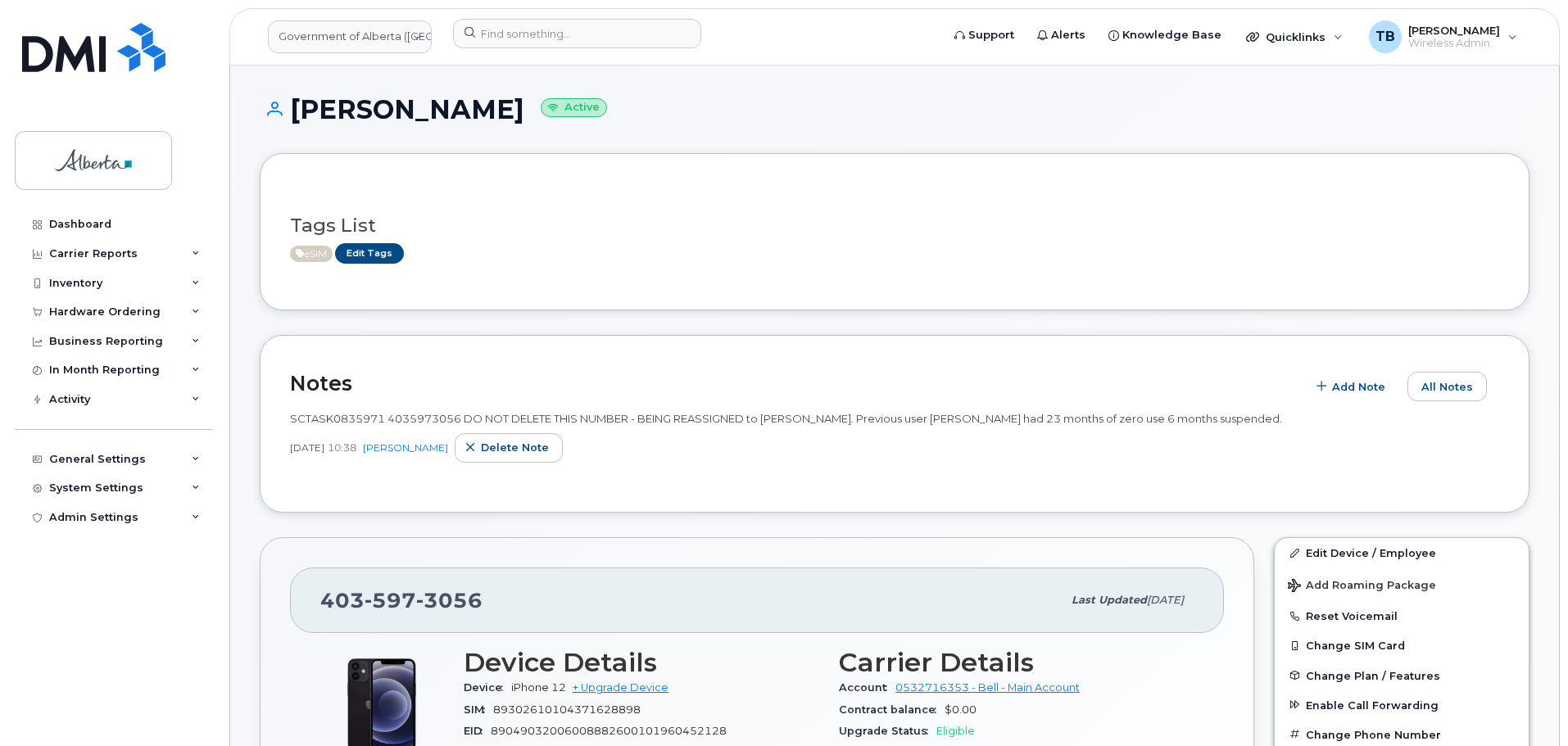
click at [342, 420] on span "SCTASK0835971 4035973056 DO NOT DELETE THIS NUMBER - BEING REASSIGNED to Cheryl…" at bounding box center [785, 418] width 992 height 13
copy span "SCTASK0835971"
click at [414, 584] on div "403 597 3056" at bounding box center [691, 600] width 741 height 34
click at [413, 586] on div "403 597 3056" at bounding box center [691, 600] width 741 height 34
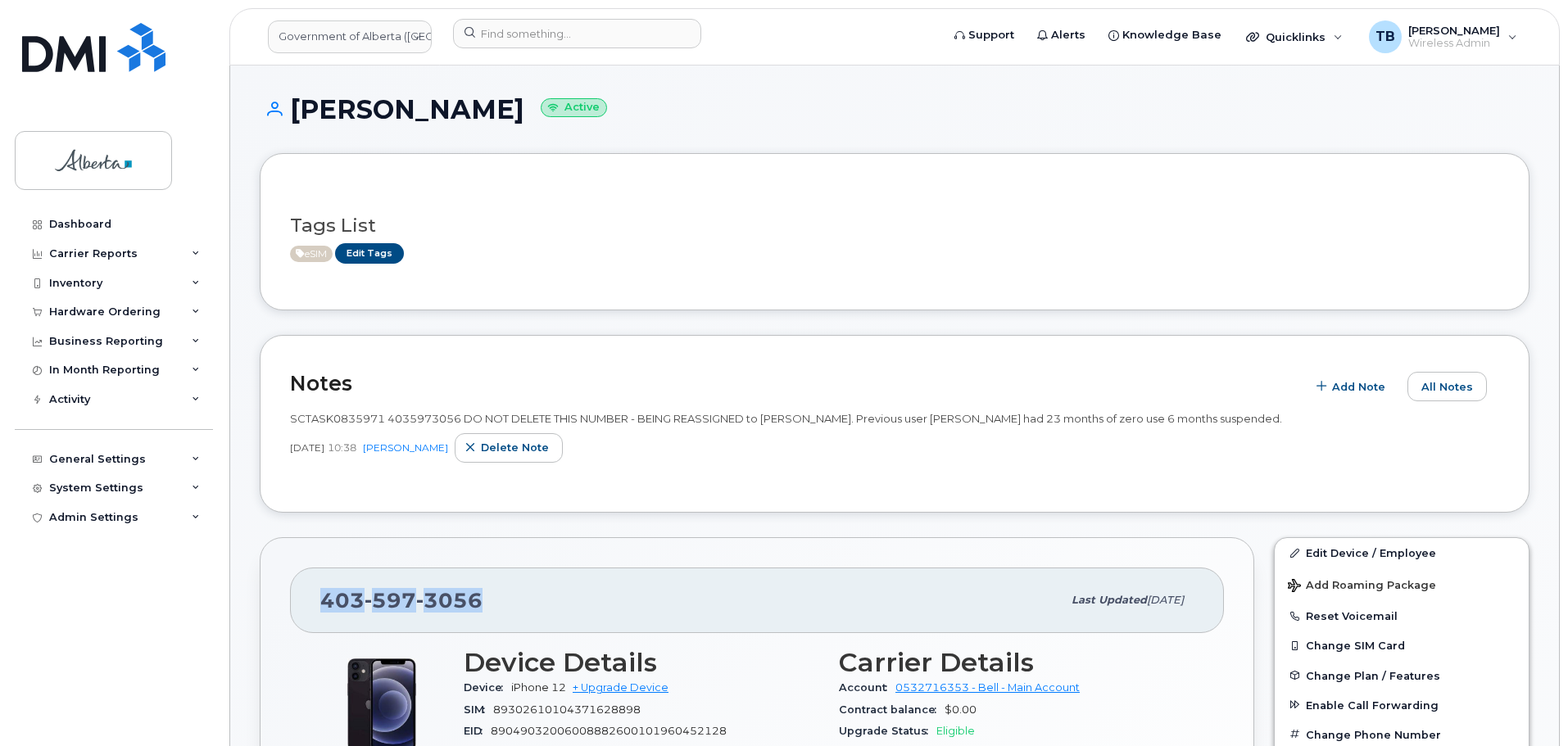
drag, startPoint x: 485, startPoint y: 605, endPoint x: 294, endPoint y: 606, distance: 191.0
click at [294, 606] on div "403 597 3056 Last updated Aug 21, 2025" at bounding box center [757, 600] width 934 height 66
copy span "403 597 3056"
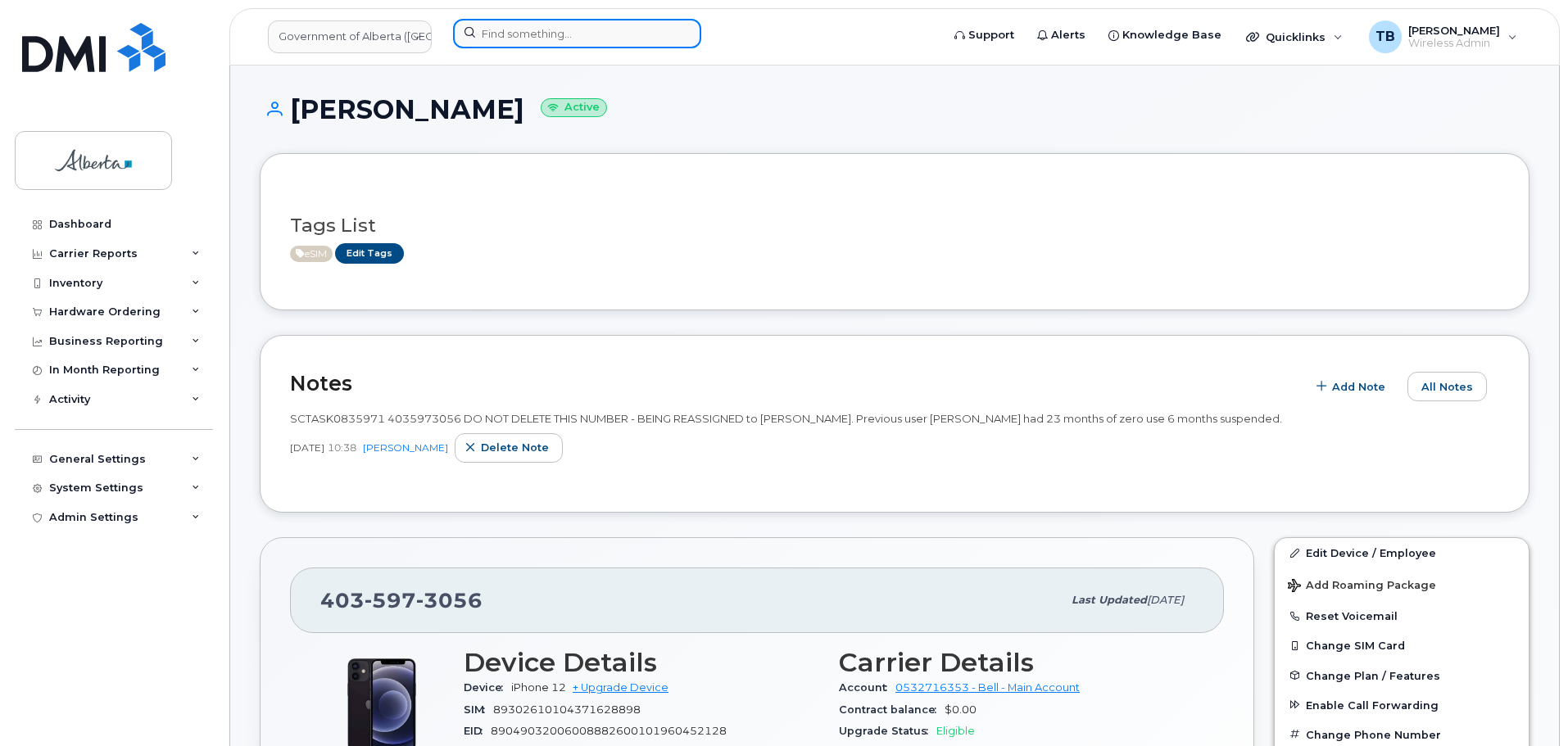
click at [532, 29] on input at bounding box center [577, 33] width 248 height 30
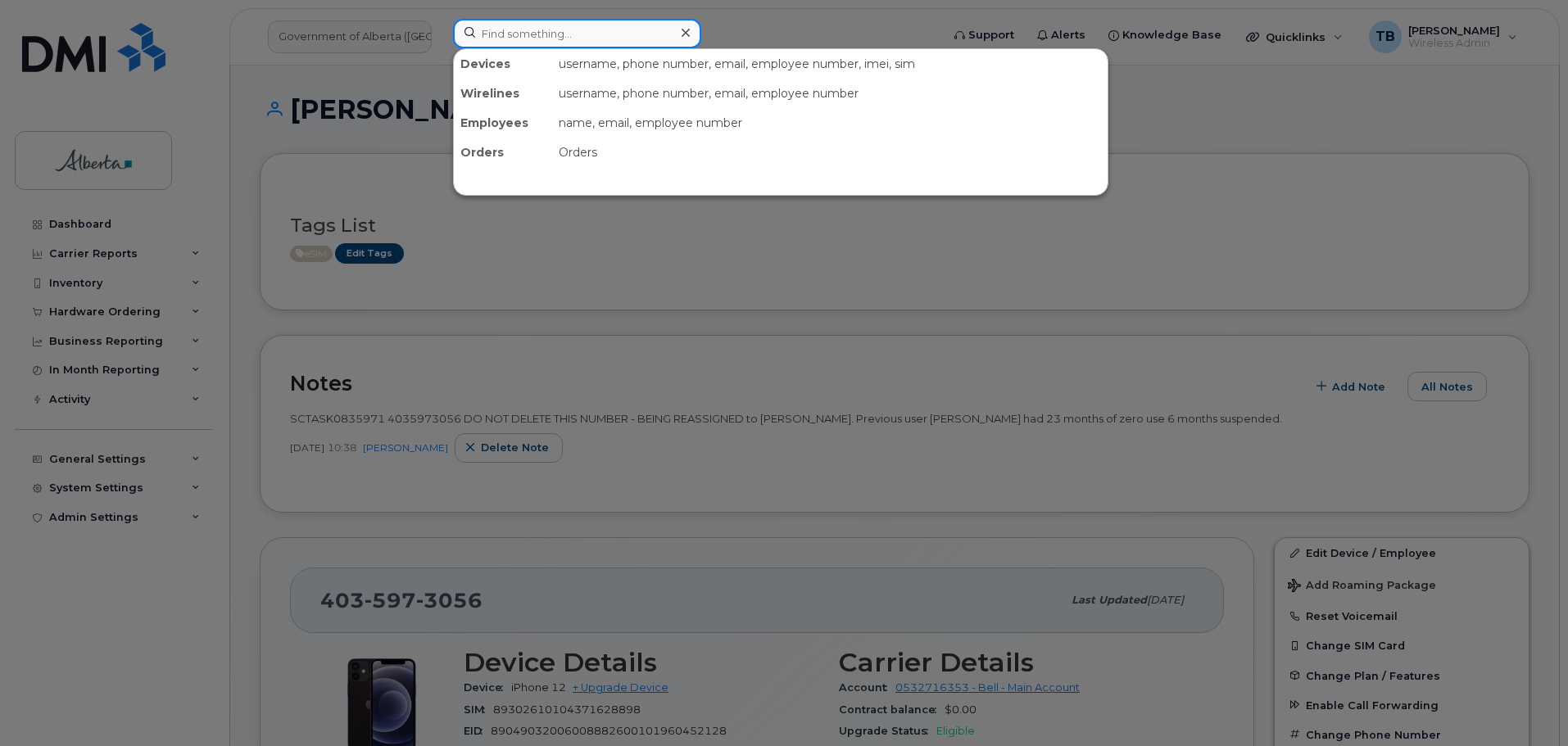
paste input "351365224870057"
type input "351365224870057"
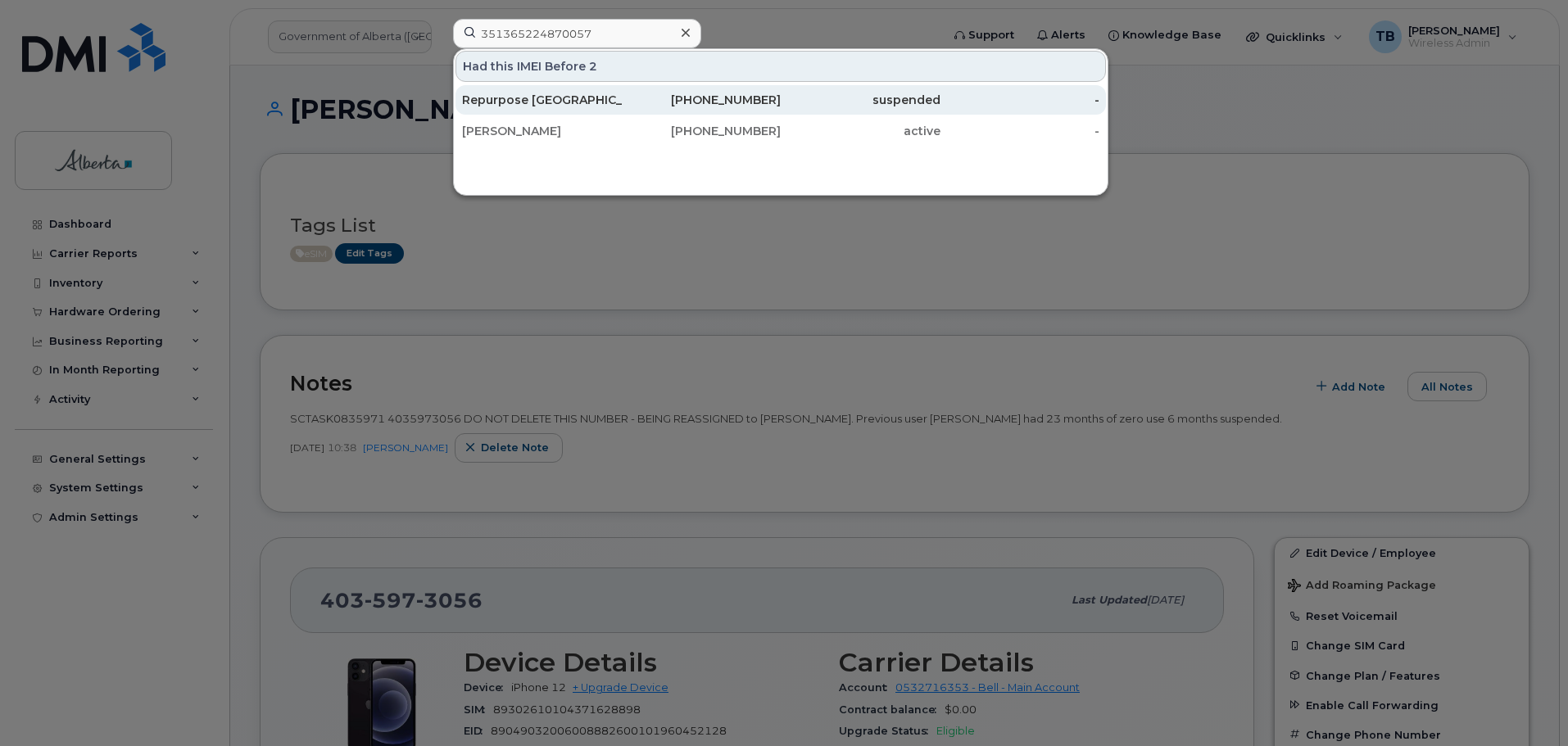
click at [527, 110] on div "Repurpose [GEOGRAPHIC_DATA]" at bounding box center [542, 100] width 159 height 30
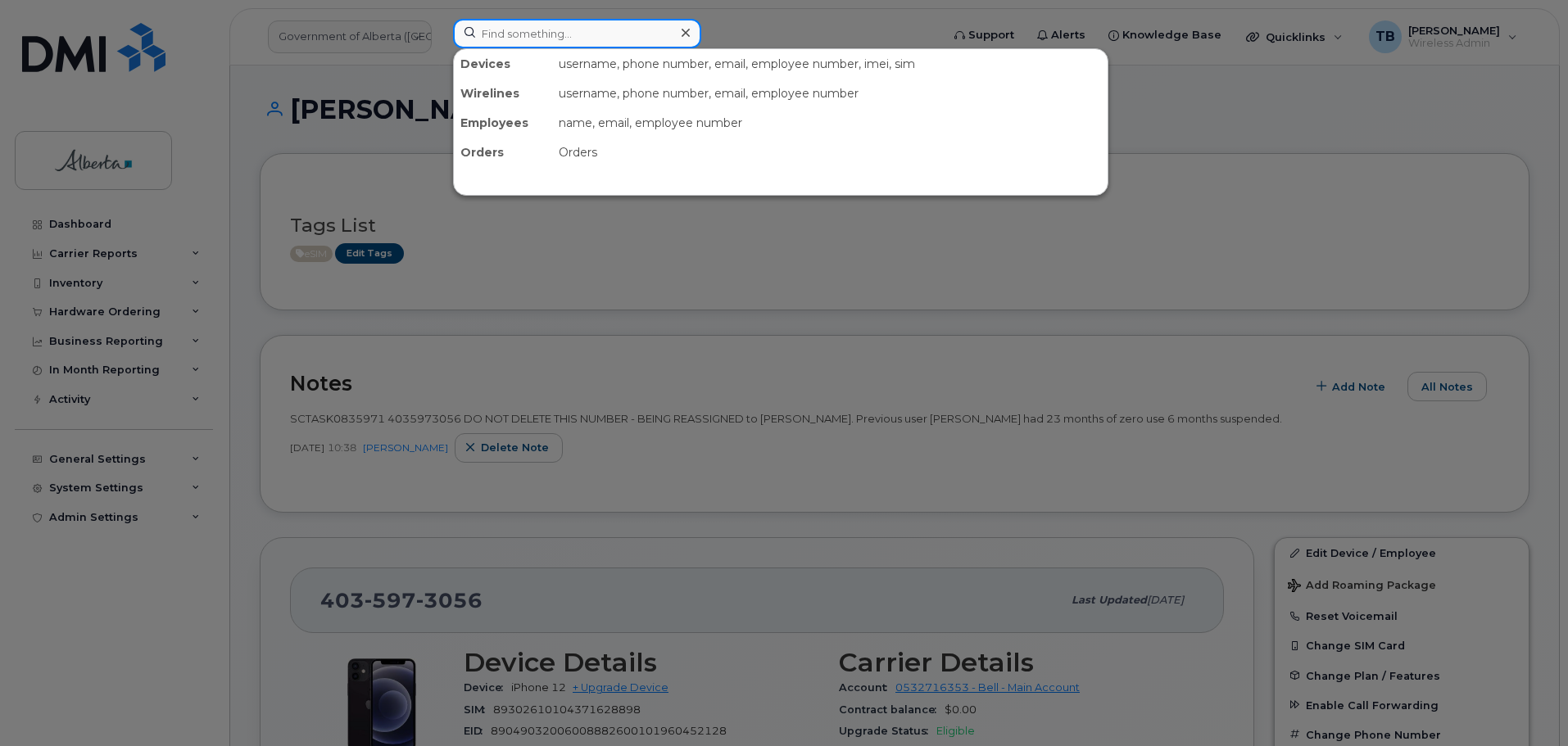
click at [501, 36] on input at bounding box center [577, 33] width 248 height 30
paste input "351365224870057"
type input "351365224870057"
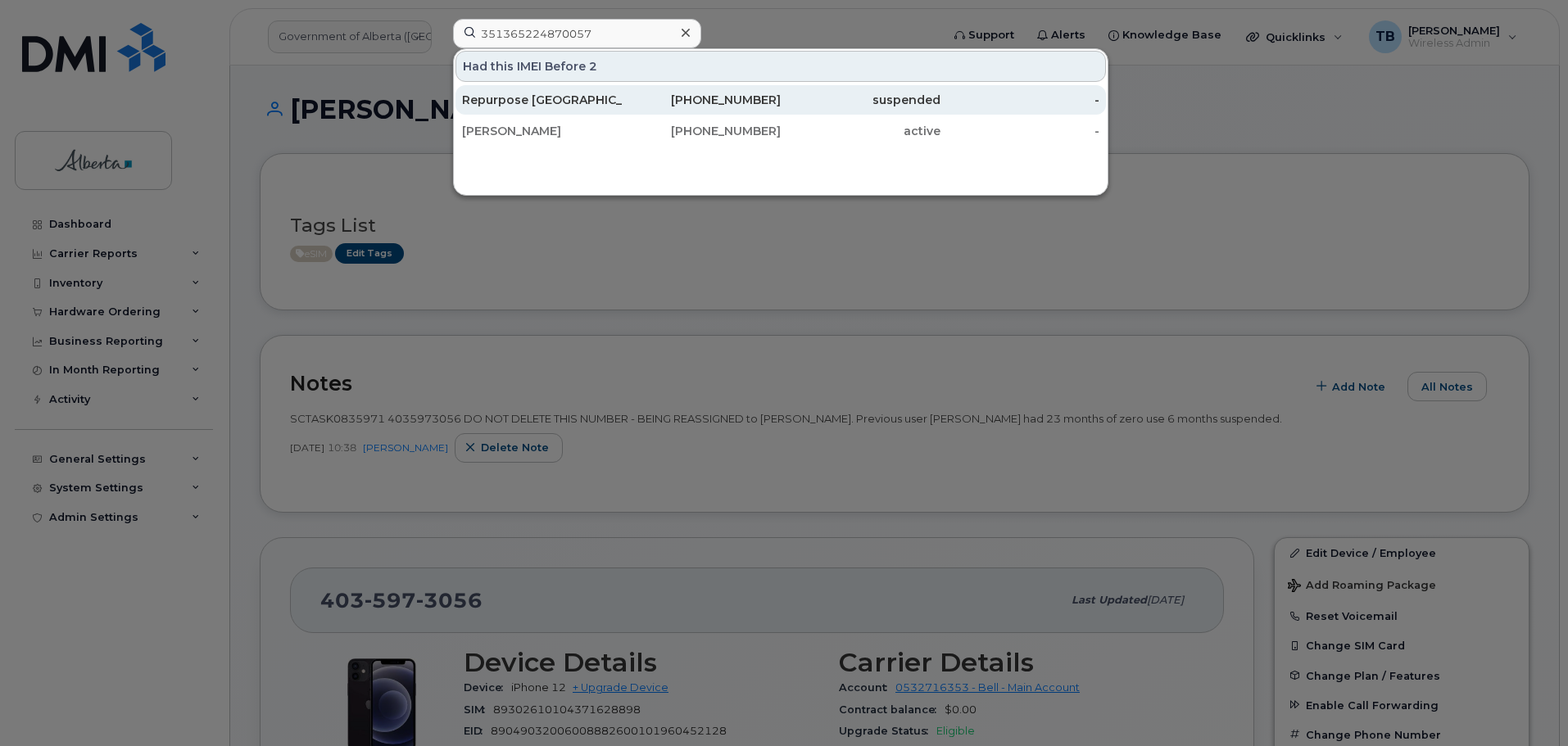
click at [557, 103] on div "Repurpose [GEOGRAPHIC_DATA]" at bounding box center [542, 100] width 159 height 17
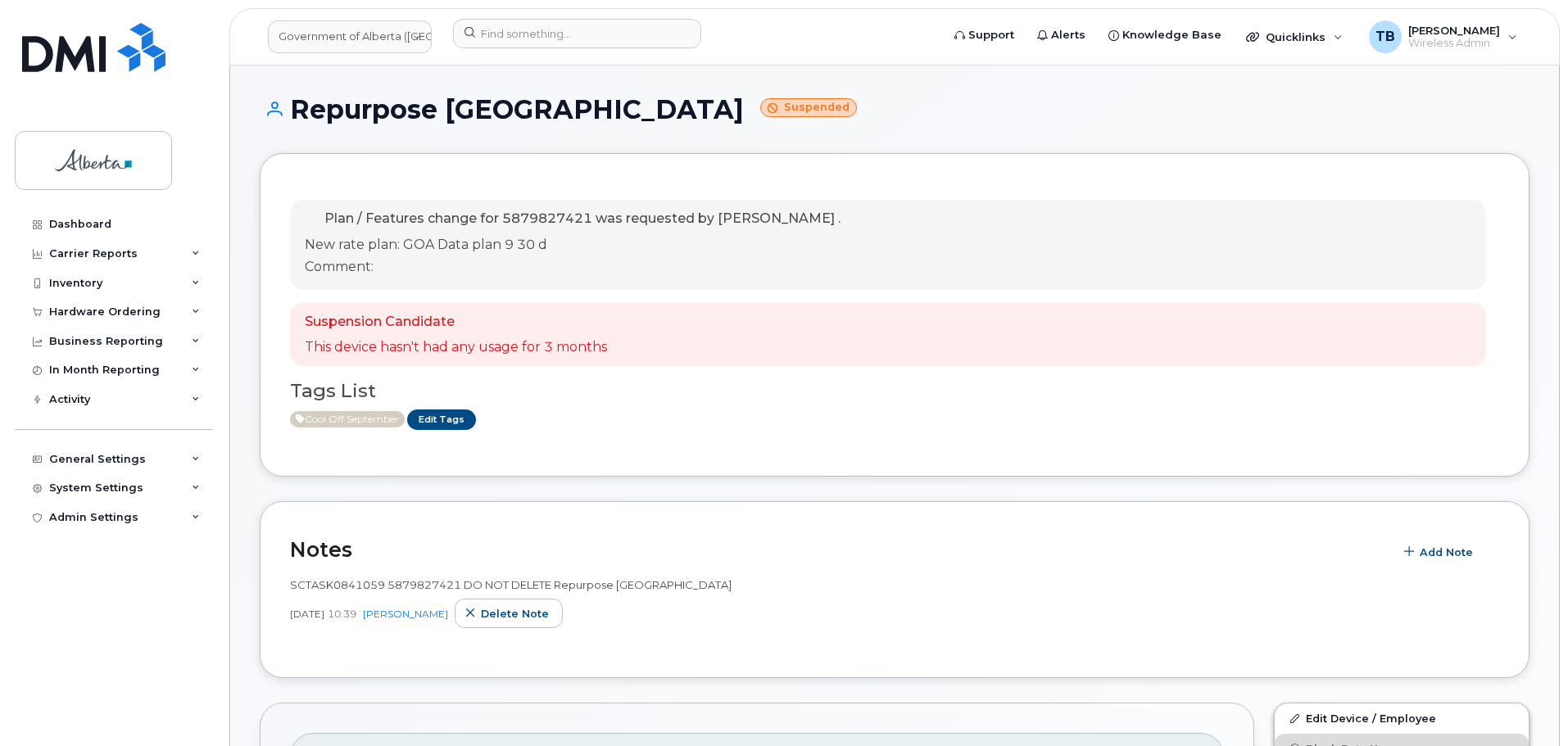
click at [395, 587] on span "SCTASK0841059 5879827421 DO NOT DELETE Repurpose [GEOGRAPHIC_DATA]" at bounding box center [510, 584] width 442 height 13
copy span "5879827421"
